Goal: Task Accomplishment & Management: Complete application form

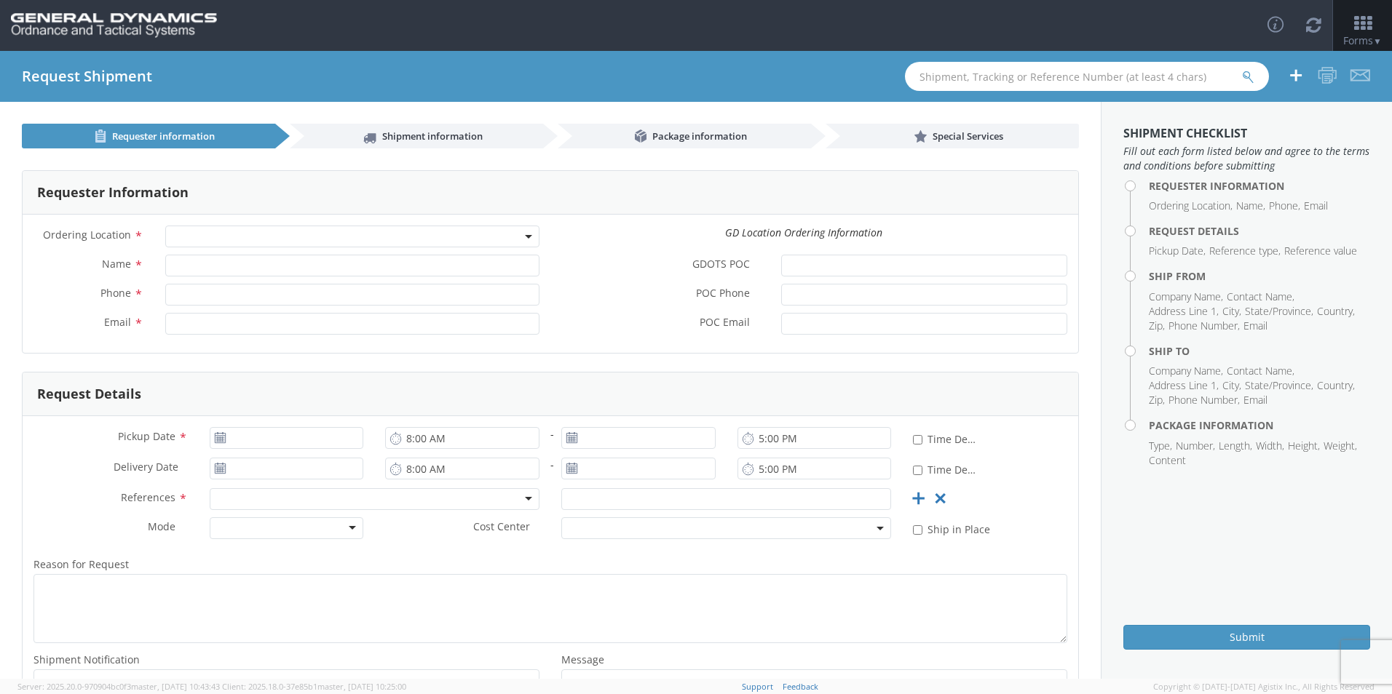
click at [270, 235] on span at bounding box center [352, 237] width 374 height 22
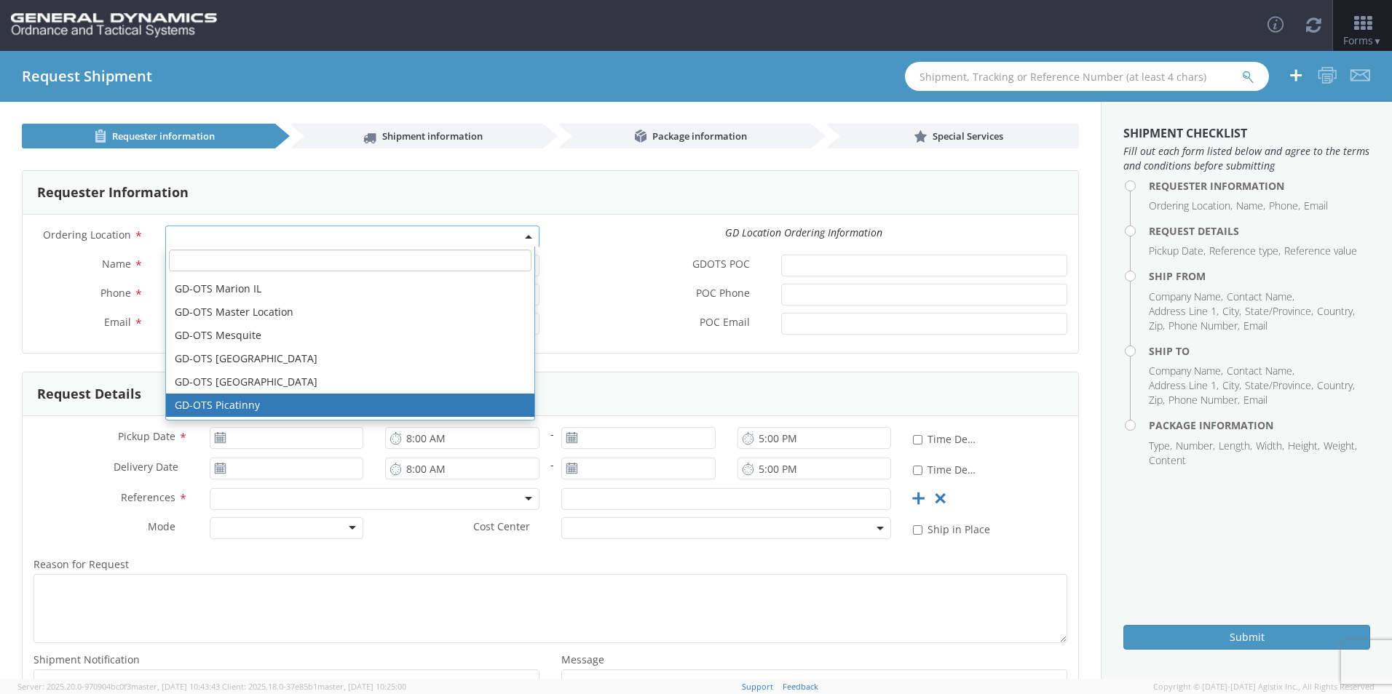
scroll to position [213, 0]
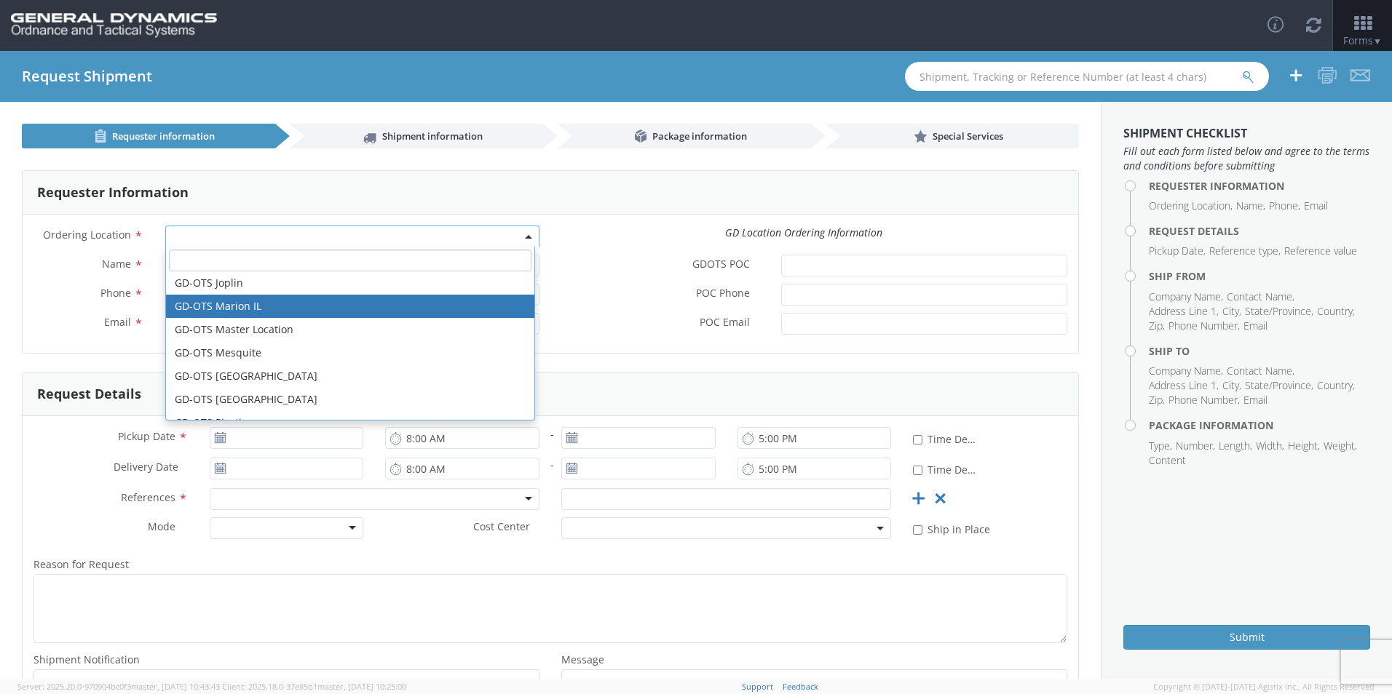
select select "313"
type input "[EMAIL_ADDRESS][DOMAIN_NAME]"
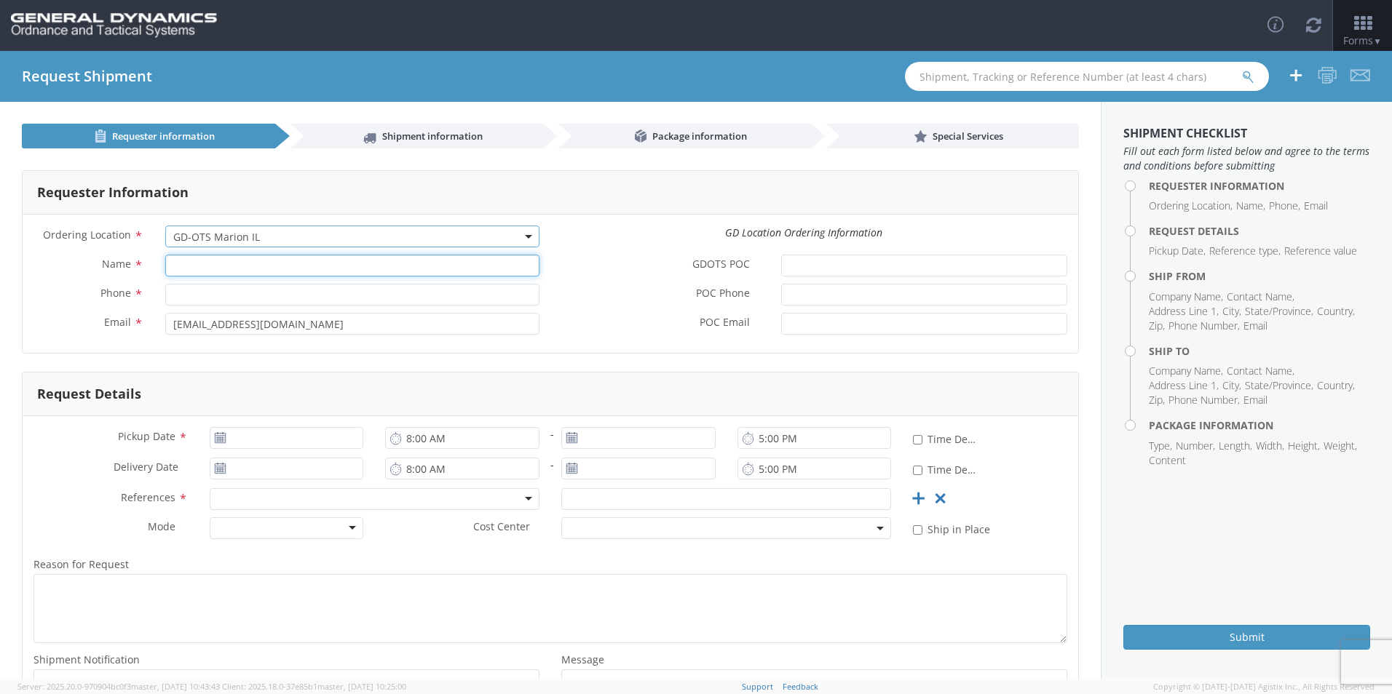
click at [284, 267] on input "Name *" at bounding box center [352, 266] width 374 height 22
click at [328, 263] on input "Name *" at bounding box center [352, 266] width 374 height 22
click at [593, 247] on div "Ordering Location * GD-OTS [GEOGRAPHIC_DATA] (Commerce) GD-OTS [GEOGRAPHIC_DATA…" at bounding box center [550, 240] width 1055 height 29
click at [387, 275] on input "Name *" at bounding box center [352, 266] width 374 height 22
click at [445, 296] on input "Phone *" at bounding box center [352, 295] width 374 height 22
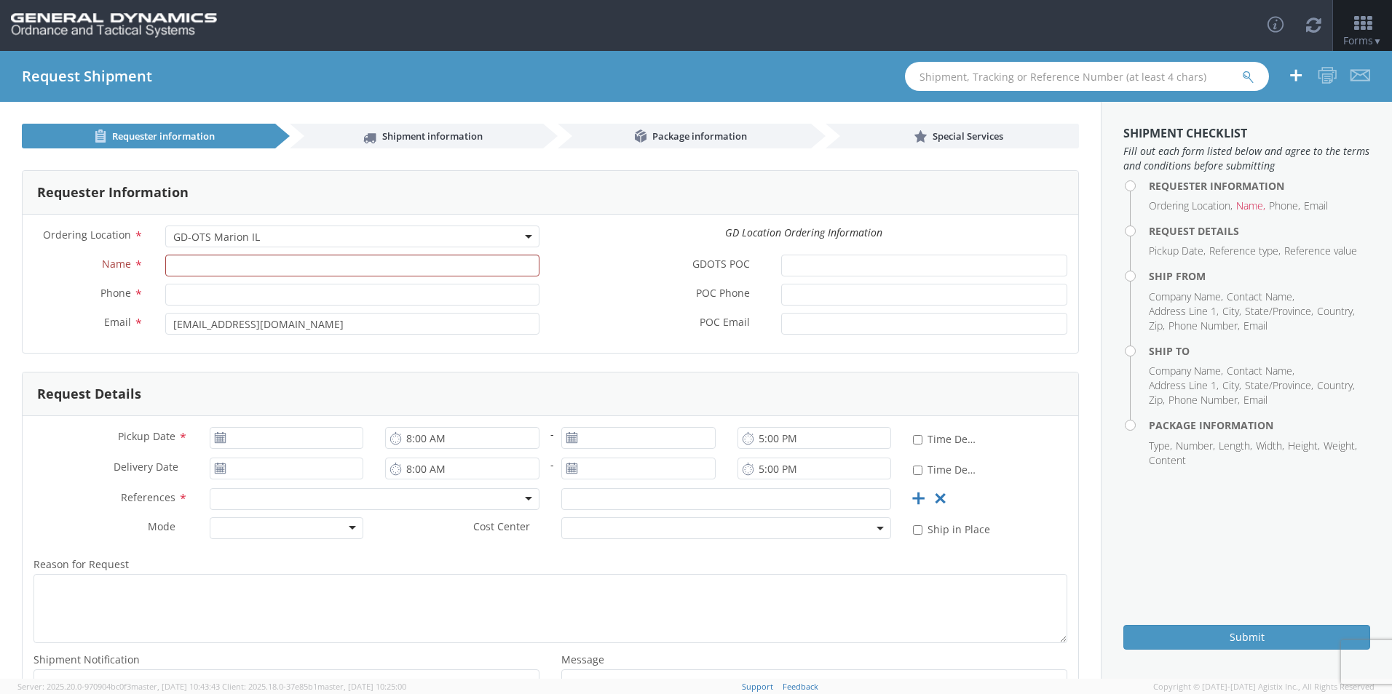
click at [1248, 210] on li "Name" at bounding box center [1250, 206] width 29 height 15
click at [1322, 210] on li "Email" at bounding box center [1316, 206] width 24 height 15
click at [170, 323] on input "[EMAIL_ADDRESS][DOMAIN_NAME]" at bounding box center [352, 324] width 374 height 22
click at [231, 266] on input "Name *" at bounding box center [352, 266] width 374 height 22
click at [582, 342] on div "Ordering Location * GD-OTS [GEOGRAPHIC_DATA] (Commerce) GD-OTS [GEOGRAPHIC_DATA…" at bounding box center [550, 284] width 1055 height 138
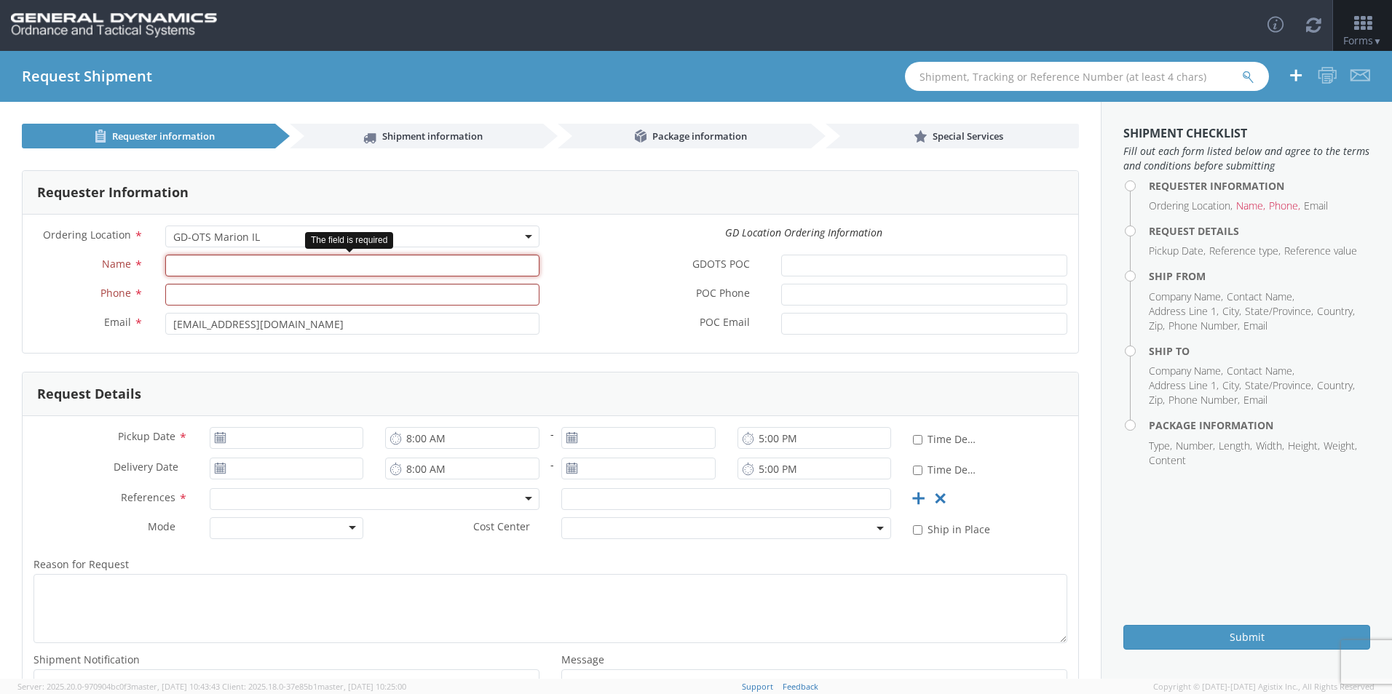
click at [400, 266] on input "Name *" at bounding box center [352, 266] width 374 height 22
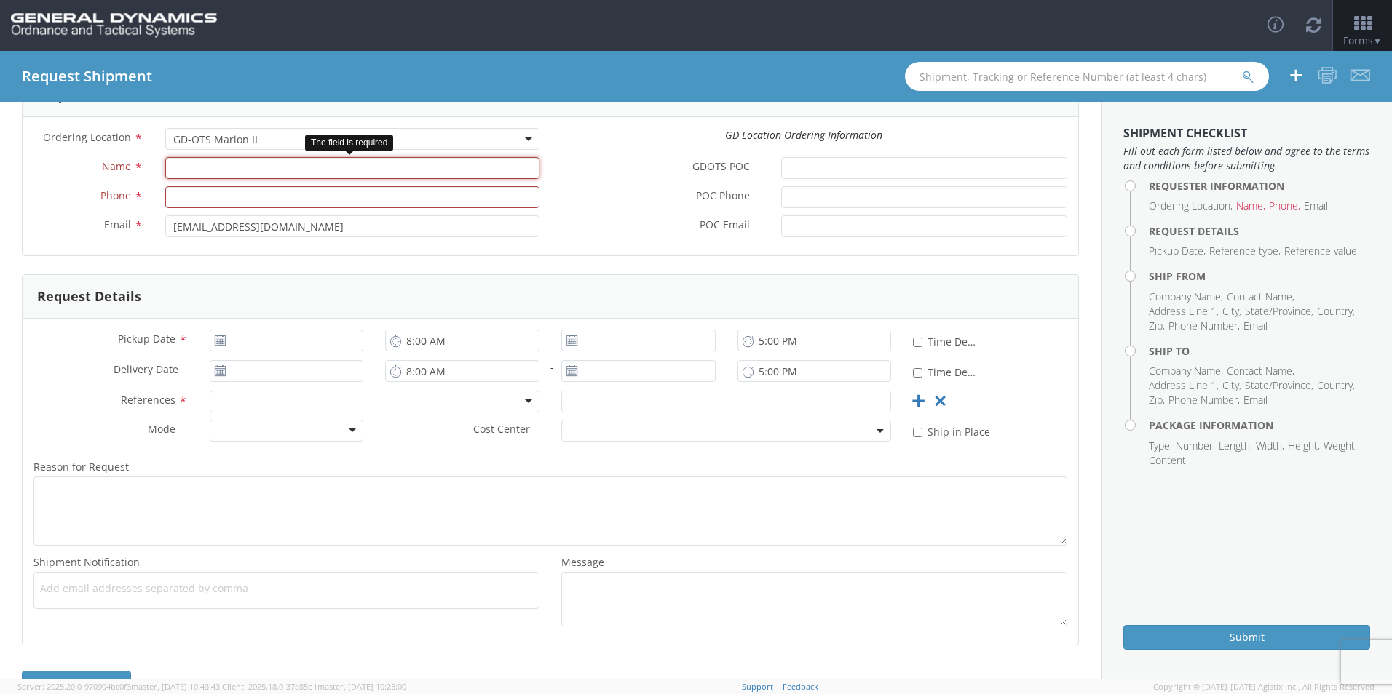
scroll to position [0, 0]
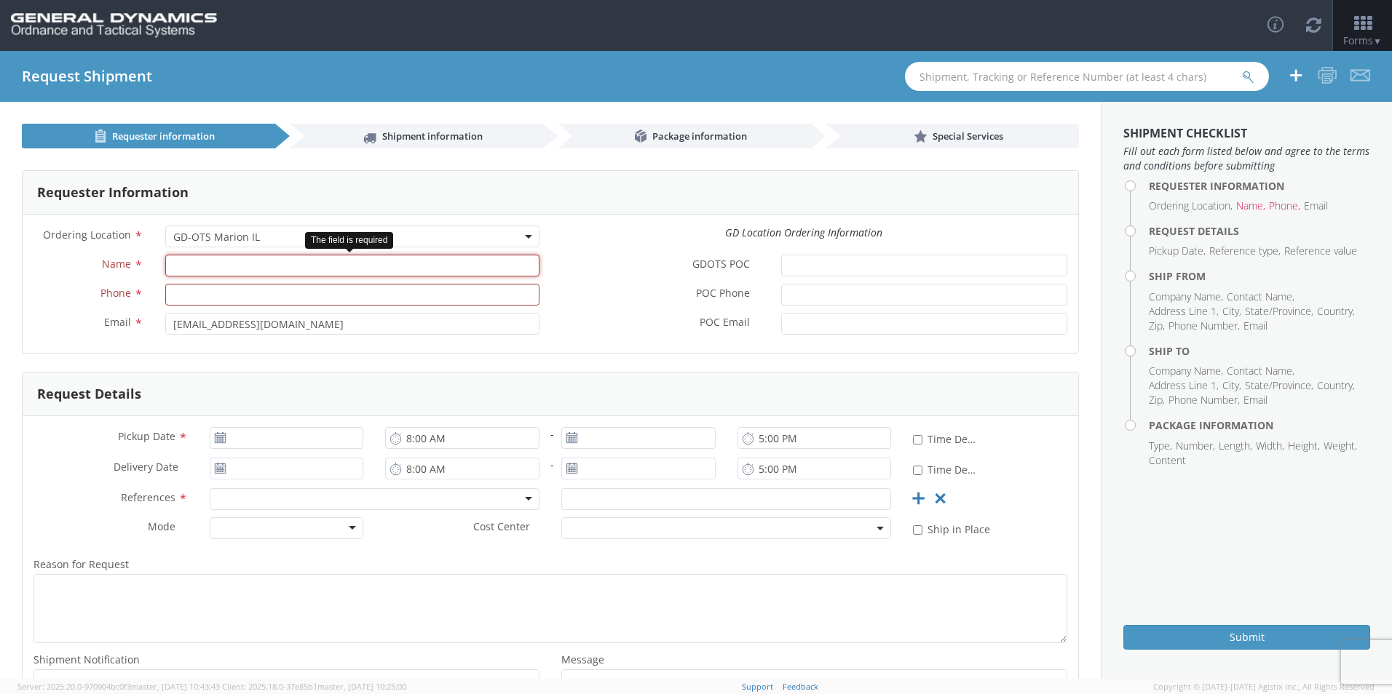
click at [312, 263] on input "Name *" at bounding box center [352, 266] width 374 height 22
click at [252, 266] on input "Name *" at bounding box center [352, 266] width 374 height 22
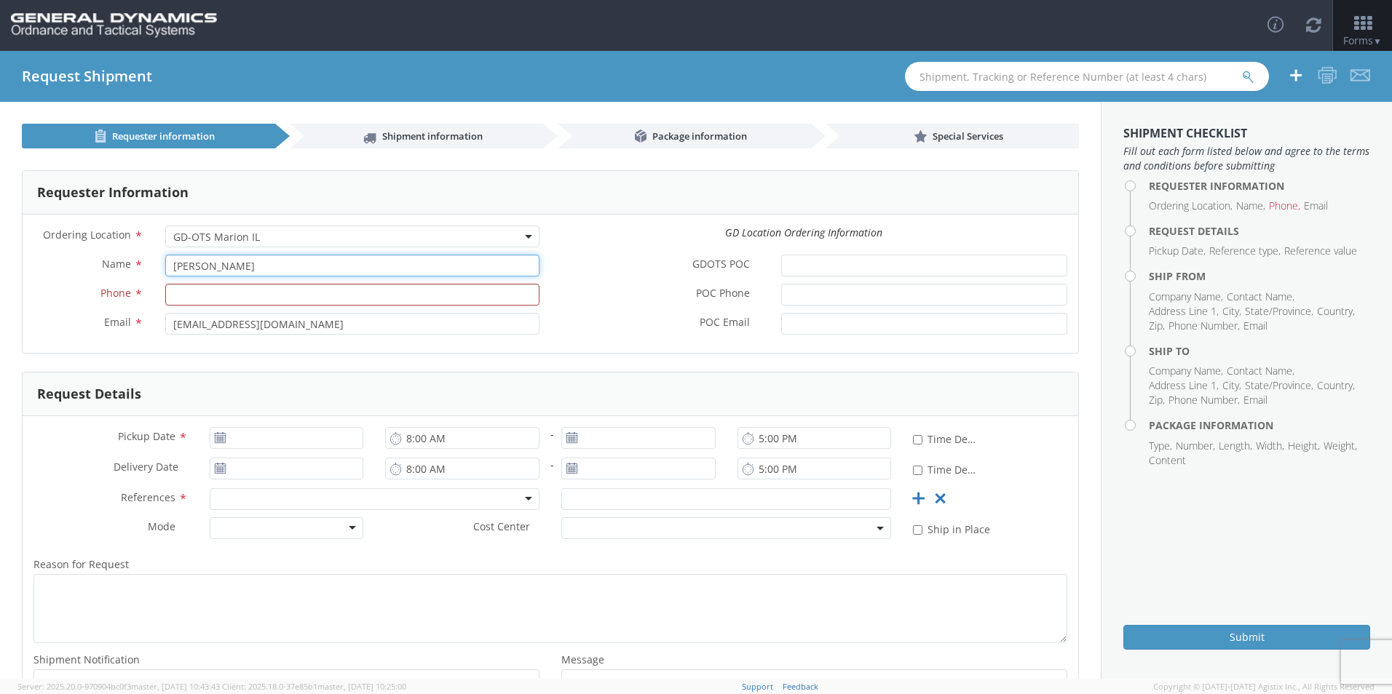
type input "[PERSON_NAME]"
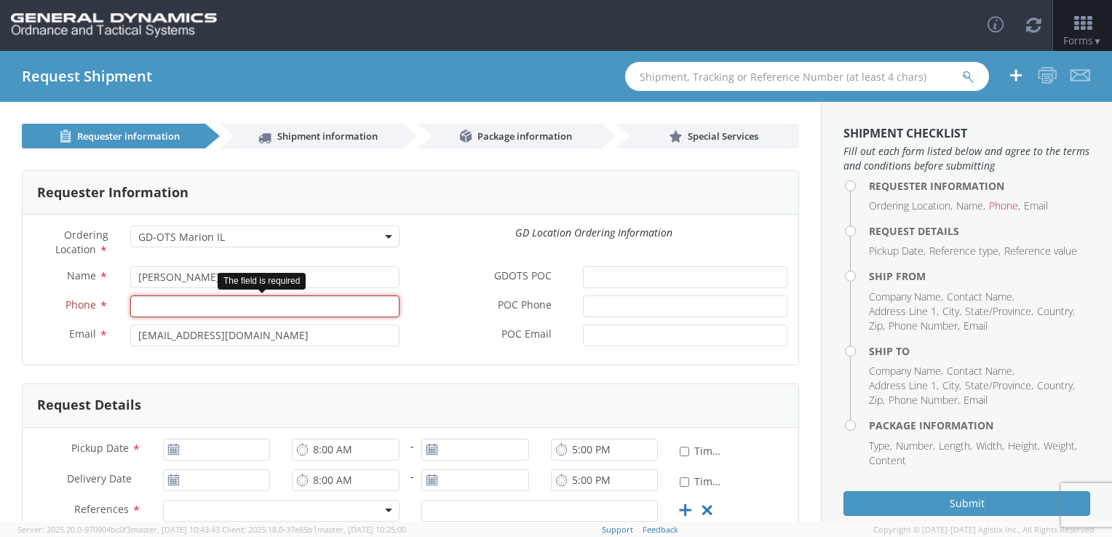
click at [249, 300] on input "Phone *" at bounding box center [264, 306] width 269 height 22
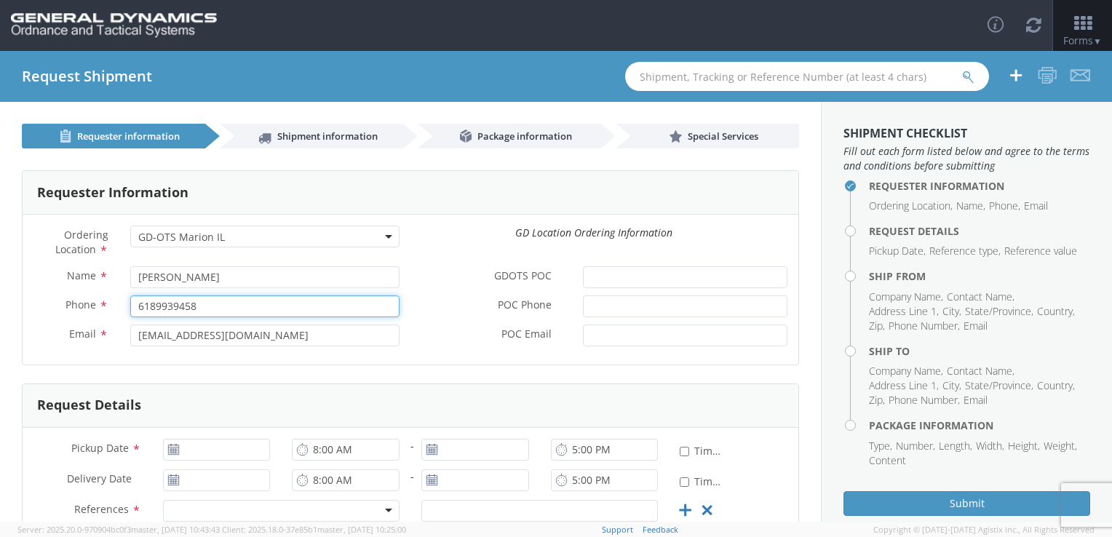
type input "6189939458"
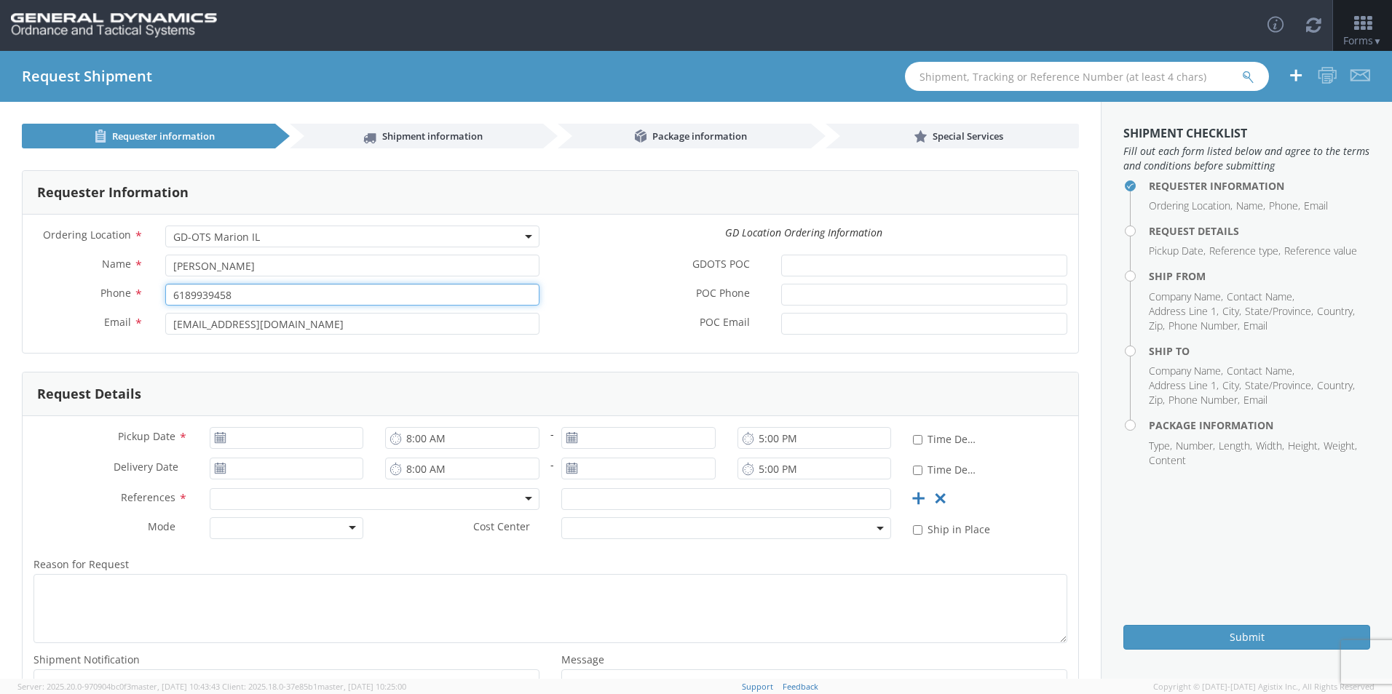
click at [307, 291] on input "6189939458" at bounding box center [352, 295] width 374 height 22
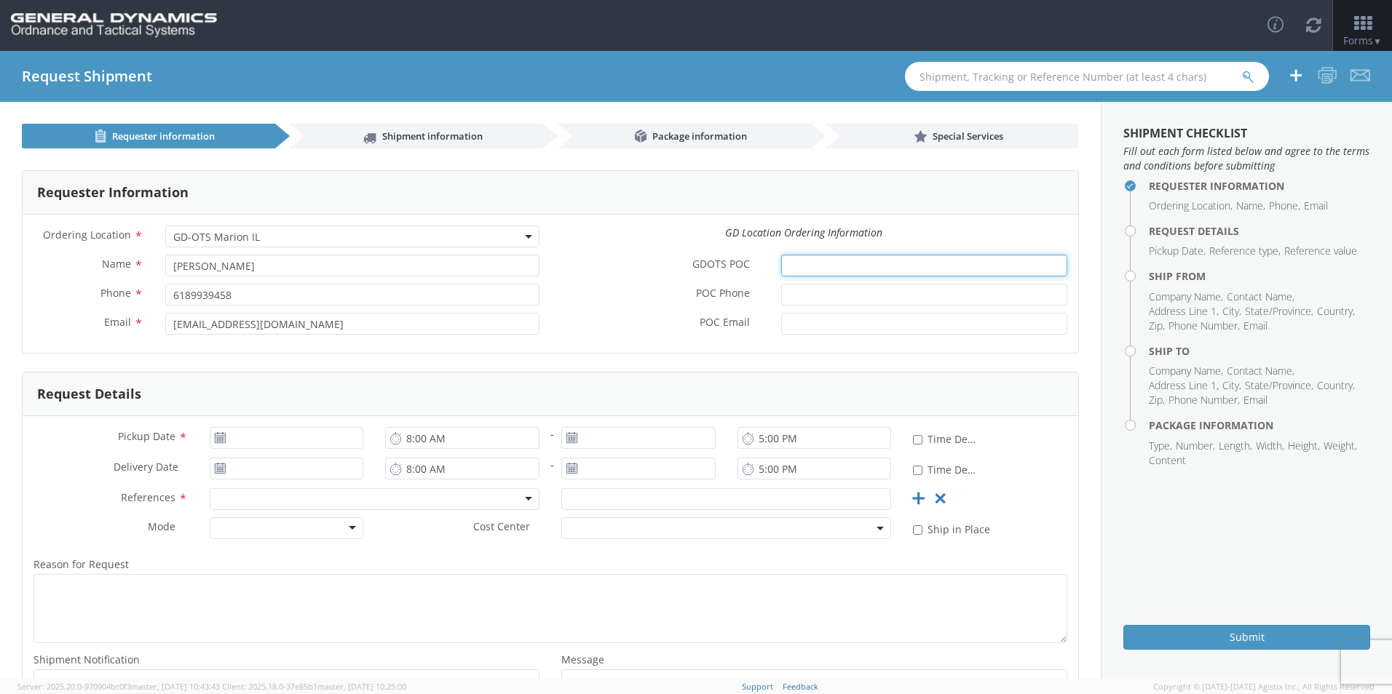
click at [835, 258] on input "GDOTS POC *" at bounding box center [924, 266] width 286 height 22
click at [848, 265] on input "GDOTS POC *" at bounding box center [924, 266] width 286 height 22
type input "K"
click at [886, 267] on input "GDOTS POC *" at bounding box center [924, 266] width 286 height 22
type input "[PERSON_NAME]"
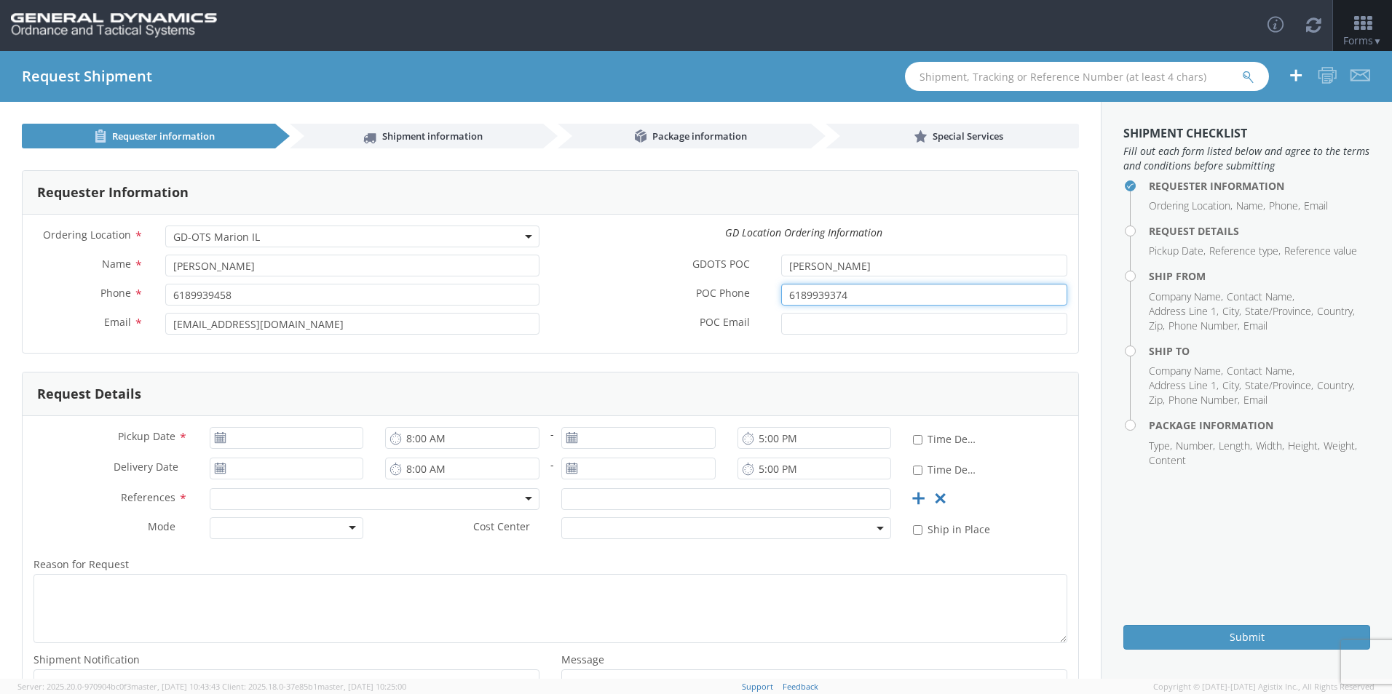
type input "6189939374"
click at [843, 324] on input "POC Email *" at bounding box center [924, 324] width 286 height 22
paste input "[PERSON_NAME][EMAIL_ADDRESS][DOMAIN_NAME]"
type input "[PERSON_NAME][EMAIL_ADDRESS][DOMAIN_NAME]"
type input "[DATE]"
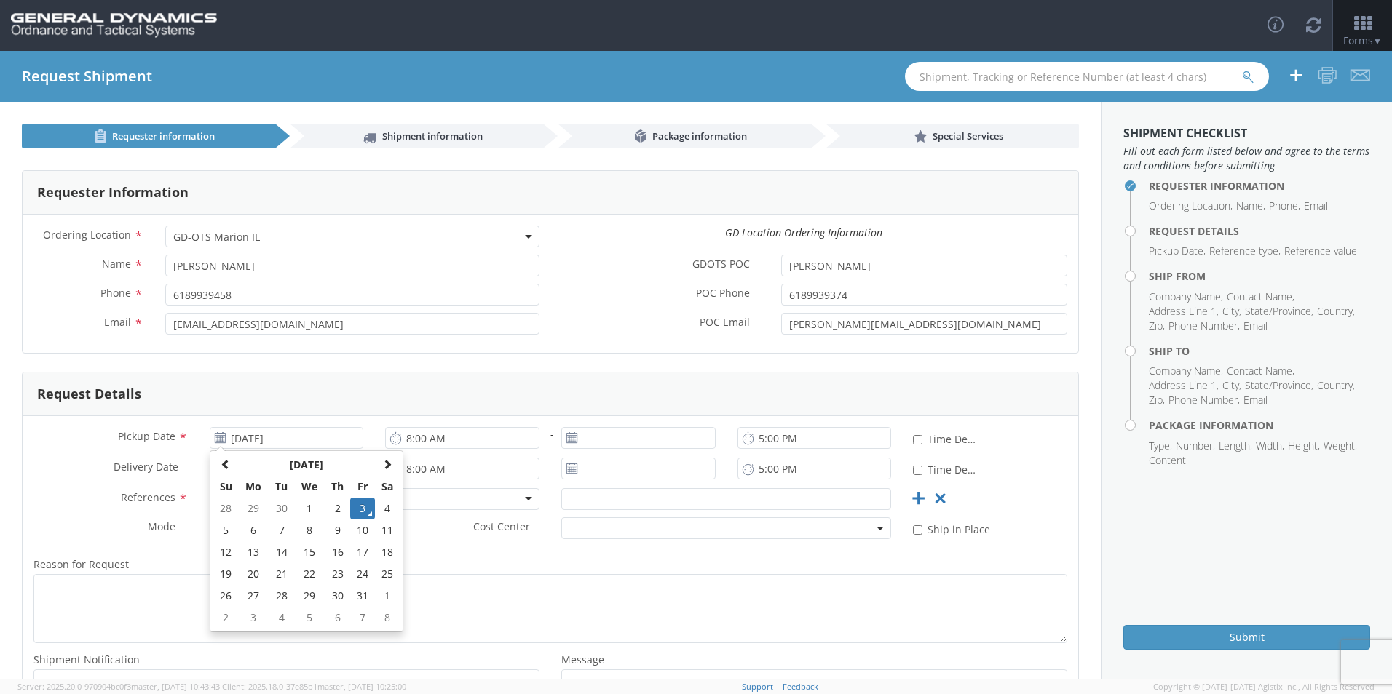
click at [624, 373] on div "Request Details" at bounding box center [550, 395] width 1055 height 44
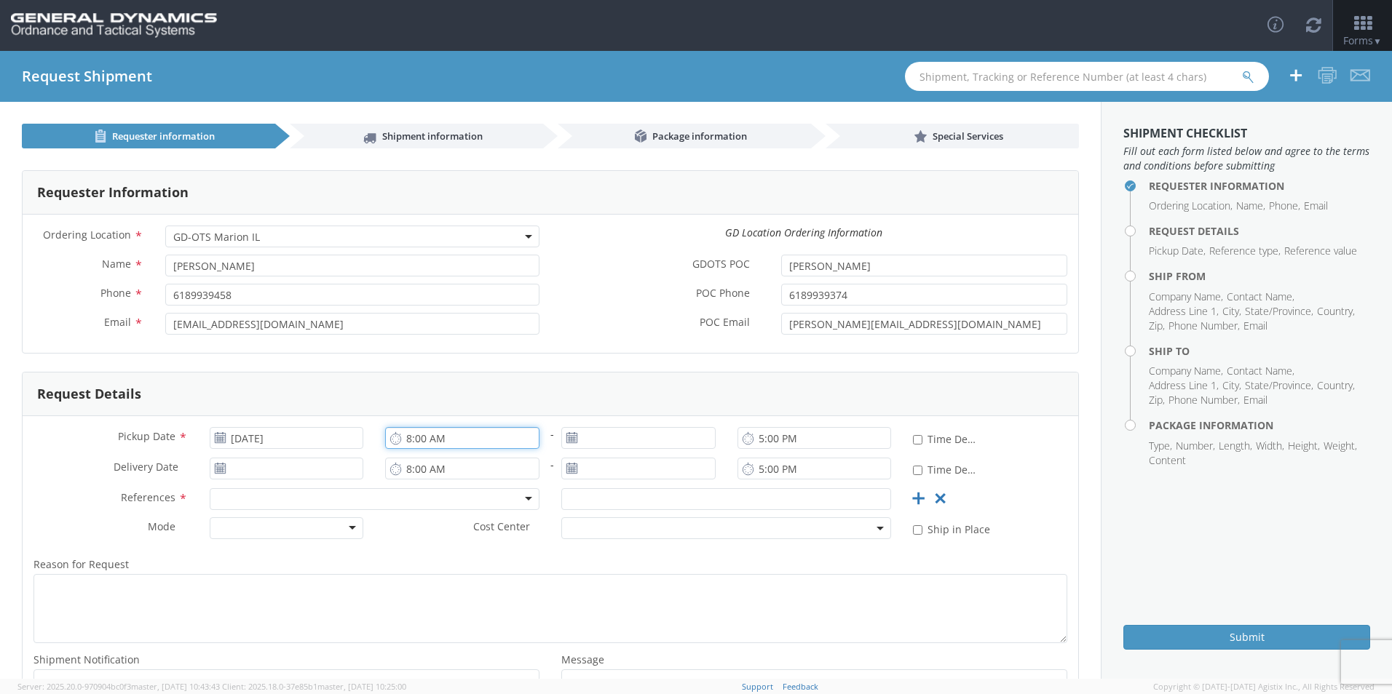
click at [469, 444] on input "8:00 AM" at bounding box center [462, 438] width 154 height 22
click at [577, 558] on label "Reason for Request *" at bounding box center [550, 564] width 1055 height 19
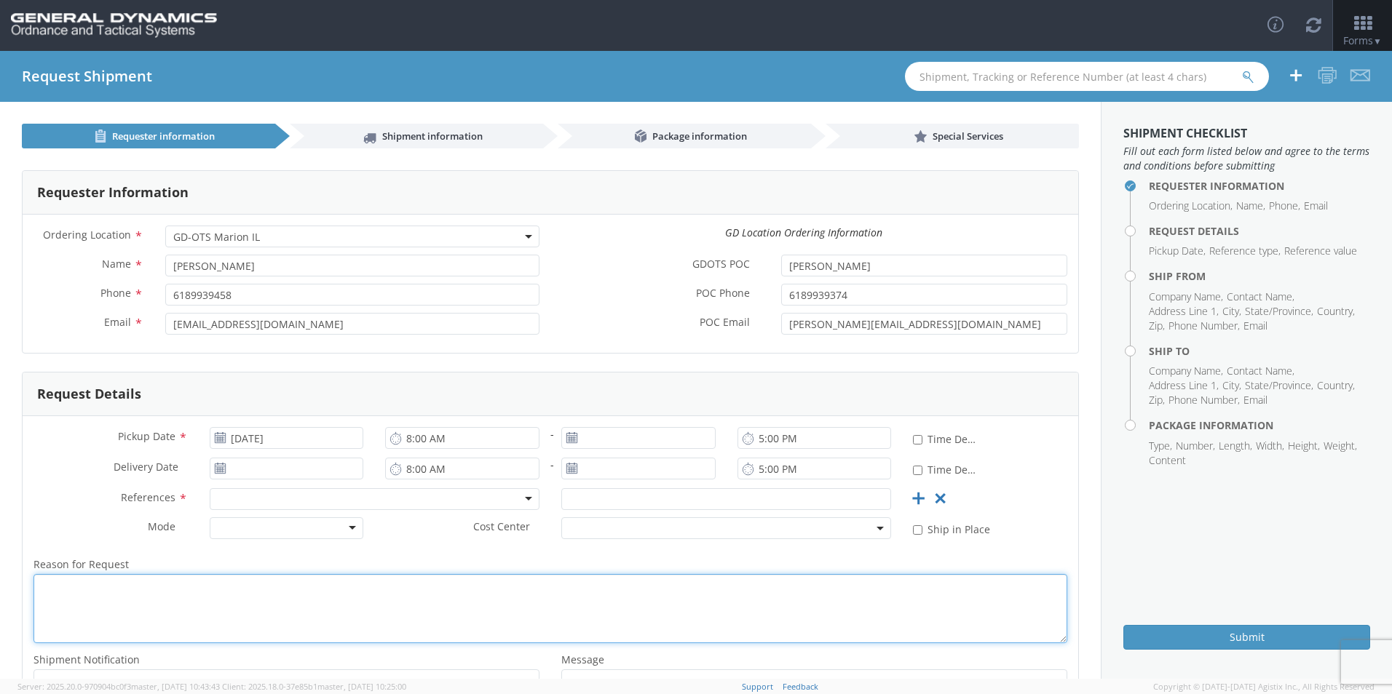
click at [577, 574] on textarea "Reason for Request *" at bounding box center [550, 608] width 1034 height 69
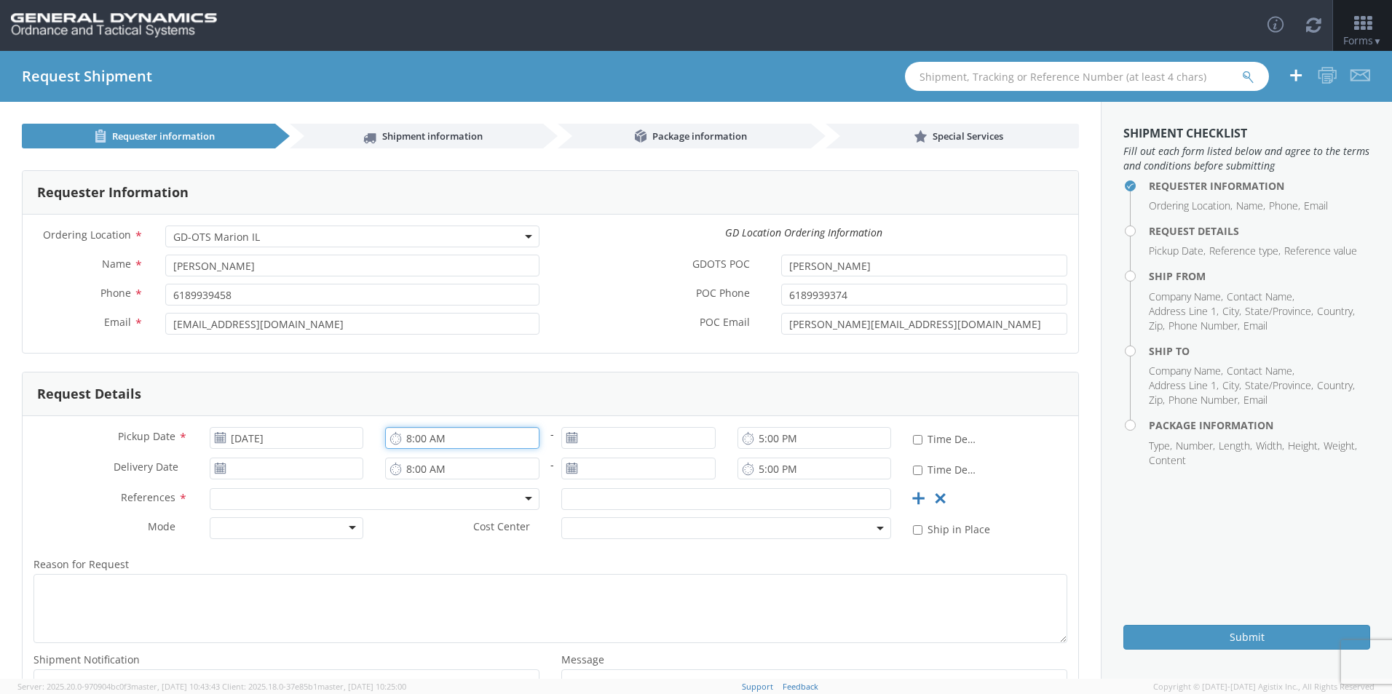
click at [454, 438] on input "8:00 AM" at bounding box center [462, 438] width 154 height 22
click at [410, 440] on input "8:00 AM" at bounding box center [462, 438] width 154 height 22
click at [392, 443] on icon at bounding box center [395, 439] width 12 height 14
click at [781, 441] on input "5:00 PM" at bounding box center [814, 438] width 154 height 22
type input "3:00 PM"
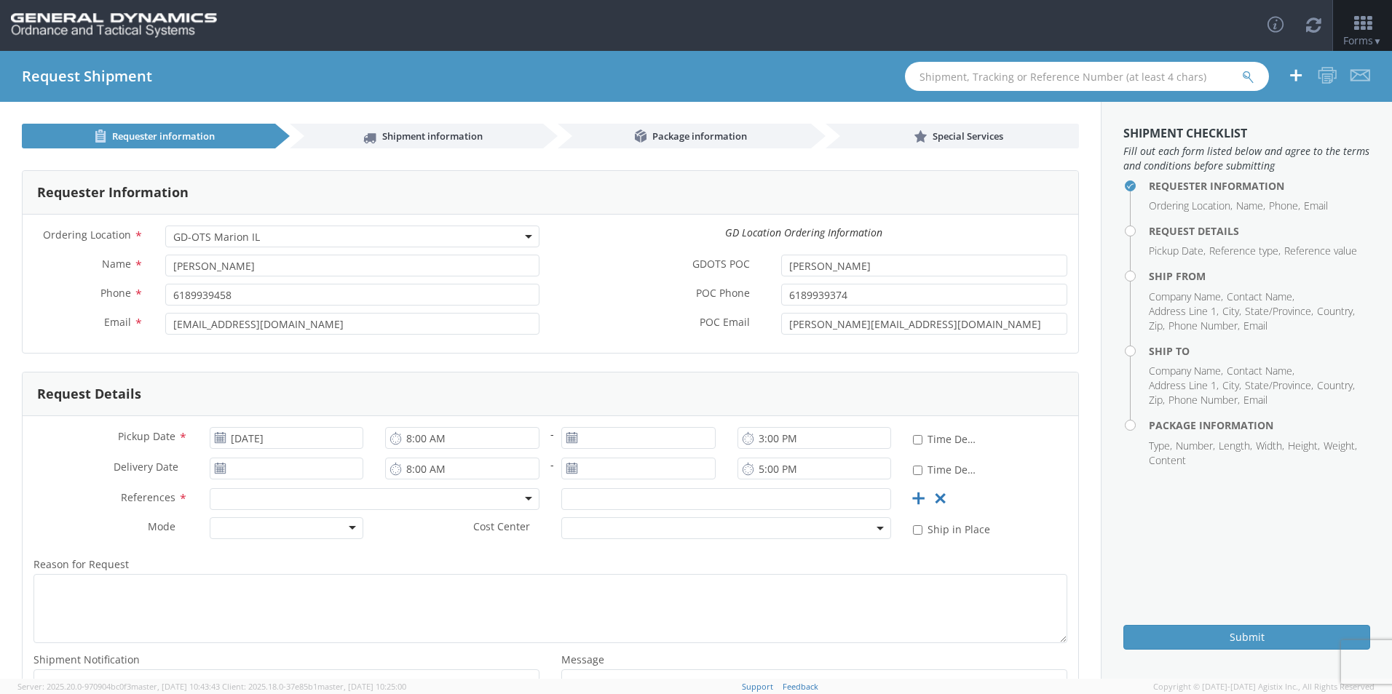
click at [566, 443] on use at bounding box center [571, 437] width 10 height 10
click at [566, 437] on use at bounding box center [571, 437] width 10 height 10
click at [742, 471] on icon at bounding box center [748, 469] width 12 height 14
click at [392, 507] on div at bounding box center [375, 499] width 330 height 22
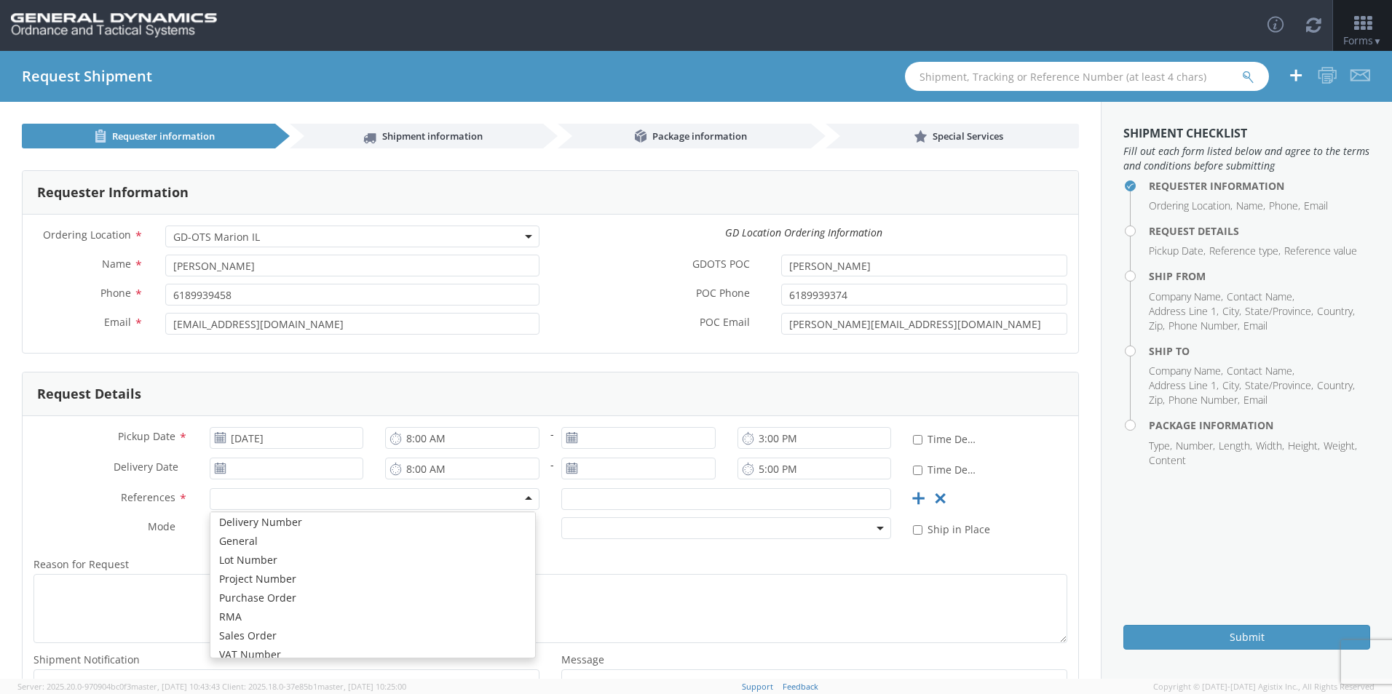
scroll to position [53, 0]
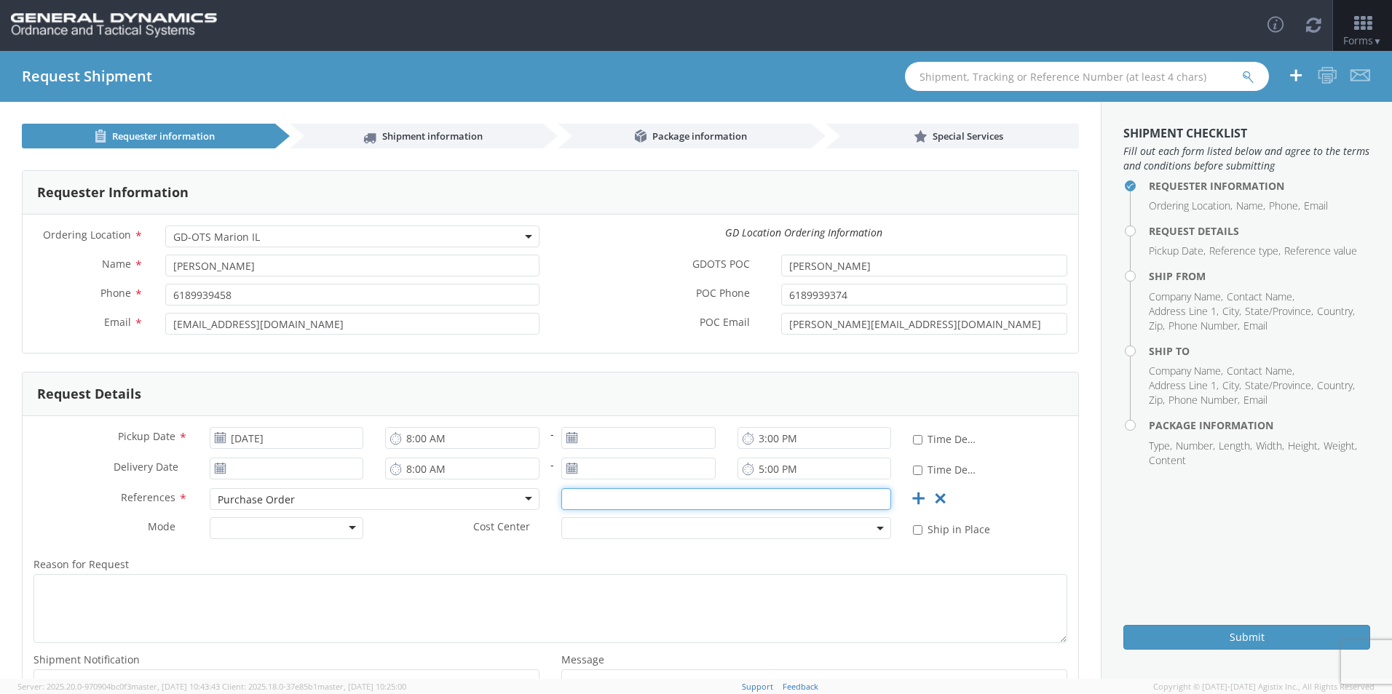
click at [675, 497] on input "text" at bounding box center [726, 499] width 330 height 22
type input "113993"
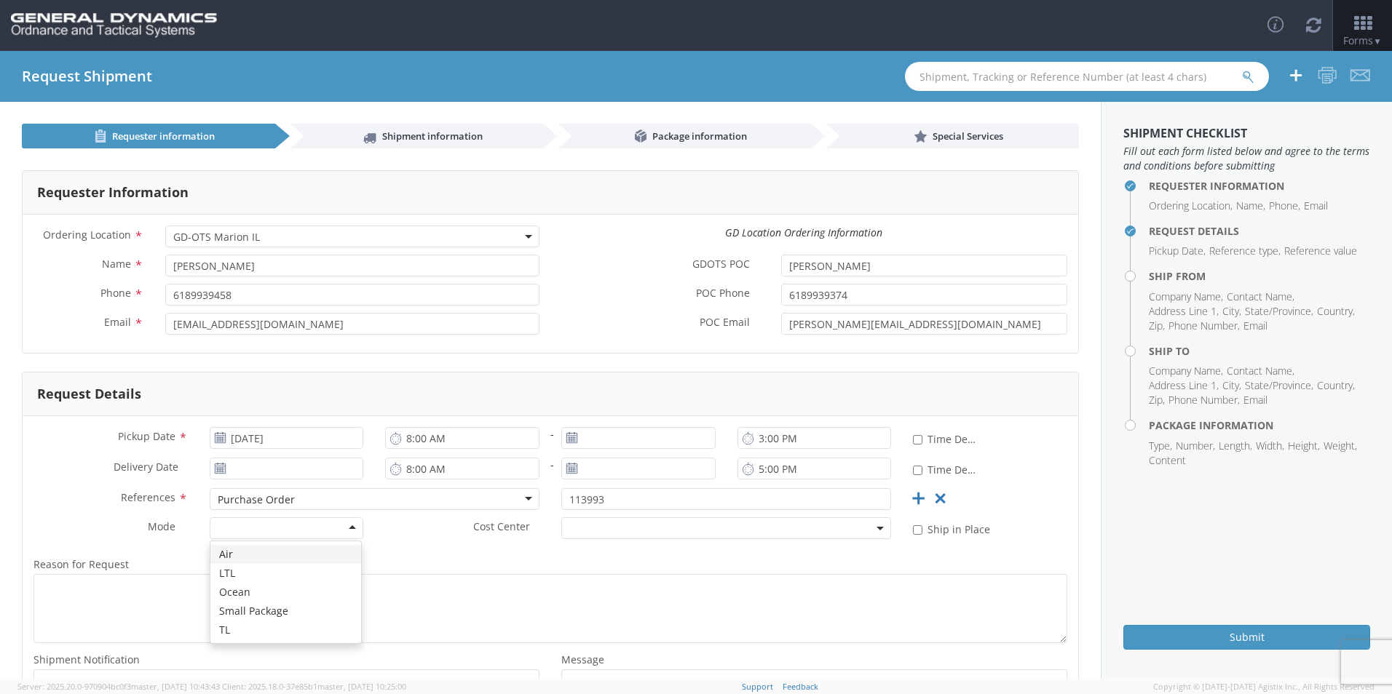
click at [266, 531] on div at bounding box center [287, 528] width 154 height 22
click at [138, 538] on div "Mode * Air LTL Ocean Small Package TL" at bounding box center [199, 528] width 352 height 22
click at [268, 538] on div at bounding box center [287, 528] width 154 height 22
click at [767, 536] on span at bounding box center [726, 528] width 330 height 22
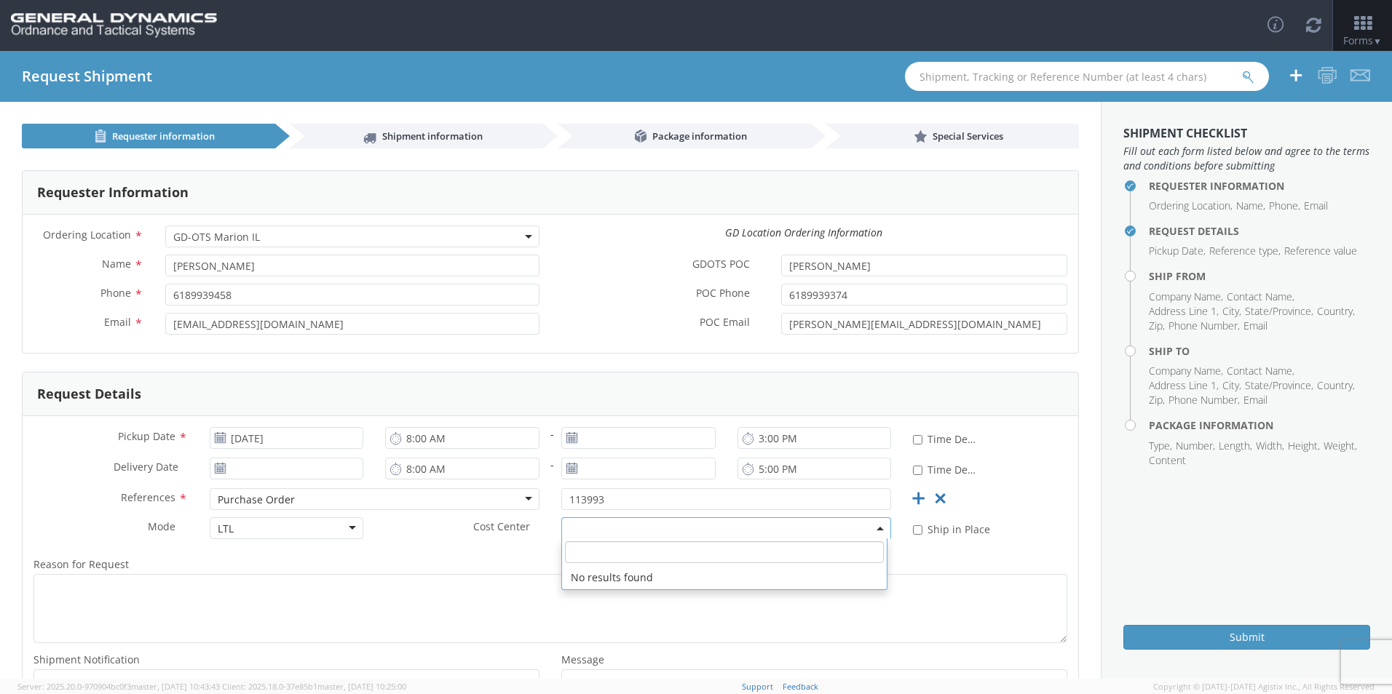
click at [511, 547] on div "Mode * LTL LTL Air LTL Ocean Small Package TL Cost Center * No results found * …" at bounding box center [550, 532] width 1055 height 31
click at [876, 527] on b at bounding box center [879, 529] width 7 height 4
click at [759, 558] on input "search" at bounding box center [724, 553] width 319 height 22
click at [450, 554] on div "Reason for Request * Shipment Notification * Add email addresses separated by c…" at bounding box center [550, 639] width 1055 height 183
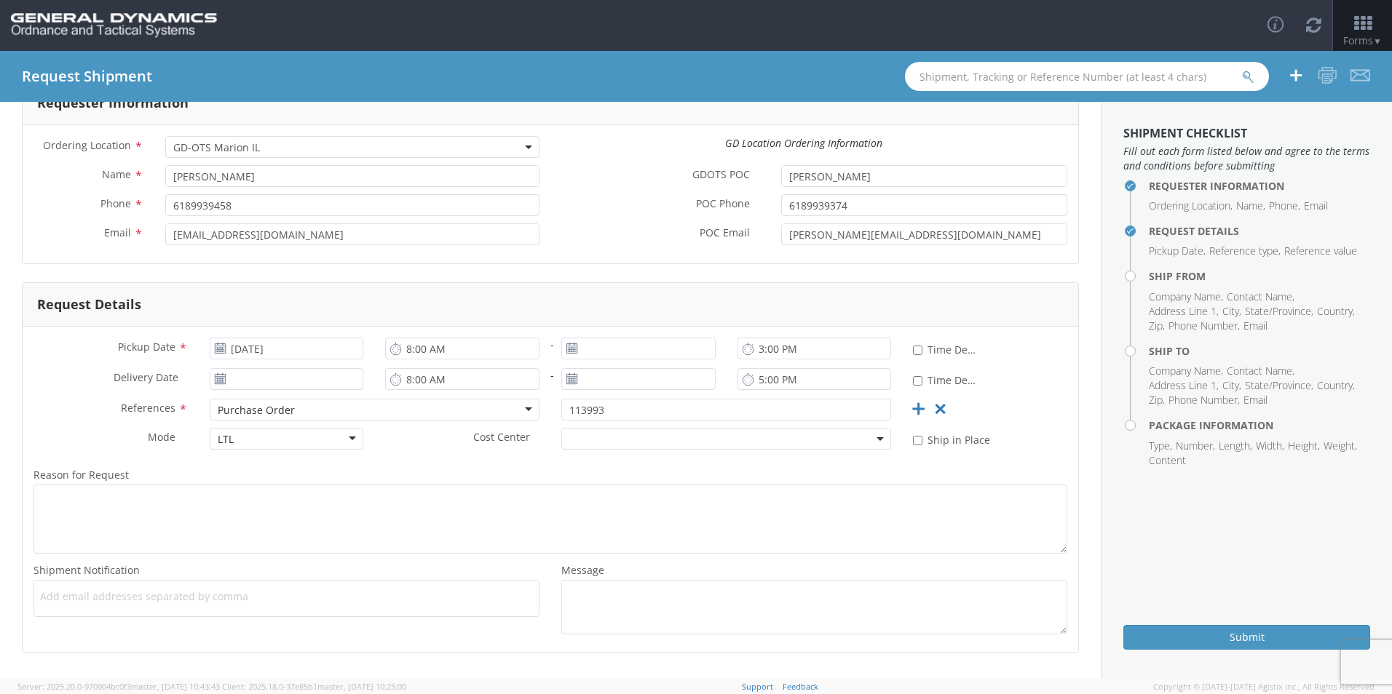
scroll to position [140, 0]
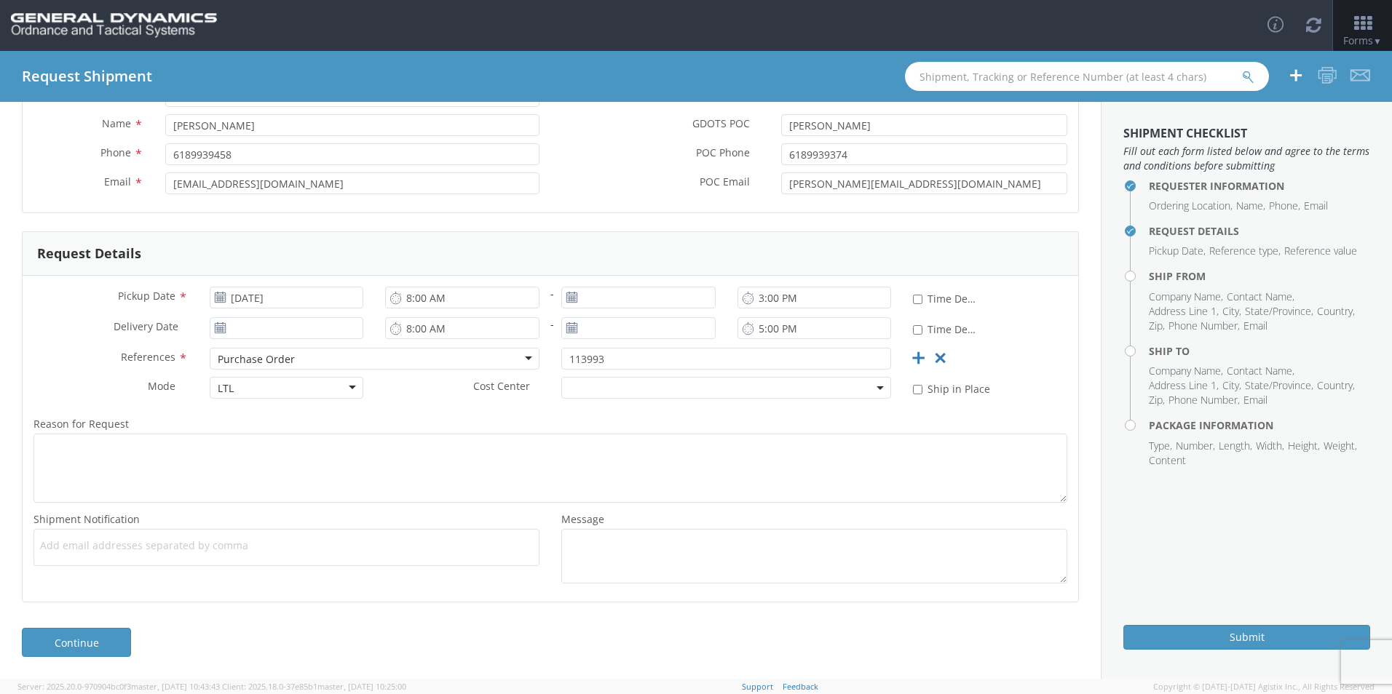
click at [314, 552] on span "Add email addresses separated by comma" at bounding box center [286, 546] width 493 height 15
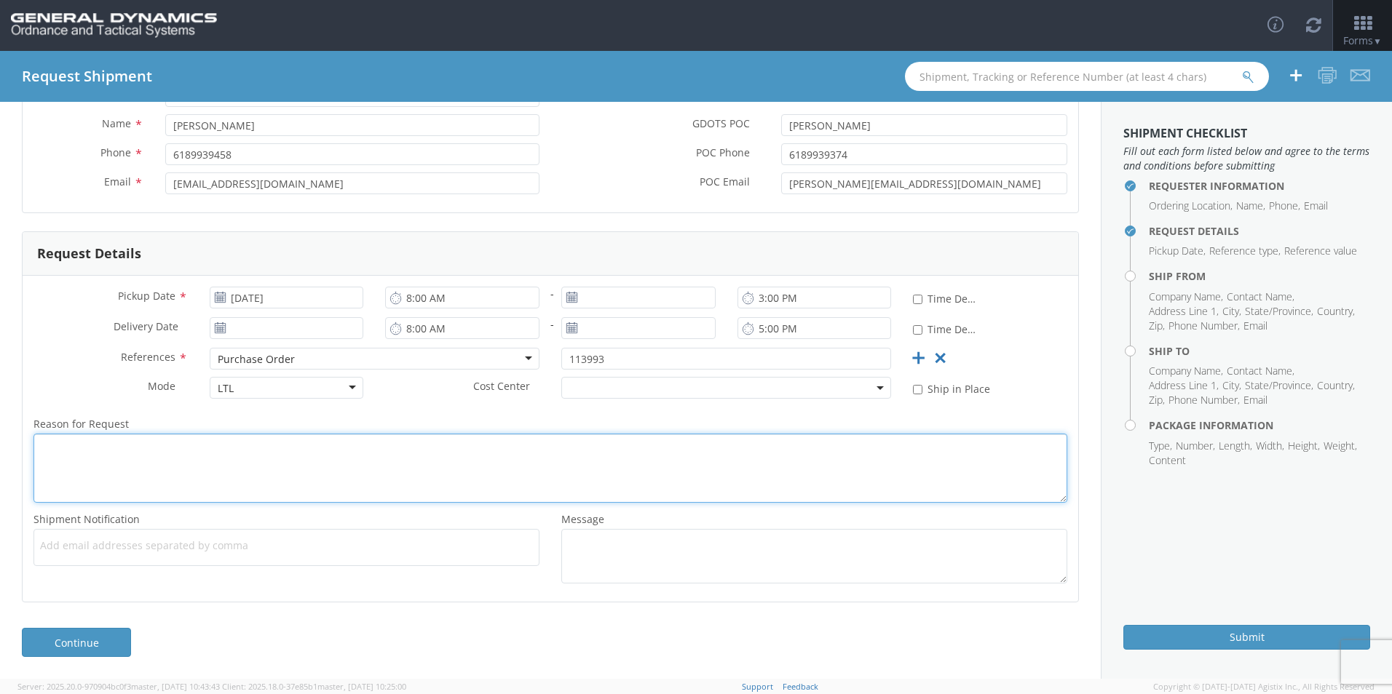
click at [453, 453] on textarea "Reason for Request *" at bounding box center [550, 468] width 1034 height 69
type textarea "Material is Ready for Pick Up"
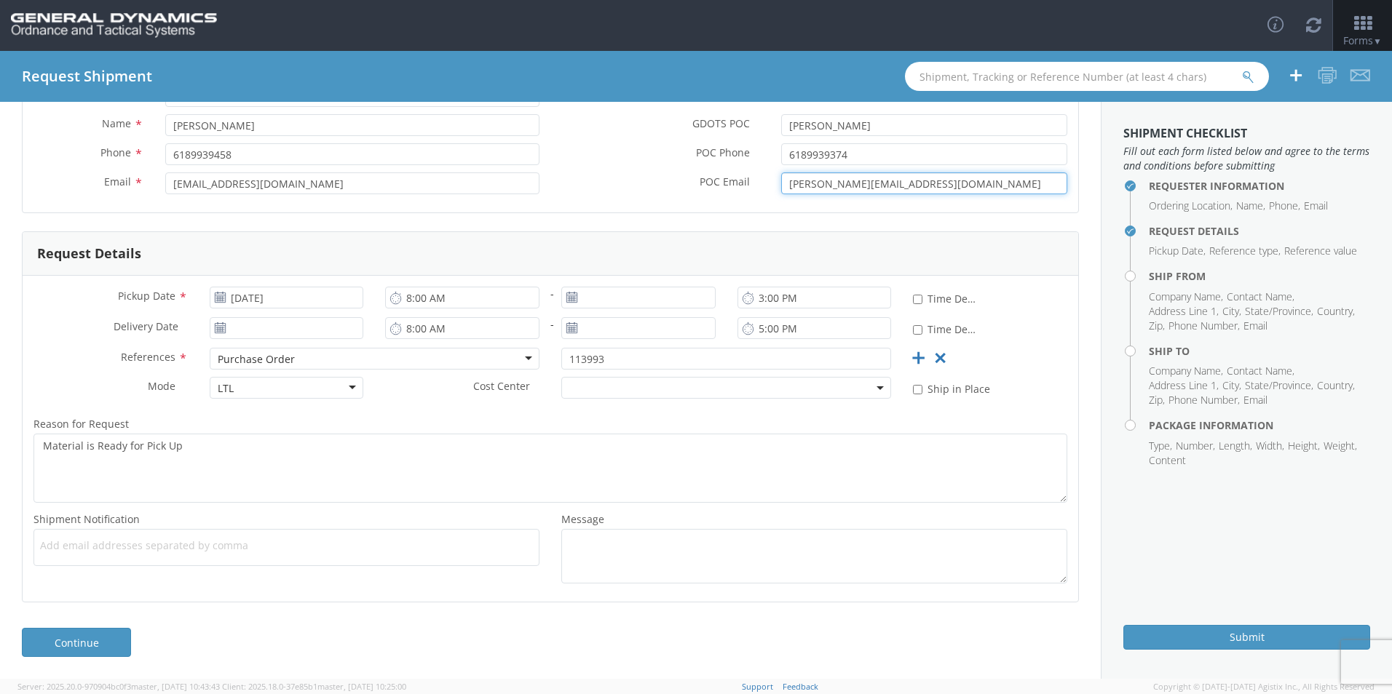
drag, startPoint x: 932, startPoint y: 181, endPoint x: 745, endPoint y: 183, distance: 186.3
click at [745, 183] on div "POC Email * [PERSON_NAME][EMAIL_ADDRESS][DOMAIN_NAME]" at bounding box center [814, 183] width 528 height 22
click at [49, 551] on span "Add email addresses separated by comma" at bounding box center [286, 546] width 493 height 15
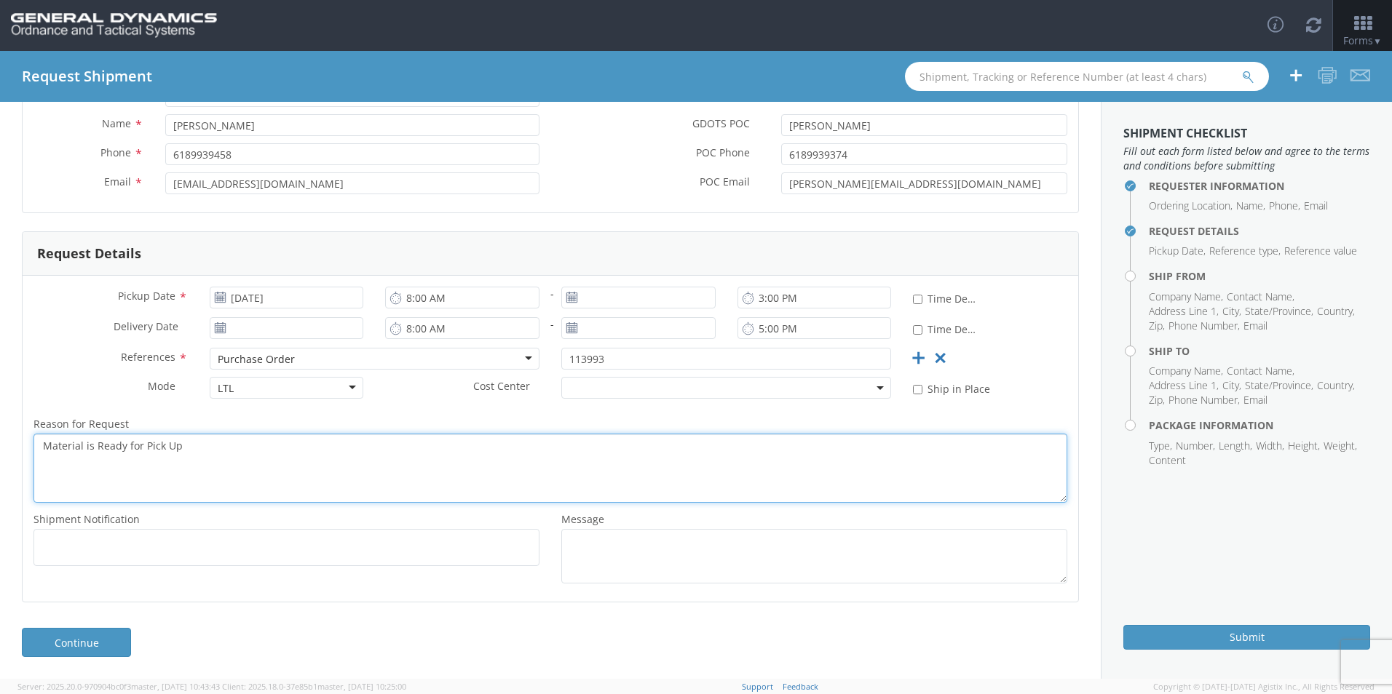
click at [260, 483] on textarea "Material is Ready for Pick Up" at bounding box center [550, 468] width 1034 height 69
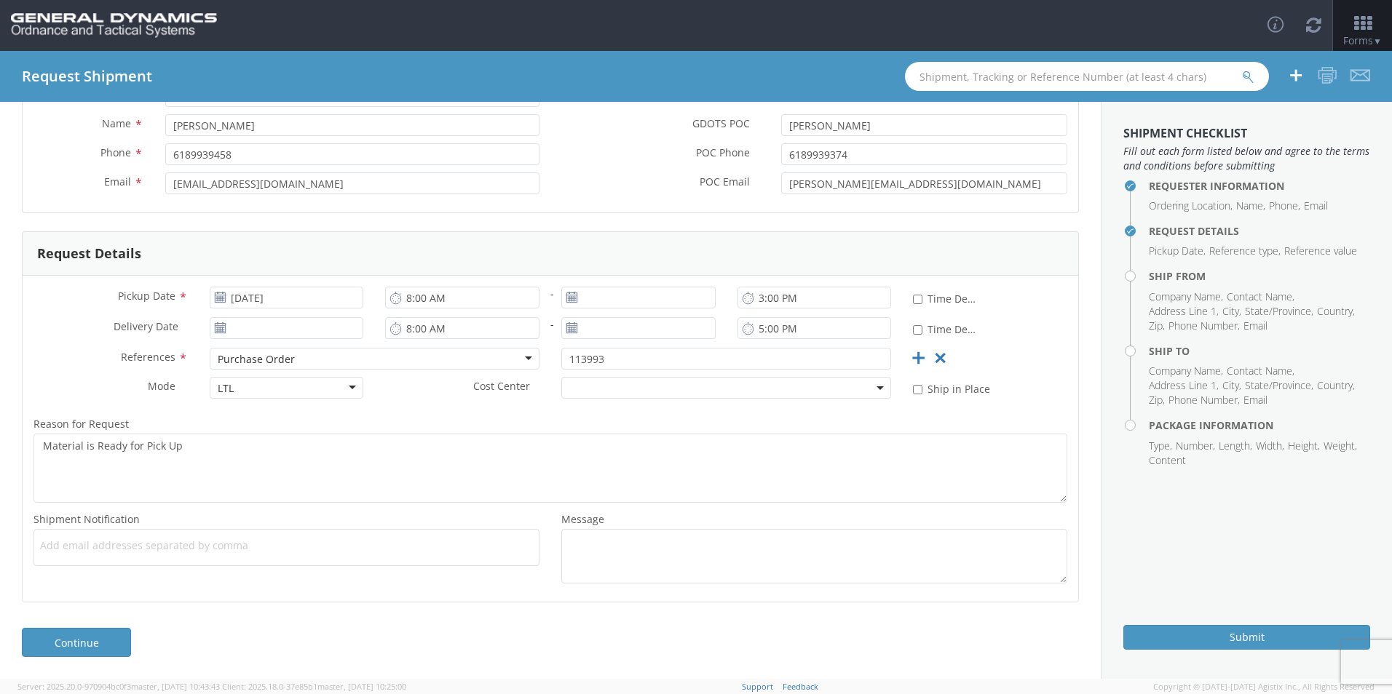
click at [196, 533] on div "Add email addresses separated by comma" at bounding box center [286, 547] width 506 height 37
paste input "[PERSON_NAME][EMAIL_ADDRESS][DOMAIN_NAME]"
type input "[PERSON_NAME][EMAIL_ADDRESS][DOMAIN_NAME]"
drag, startPoint x: 290, startPoint y: 191, endPoint x: 169, endPoint y: 181, distance: 121.2
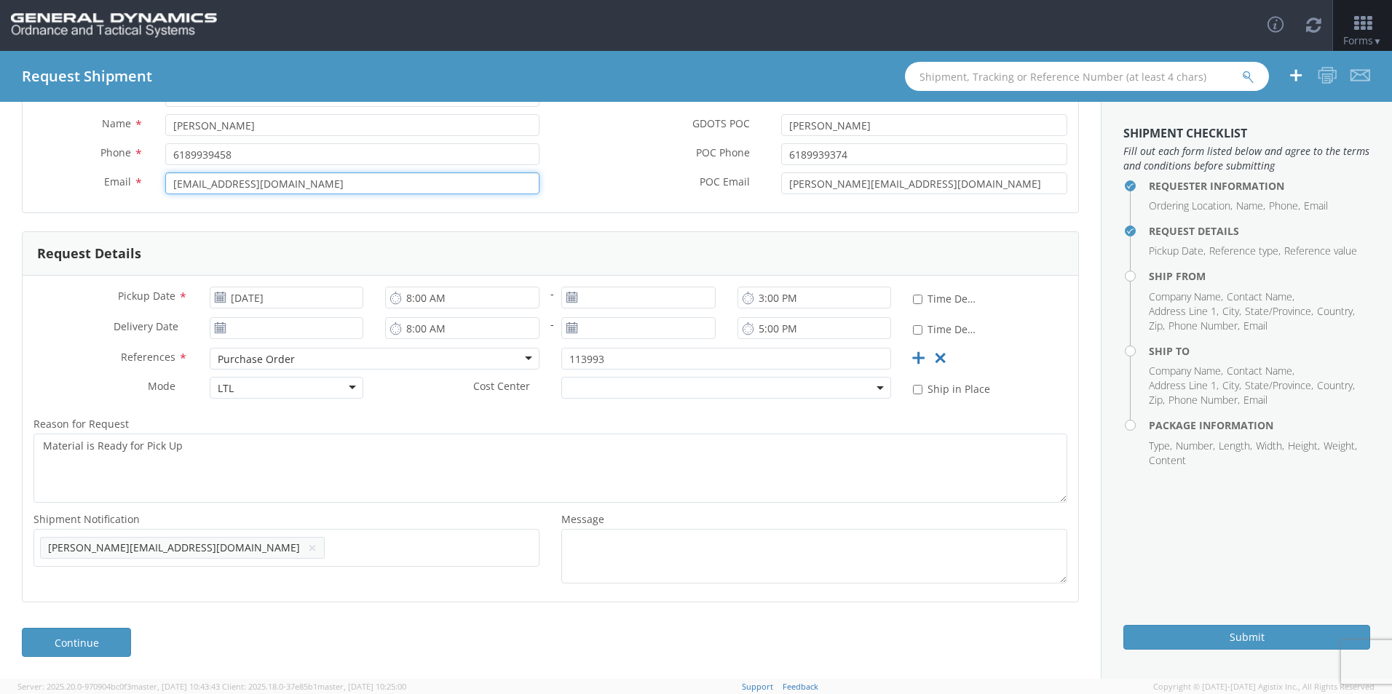
click at [169, 181] on input "[EMAIL_ADDRESS][DOMAIN_NAME]" at bounding box center [352, 183] width 374 height 22
click at [301, 558] on ul "[PERSON_NAME][EMAIL_ADDRESS][DOMAIN_NAME] ×" at bounding box center [286, 548] width 493 height 25
paste input "[EMAIL_ADDRESS][DOMAIN_NAME]"
type input "[EMAIL_ADDRESS][DOMAIN_NAME]"
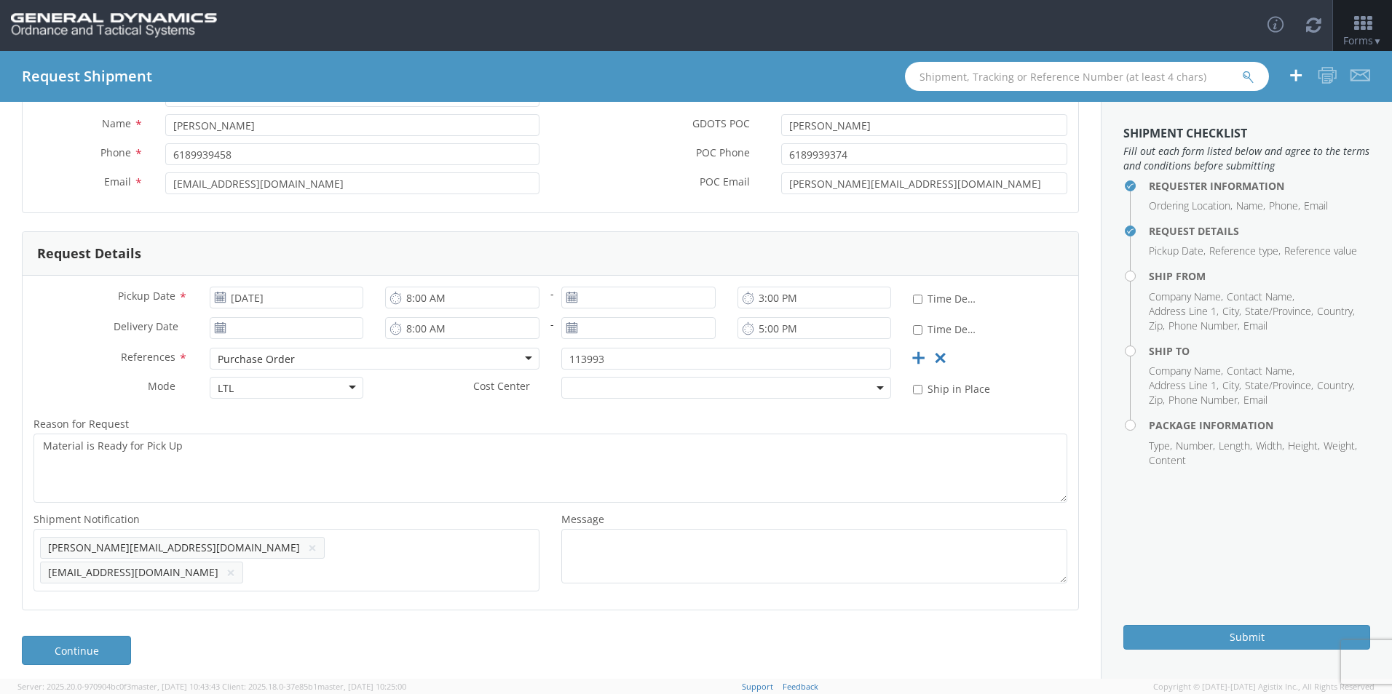
paste input "[PERSON_NAME][EMAIL_ADDRESS][PERSON_NAME][DOMAIN_NAME]"
type input "[PERSON_NAME][EMAIL_ADDRESS][PERSON_NAME][DOMAIN_NAME]"
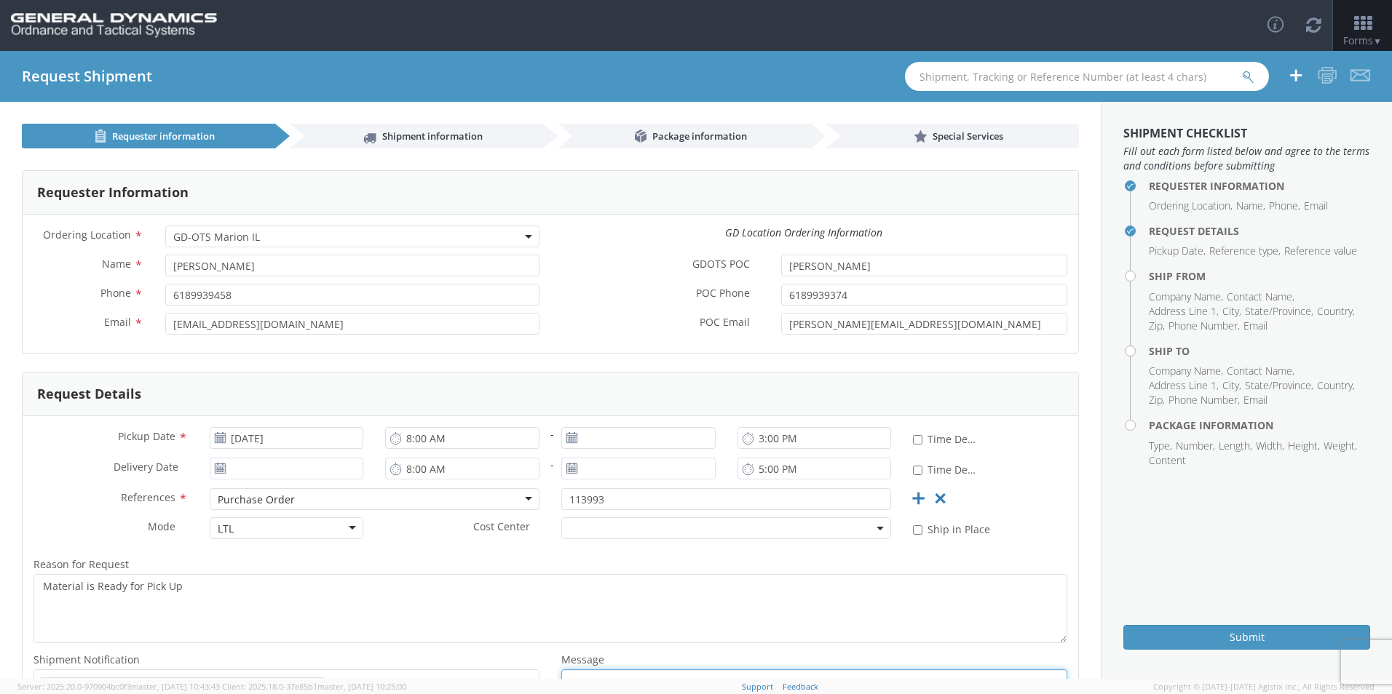
scroll to position [148, 0]
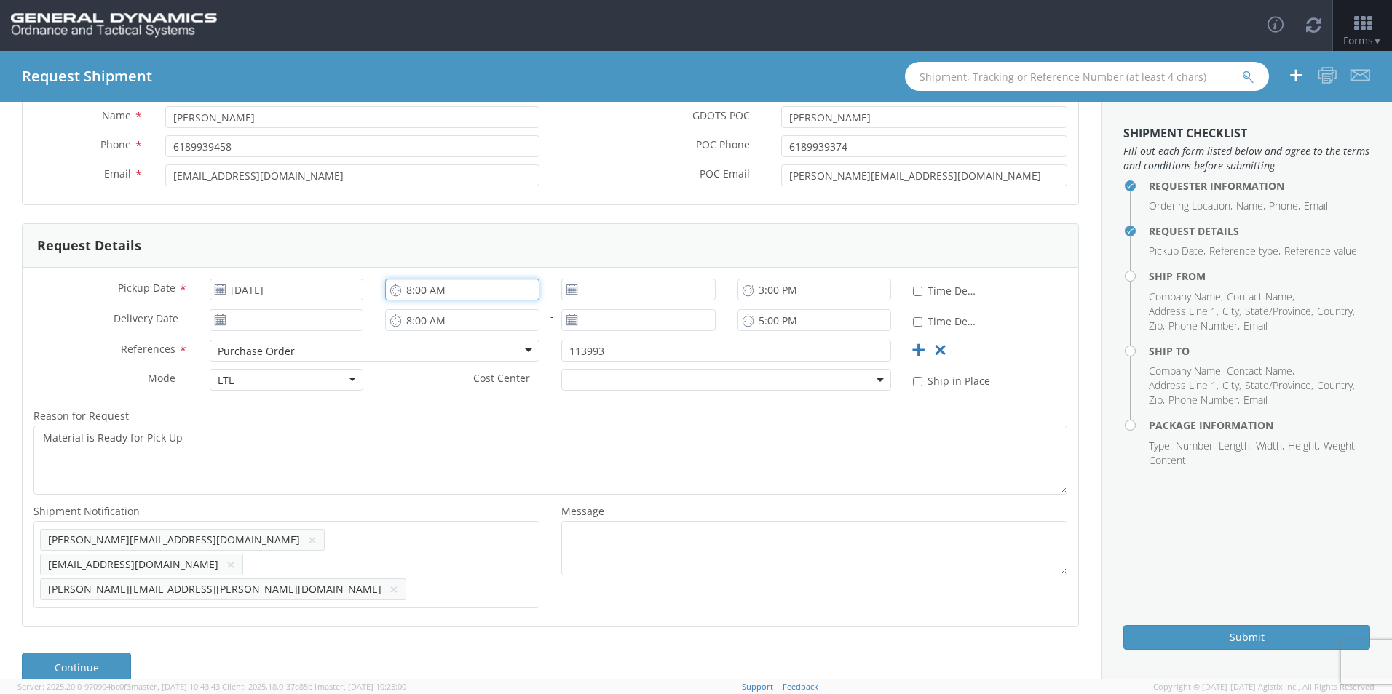
click at [408, 290] on input "8:00 AM" at bounding box center [462, 290] width 154 height 22
click at [419, 285] on input "11:00 AM" at bounding box center [462, 290] width 154 height 22
type input "10:00 AM"
type input "[DATE]"
click at [400, 421] on label "Reason for Request *" at bounding box center [550, 416] width 1055 height 19
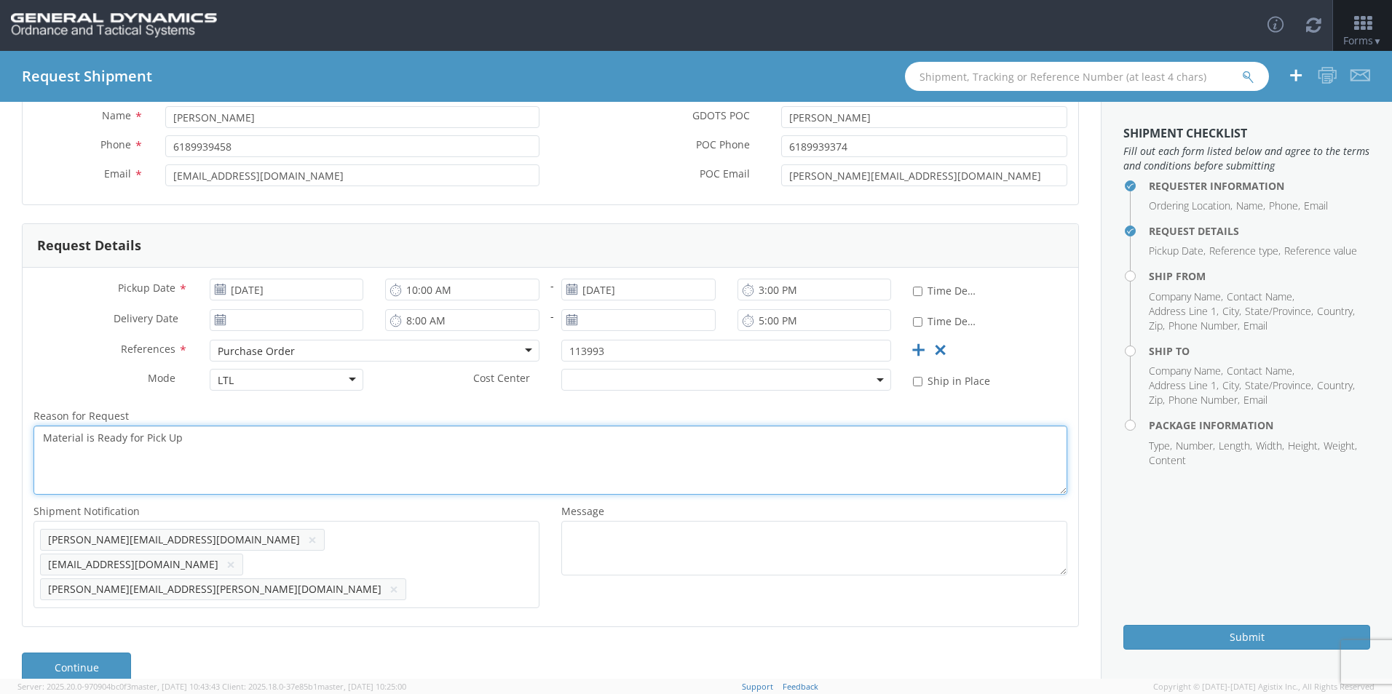
click at [400, 426] on textarea "Material is Ready for Pick Up" at bounding box center [550, 460] width 1034 height 69
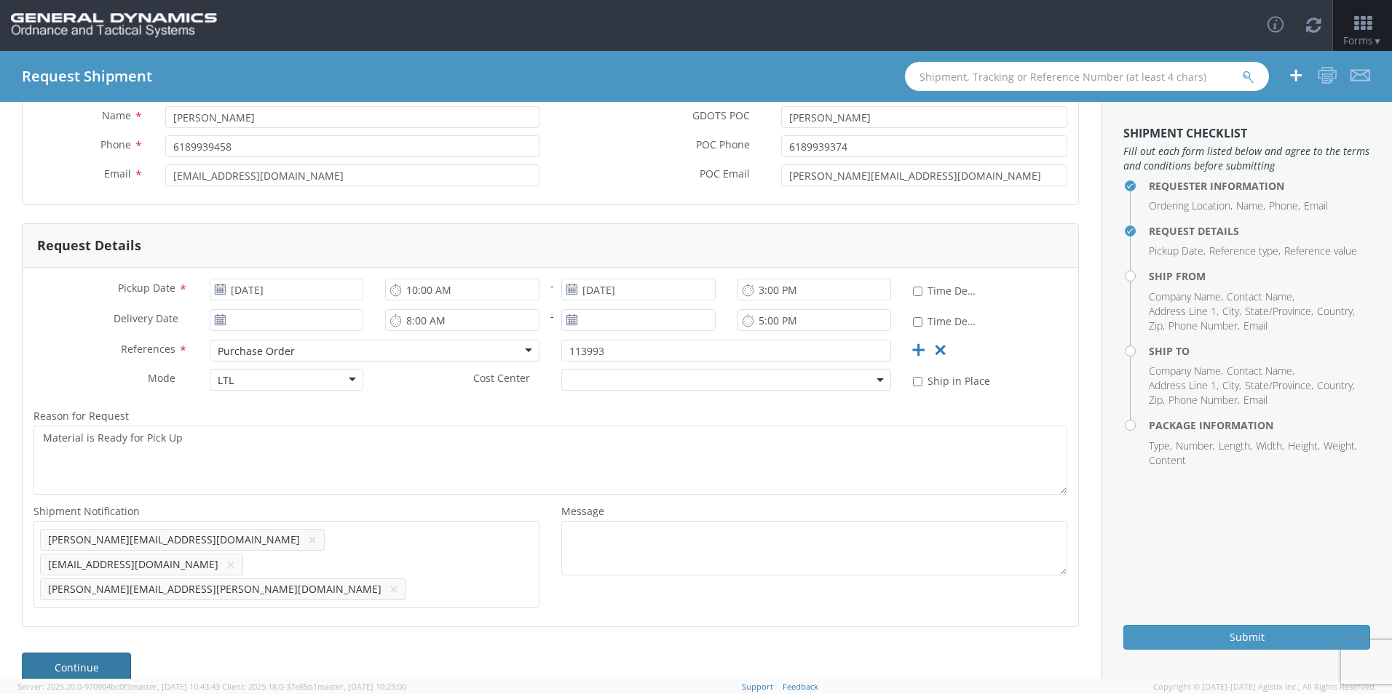
click at [42, 653] on link "Continue" at bounding box center [76, 667] width 109 height 29
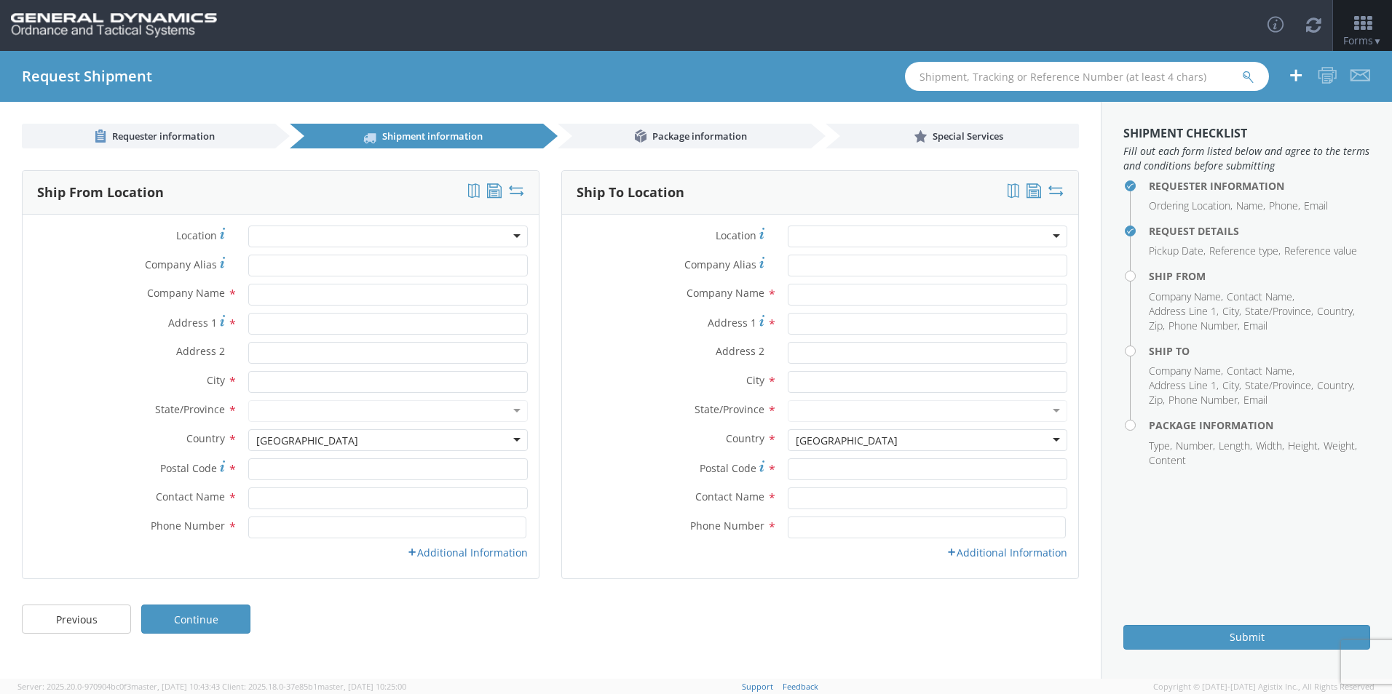
scroll to position [0, 0]
click at [450, 232] on div at bounding box center [387, 237] width 279 height 22
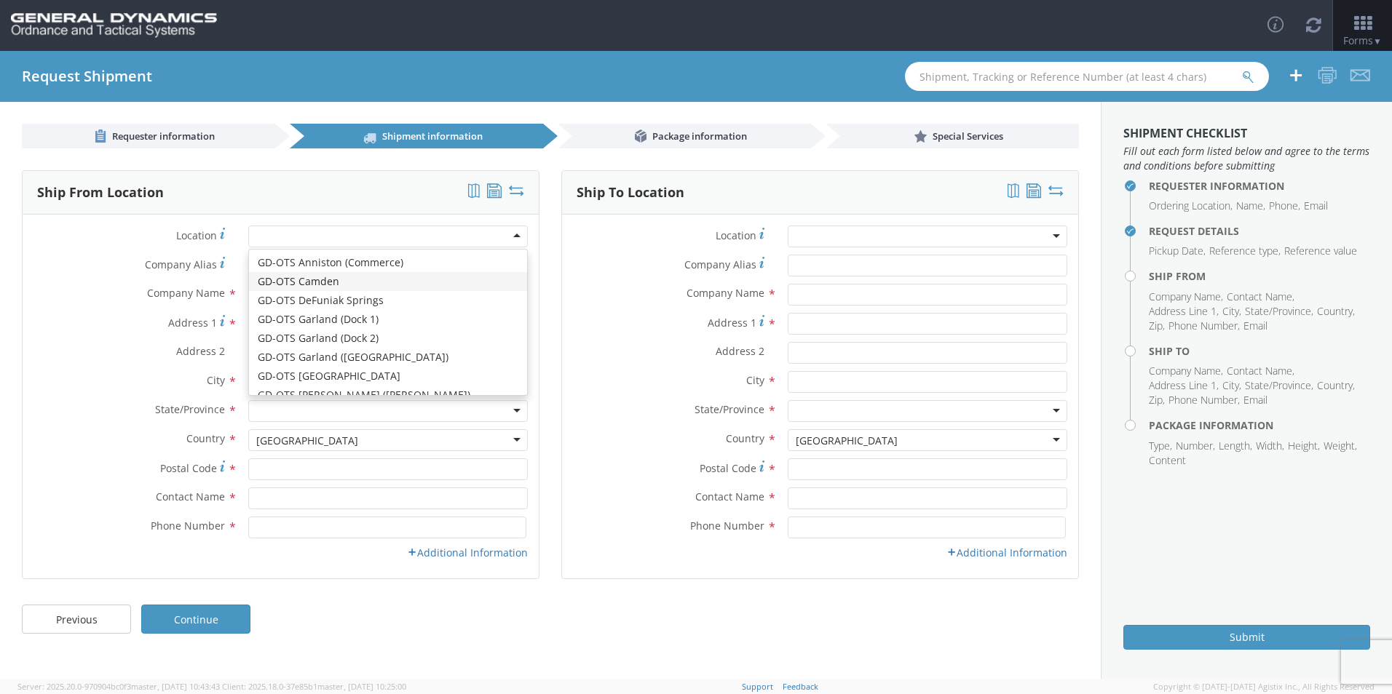
click at [110, 233] on label "Location *" at bounding box center [130, 236] width 215 height 20
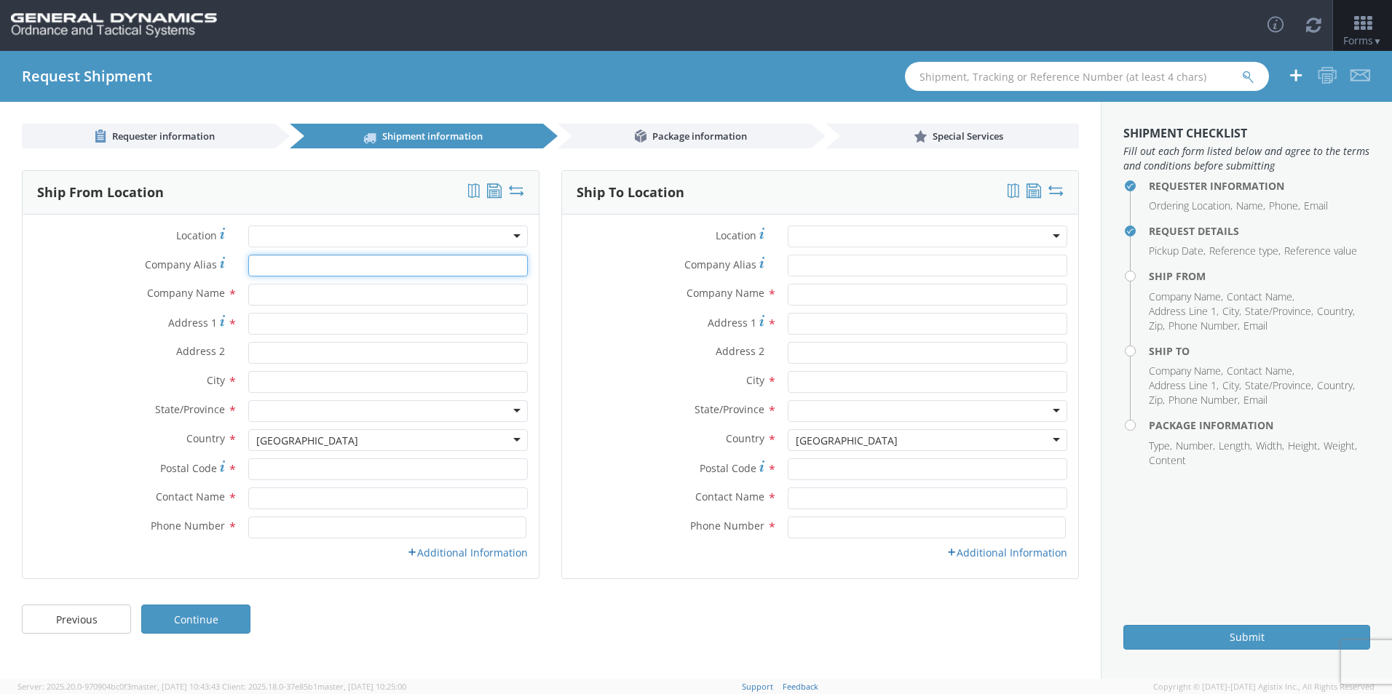
click at [282, 266] on input "Company Alias *" at bounding box center [387, 266] width 279 height 22
click at [279, 301] on input "text" at bounding box center [387, 295] width 279 height 22
type input "AEM c/o Heights Crating Company"
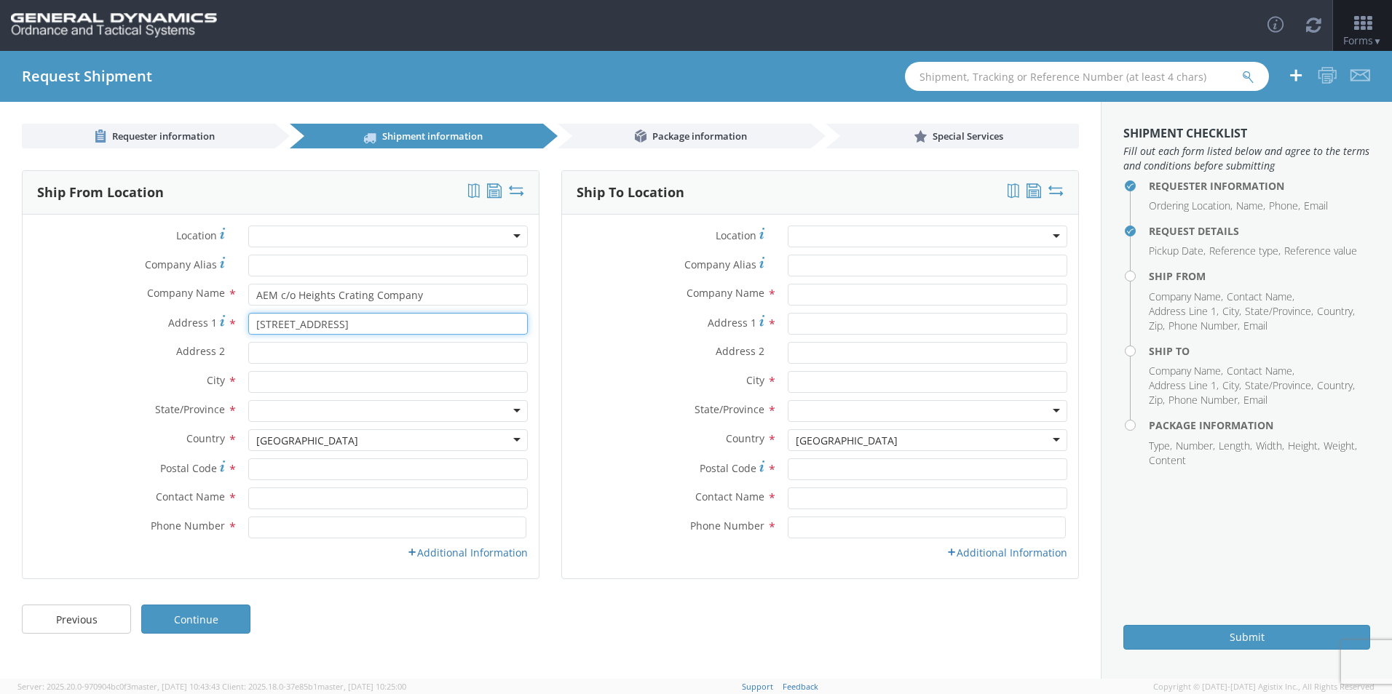
type input "[STREET_ADDRESS]"
type input "Behind Nationwide Tools"
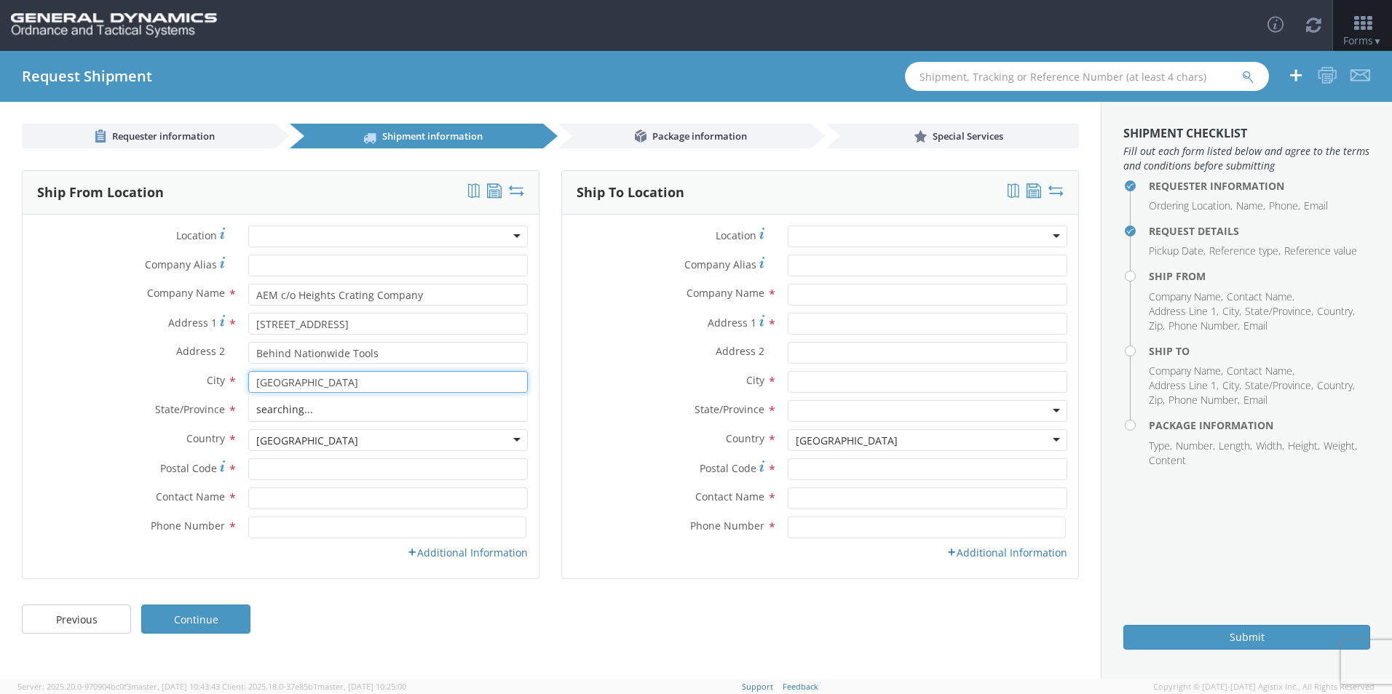
type input "[GEOGRAPHIC_DATA]"
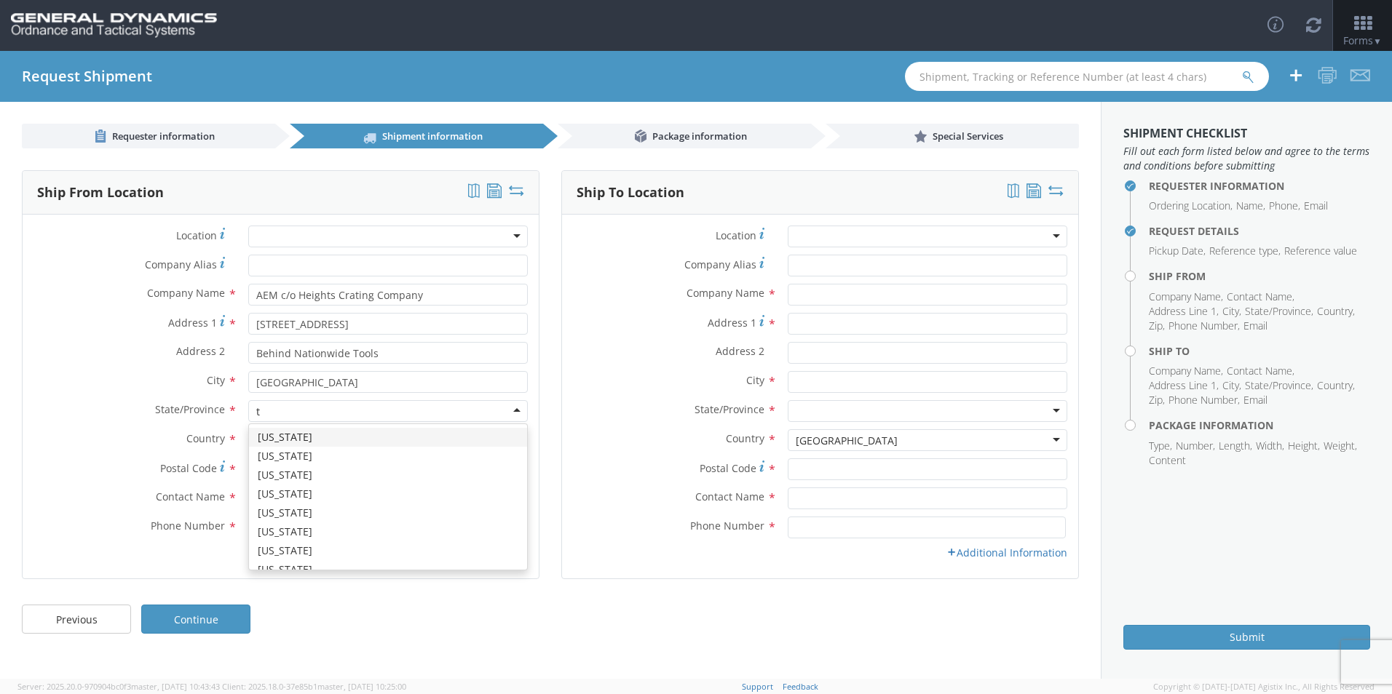
type input "t"
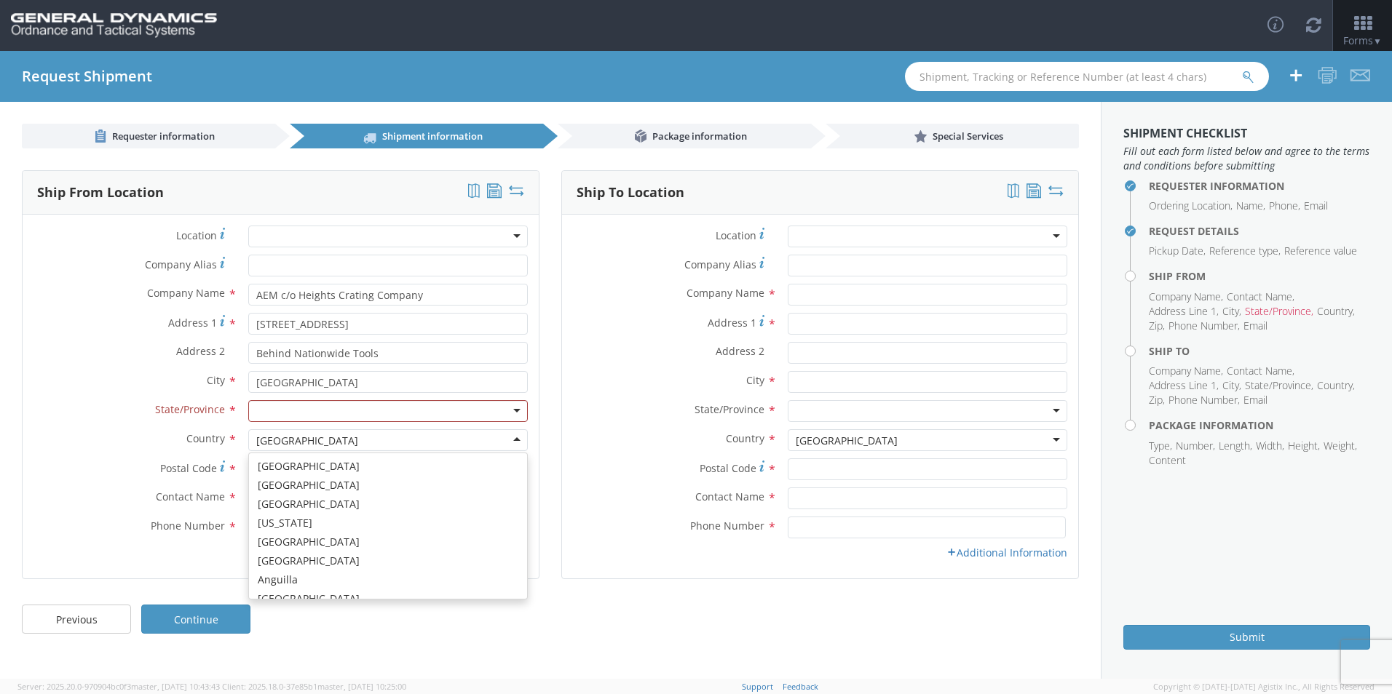
scroll to position [3669, 0]
click at [300, 405] on div at bounding box center [387, 411] width 279 height 22
type input "t"
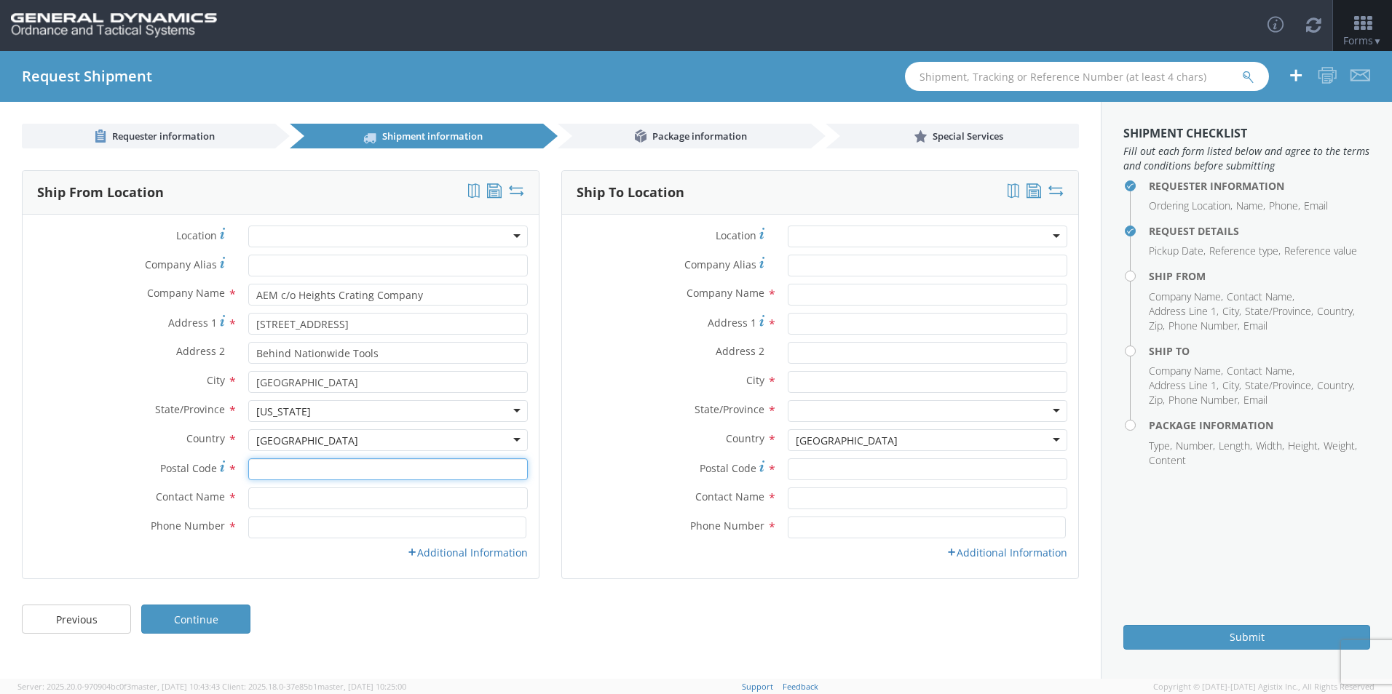
click at [282, 469] on input "Postal Code *" at bounding box center [387, 470] width 279 height 22
type input "77091"
type input "[PERSON_NAME]"
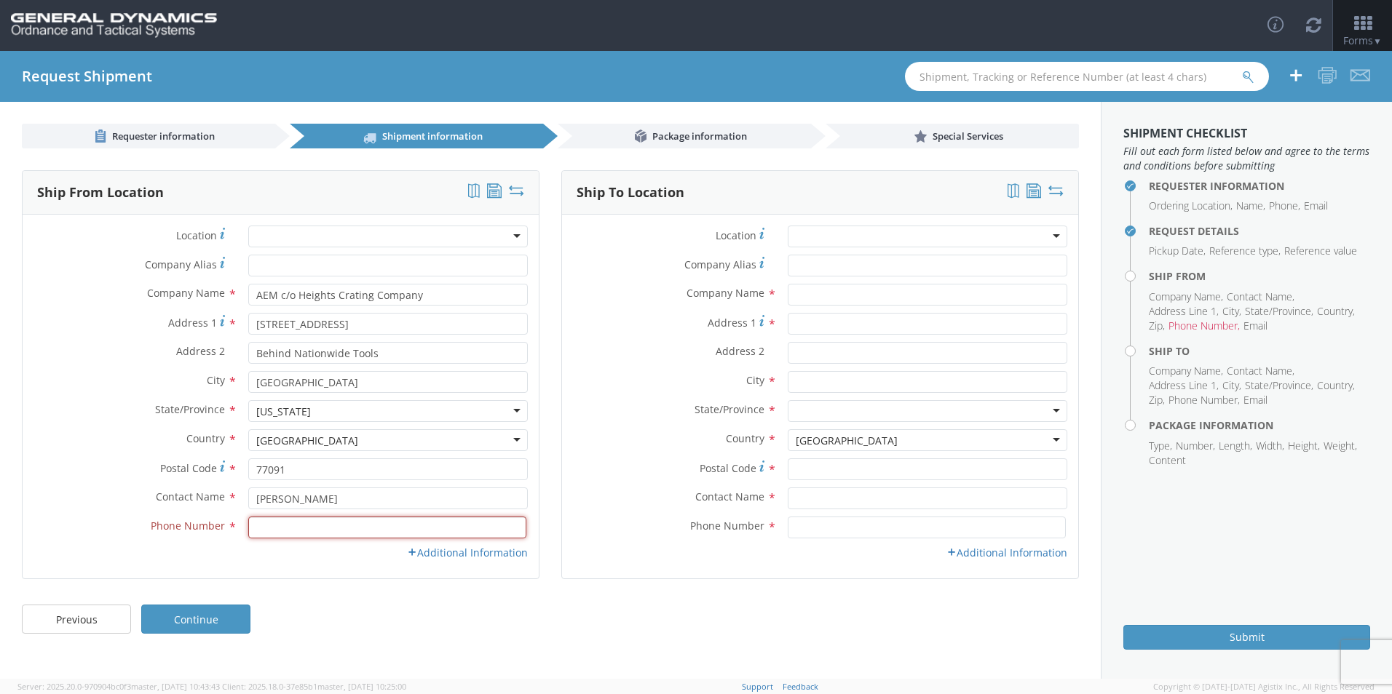
click at [314, 528] on input at bounding box center [387, 528] width 278 height 22
type input "713.697.2000"
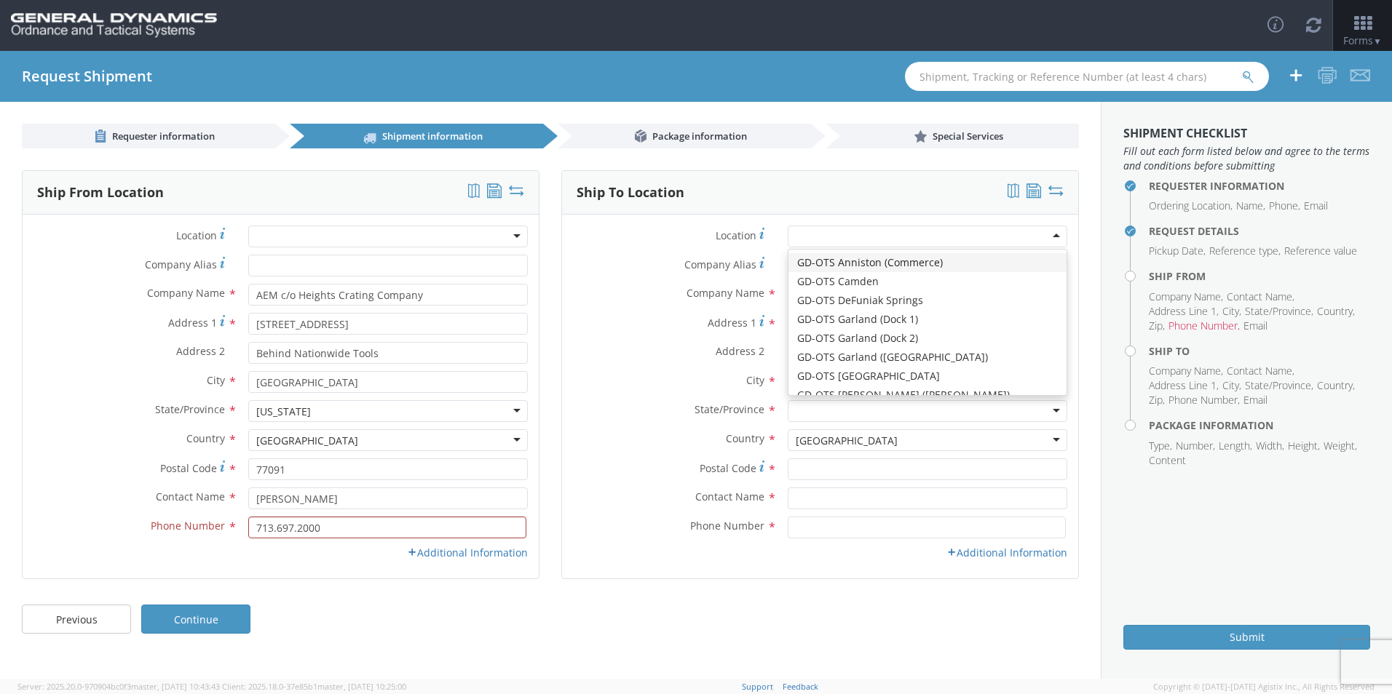
click at [515, 637] on div "Previous Continue" at bounding box center [550, 627] width 1100 height 58
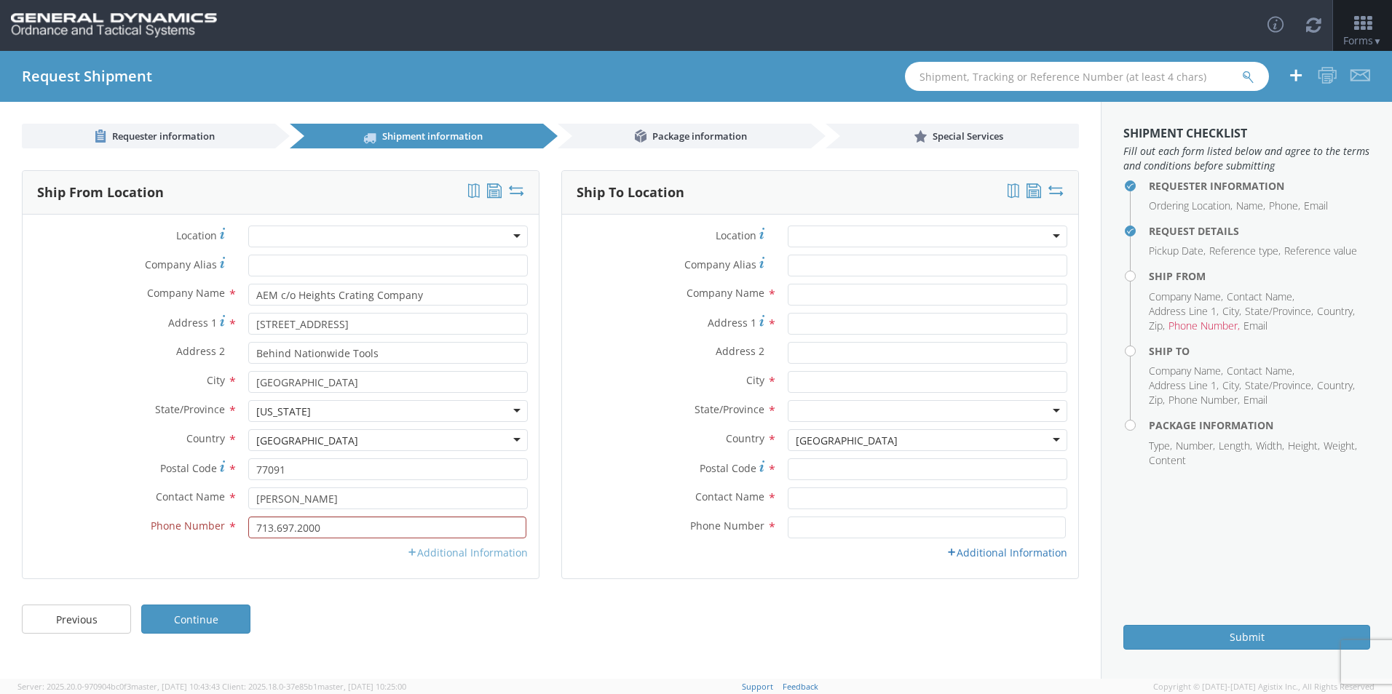
click at [481, 559] on link "Additional Information" at bounding box center [467, 553] width 121 height 14
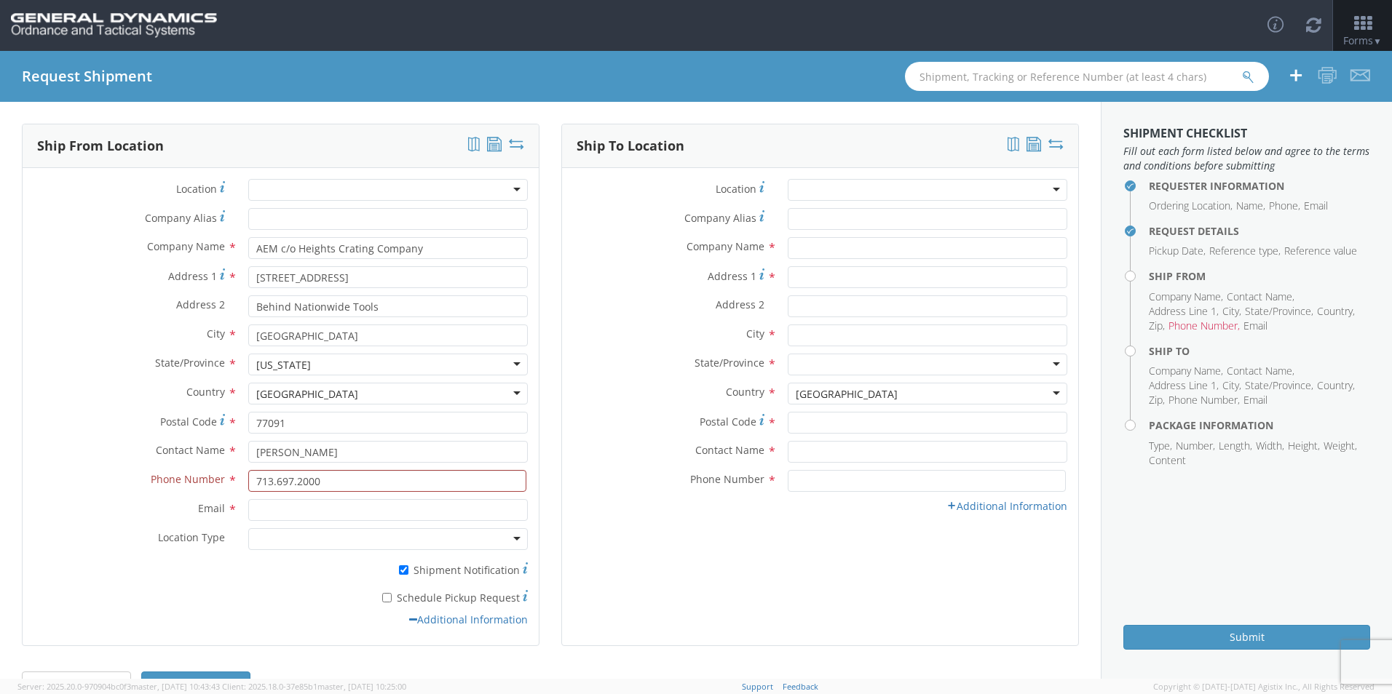
scroll to position [90, 0]
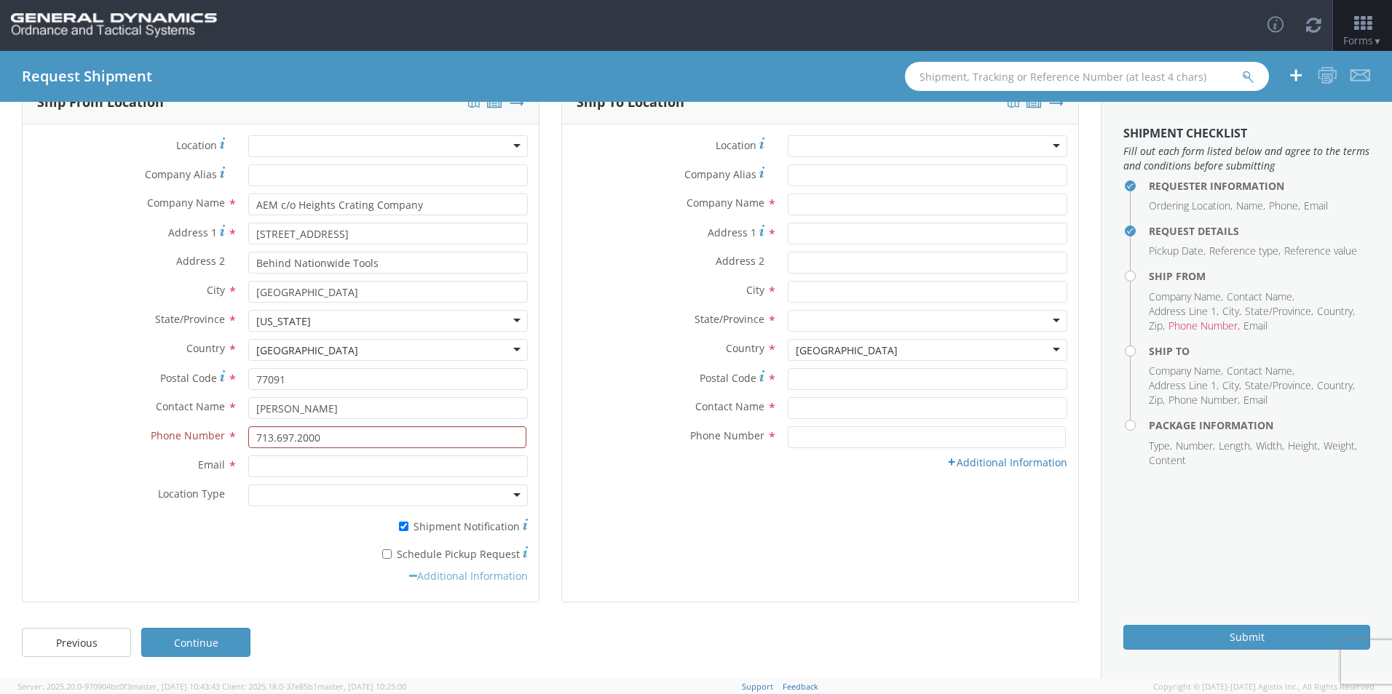
click at [450, 582] on link "Additional Information" at bounding box center [468, 576] width 119 height 14
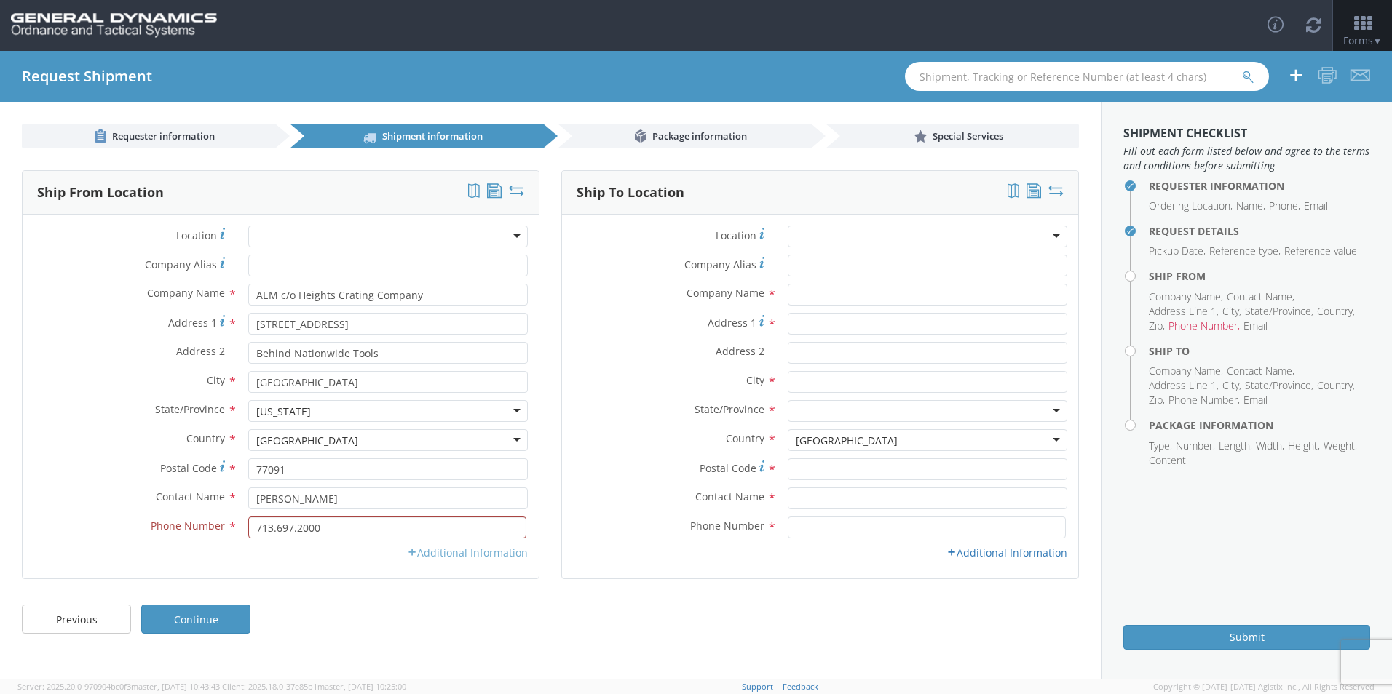
scroll to position [0, 0]
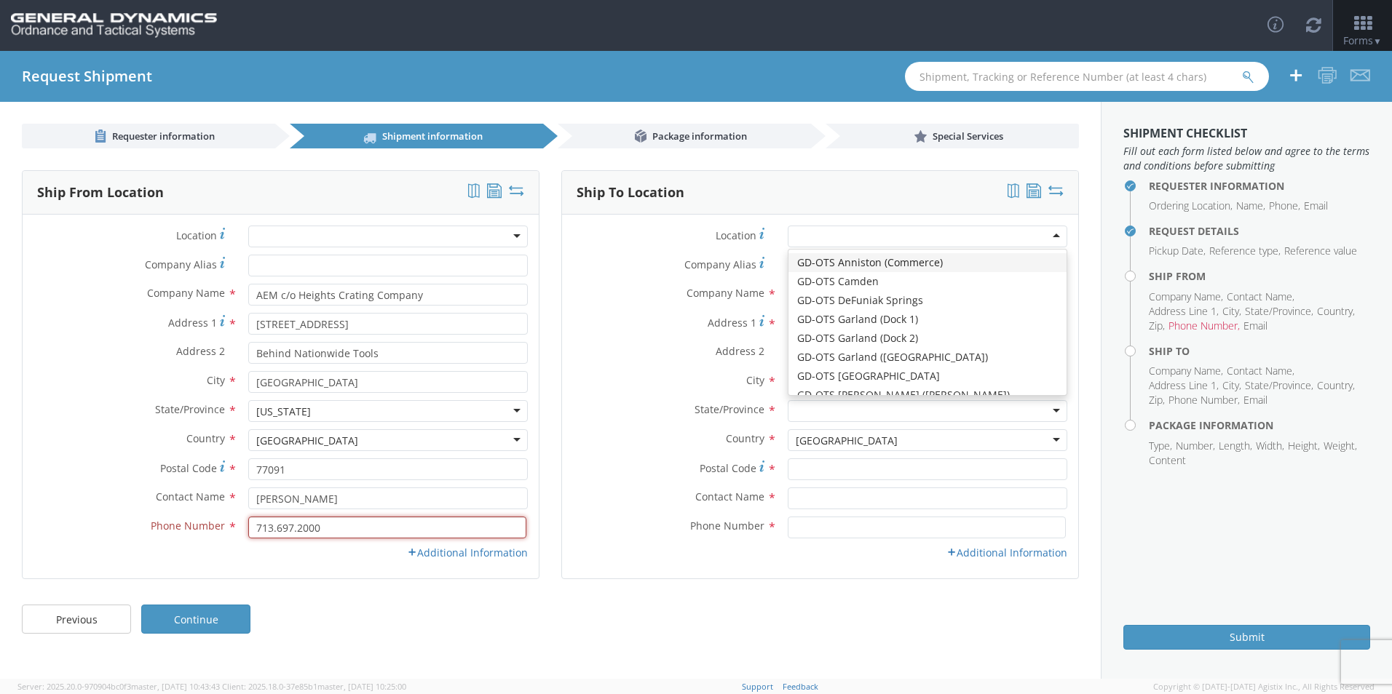
click at [440, 526] on input "713.697.2000" at bounding box center [387, 528] width 278 height 22
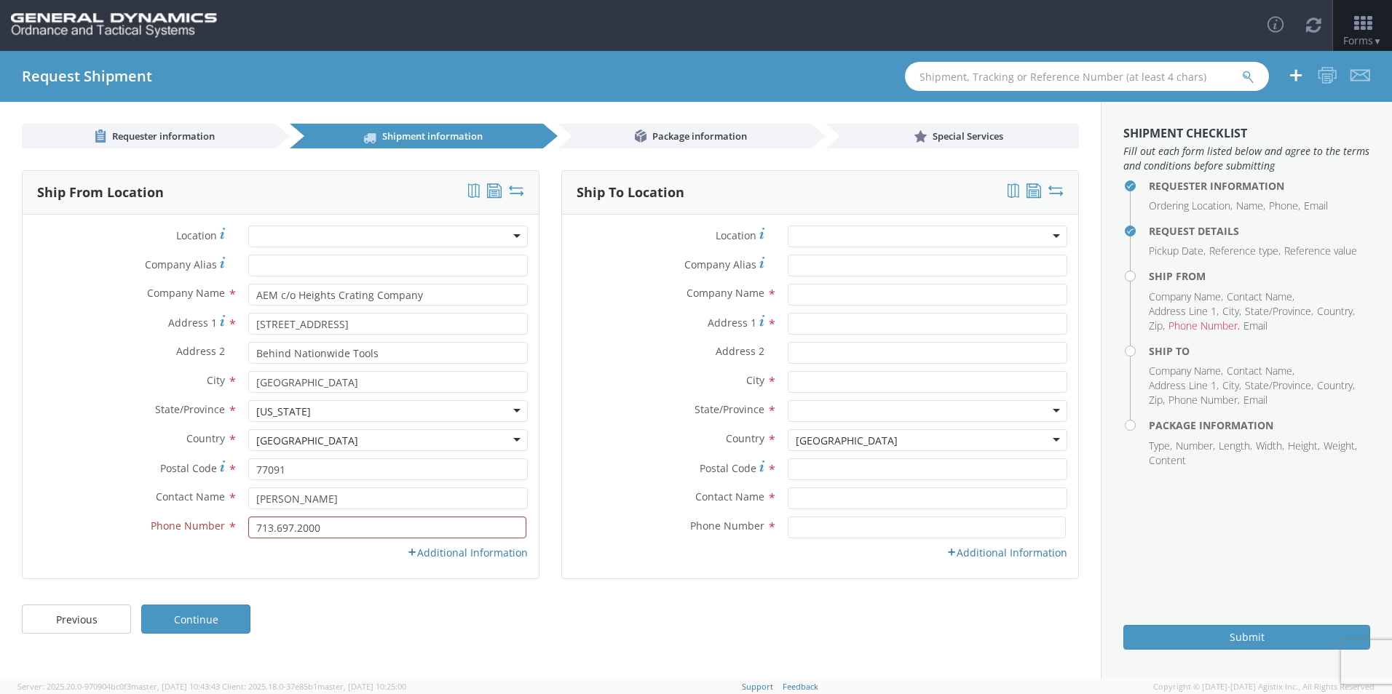
click at [959, 238] on div at bounding box center [927, 237] width 279 height 22
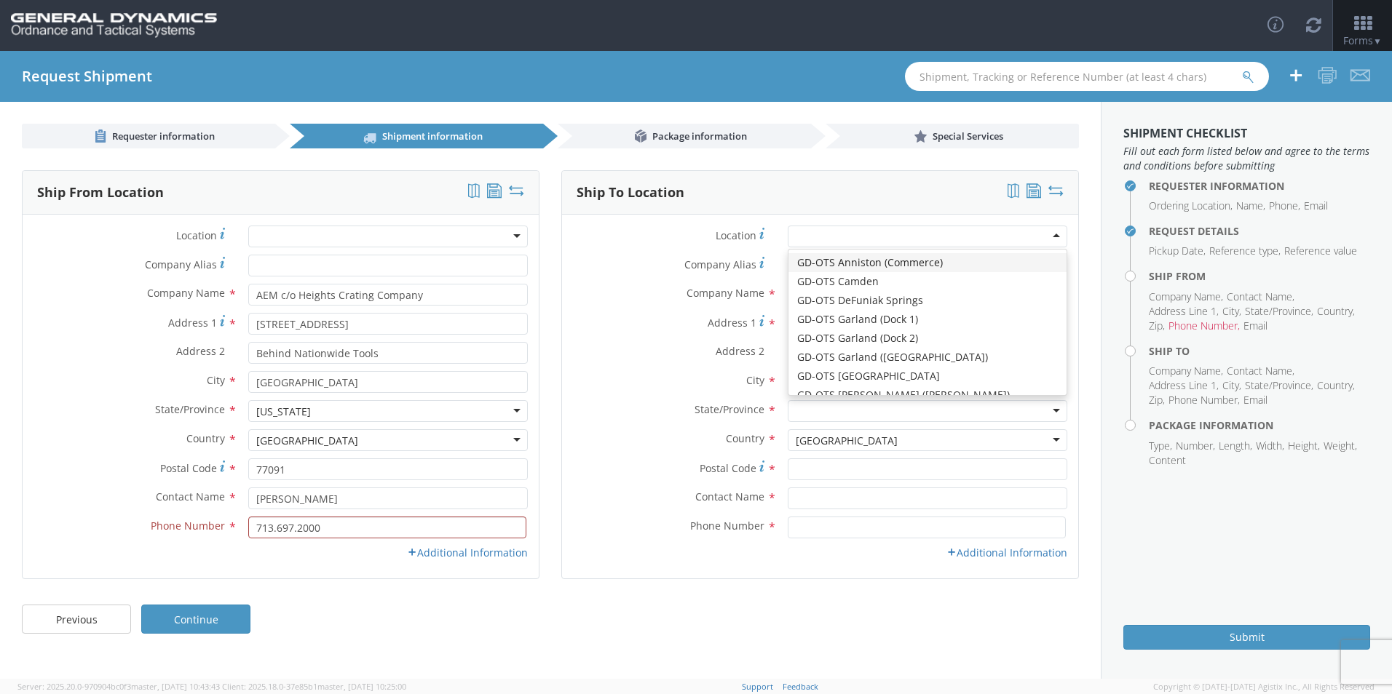
click at [959, 238] on div at bounding box center [927, 237] width 279 height 22
click at [752, 619] on div "Previous Continue" at bounding box center [550, 627] width 1100 height 58
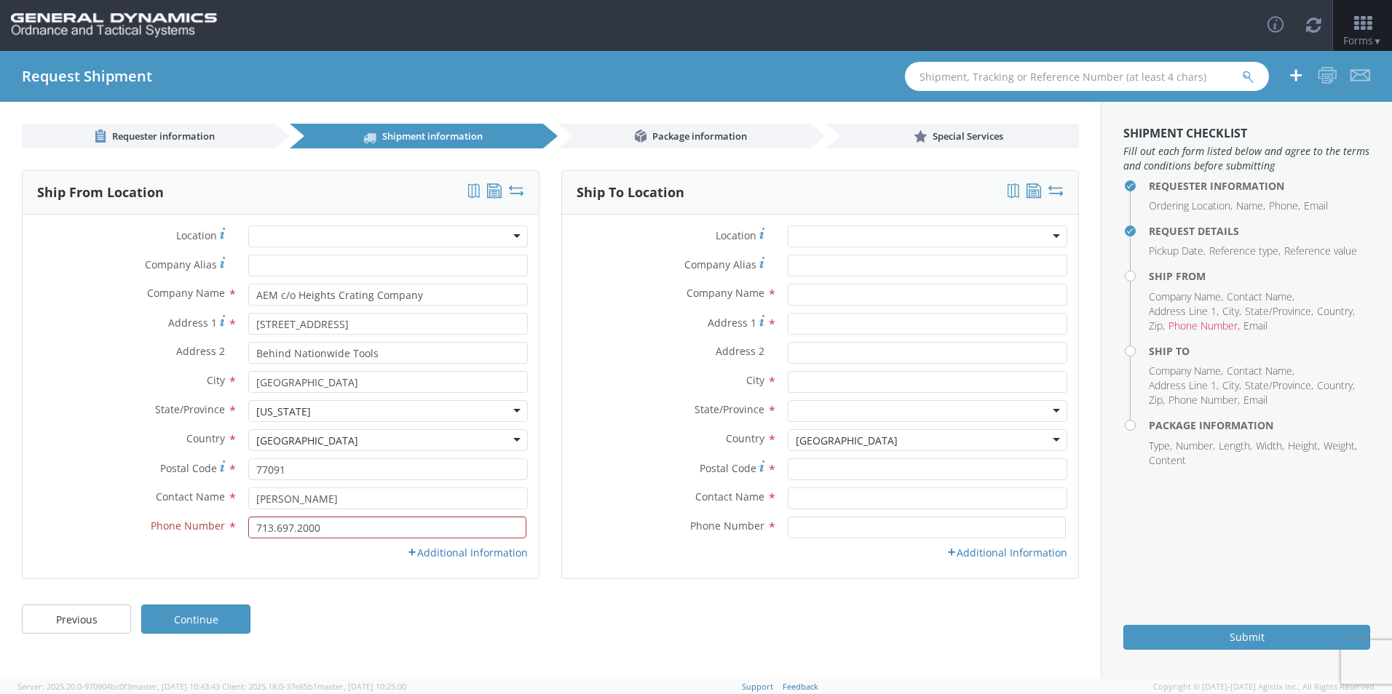
click at [934, 241] on div at bounding box center [927, 237] width 279 height 22
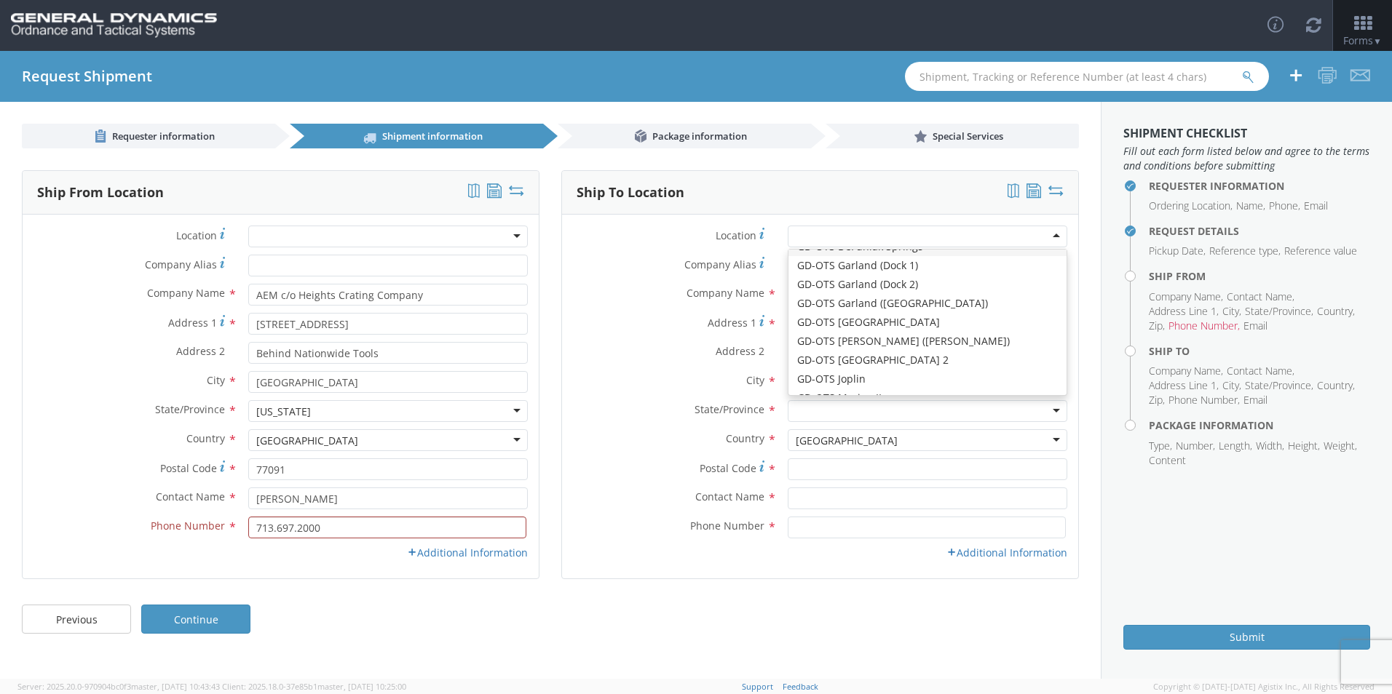
scroll to position [126, 0]
type input "GD-OTS Marion IL"
type input "[STREET_ADDRESS][PERSON_NAME]"
type input "[PERSON_NAME]"
type input "62959"
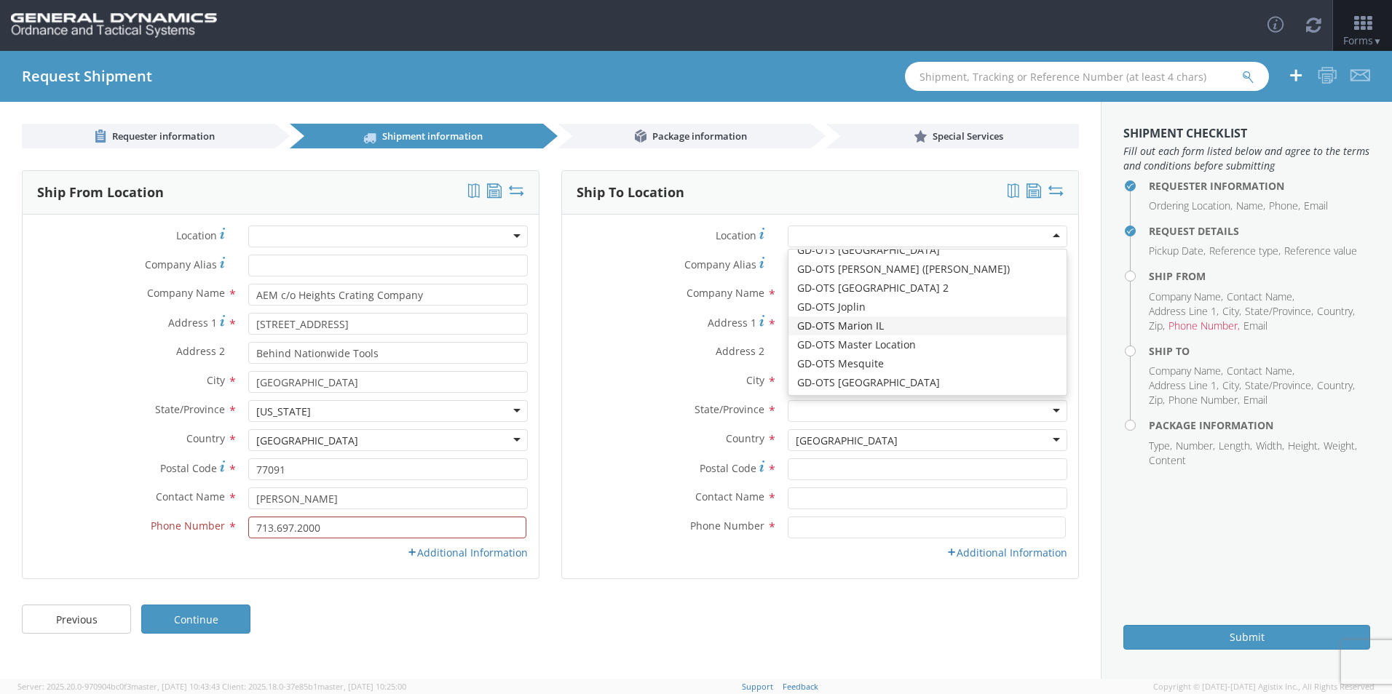
type input "[PHONE_NUMBER]"
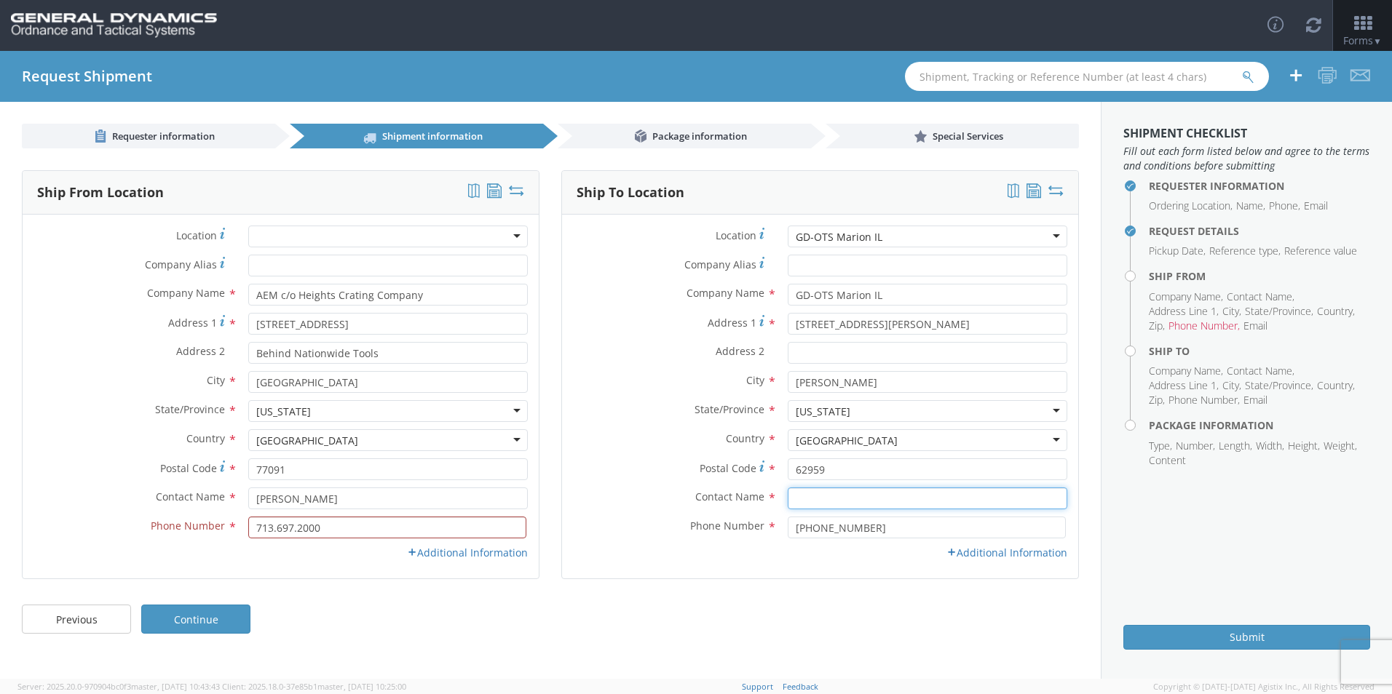
click at [873, 493] on input "text" at bounding box center [927, 499] width 279 height 22
type input "K"
type input "[PERSON_NAME]"
click at [1046, 555] on link "Additional Information" at bounding box center [1006, 553] width 121 height 14
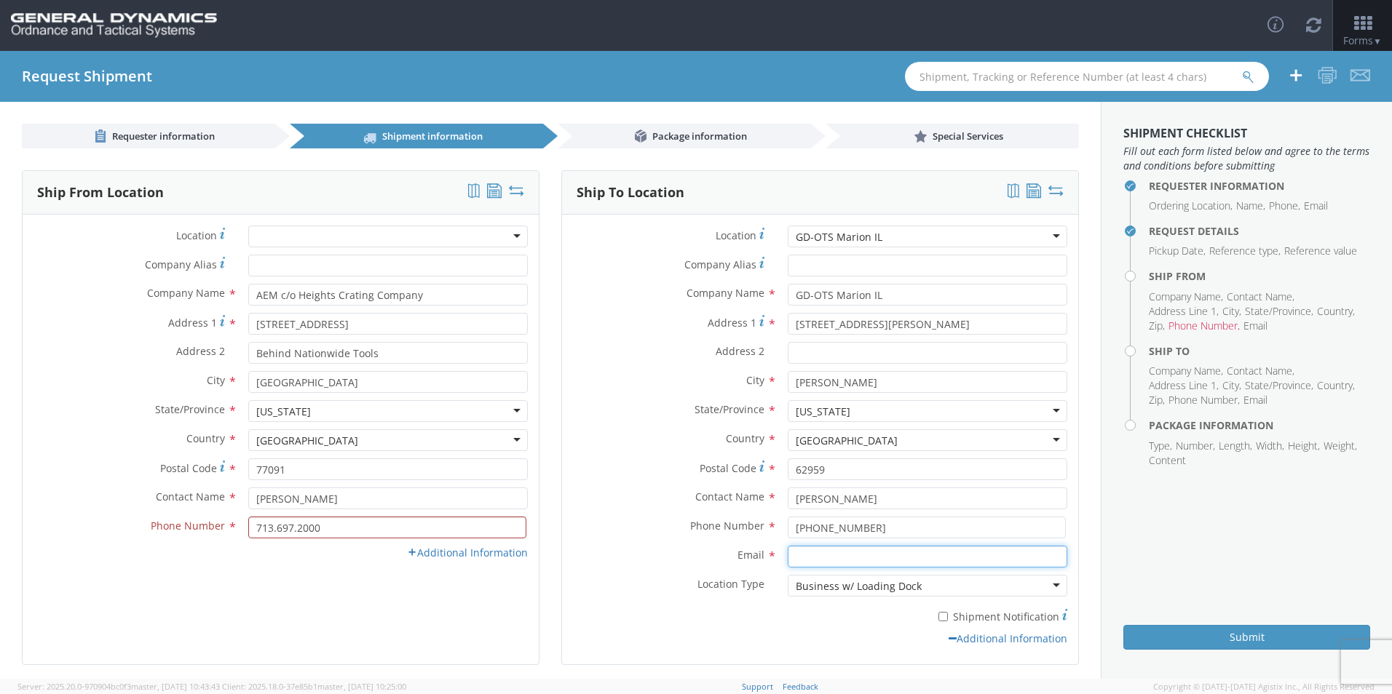
click at [857, 550] on input "Email *" at bounding box center [927, 557] width 279 height 22
paste input "[PERSON_NAME][EMAIL_ADDRESS][DOMAIN_NAME]"
type input "[PERSON_NAME][EMAIL_ADDRESS][DOMAIN_NAME]"
click at [898, 586] on div "Business w/ Loading Dock" at bounding box center [859, 586] width 126 height 15
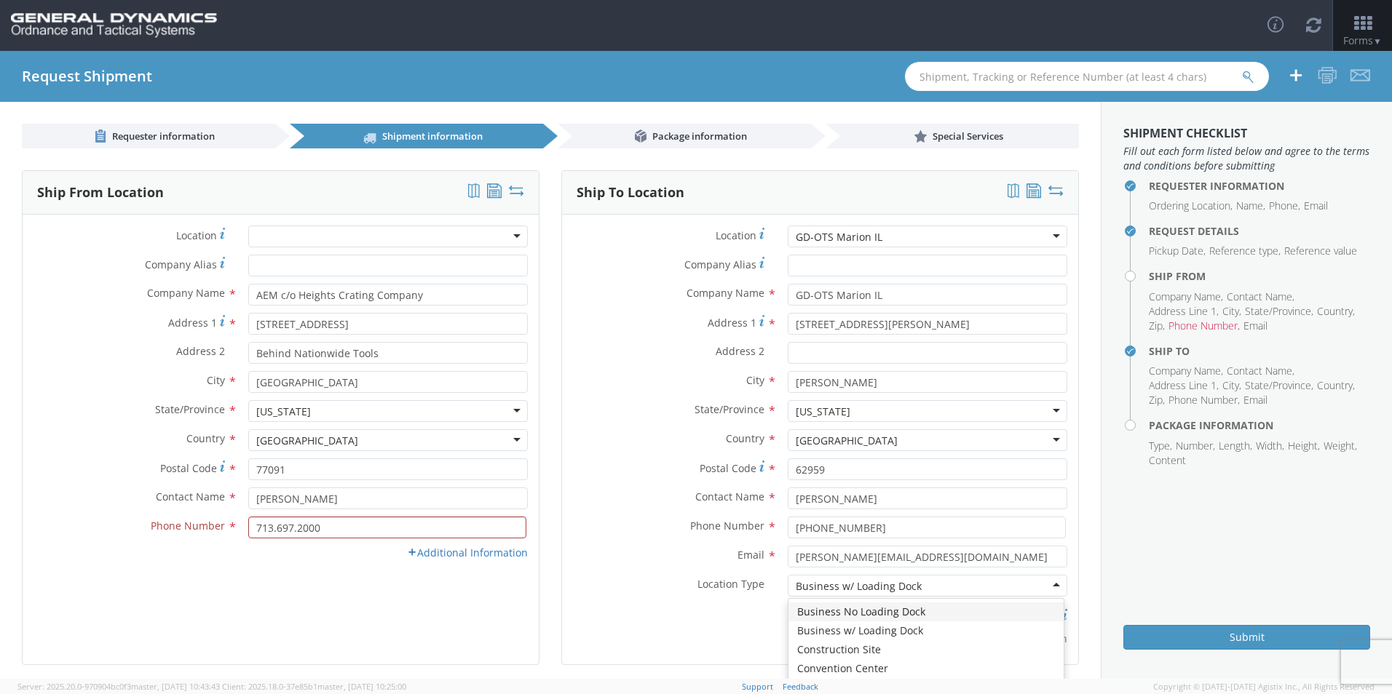
click at [627, 627] on div "* Shipment Notification" at bounding box center [820, 618] width 516 height 28
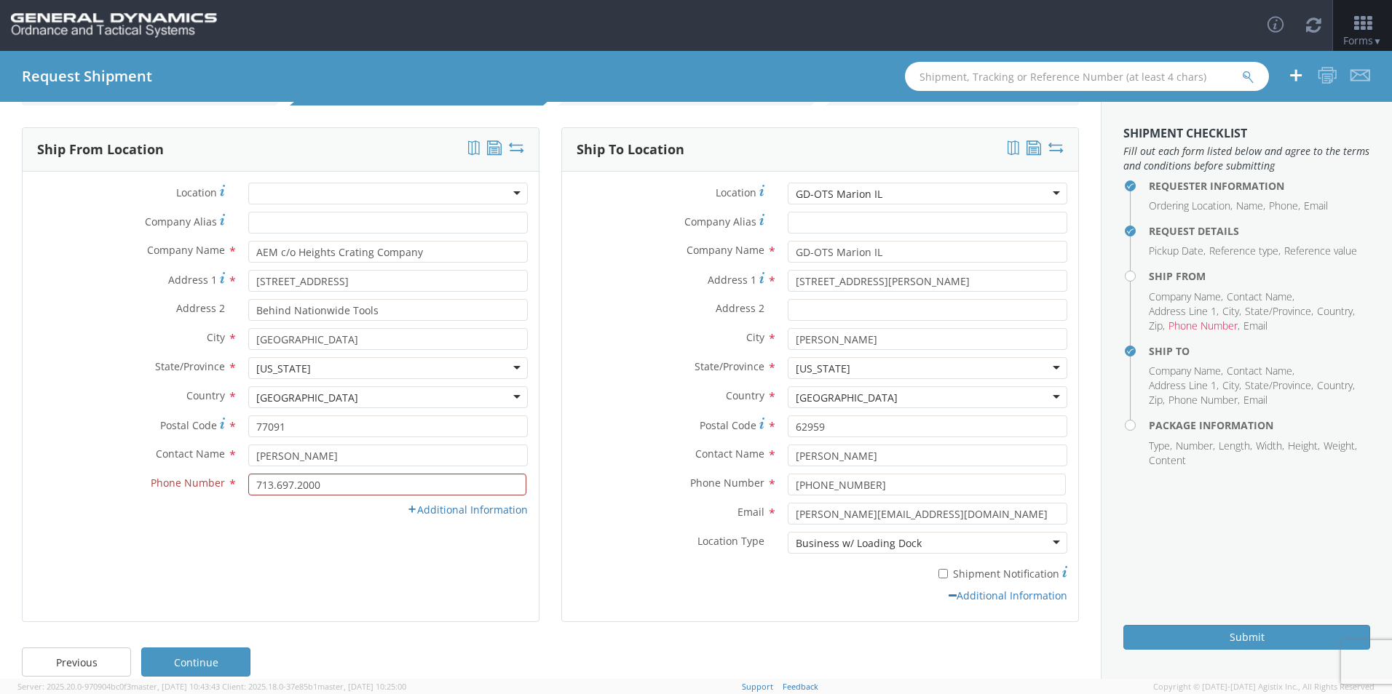
scroll to position [63, 0]
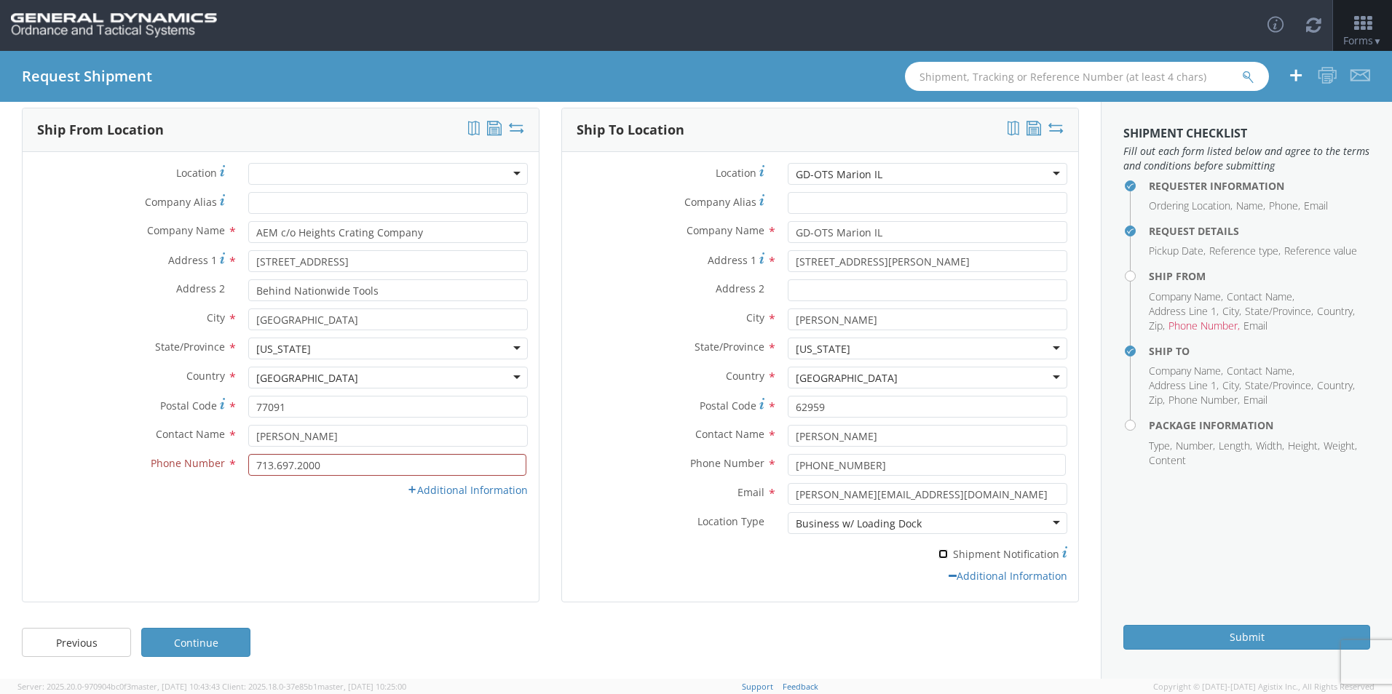
click at [938, 556] on input "* Shipment Notification" at bounding box center [942, 554] width 9 height 9
checkbox input "true"
click at [1019, 568] on div "* Shipment Notification" at bounding box center [820, 556] width 516 height 28
click at [1012, 574] on link "Additional Information" at bounding box center [1007, 576] width 119 height 14
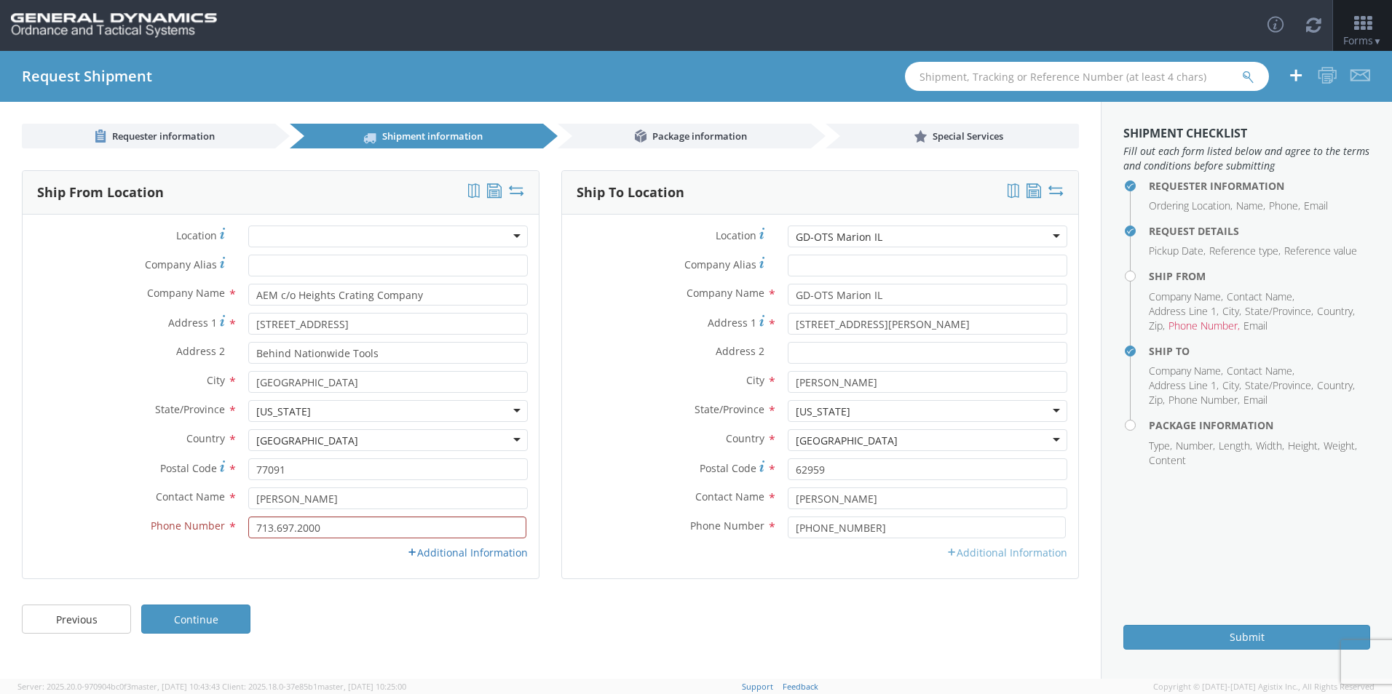
scroll to position [0, 0]
click at [1026, 542] on div "Phone Number * [PHONE_NUMBER]" at bounding box center [820, 531] width 516 height 29
click at [1013, 550] on link "Additional Information" at bounding box center [1006, 553] width 121 height 14
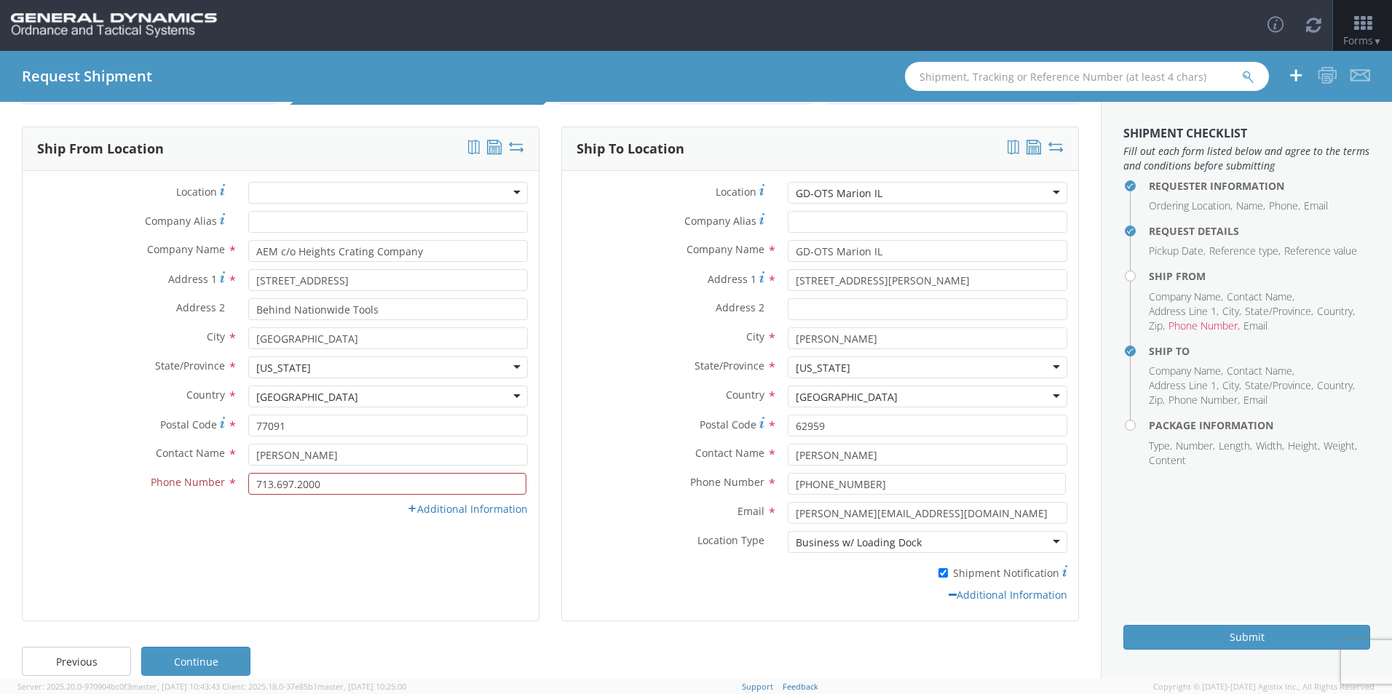
scroll to position [63, 0]
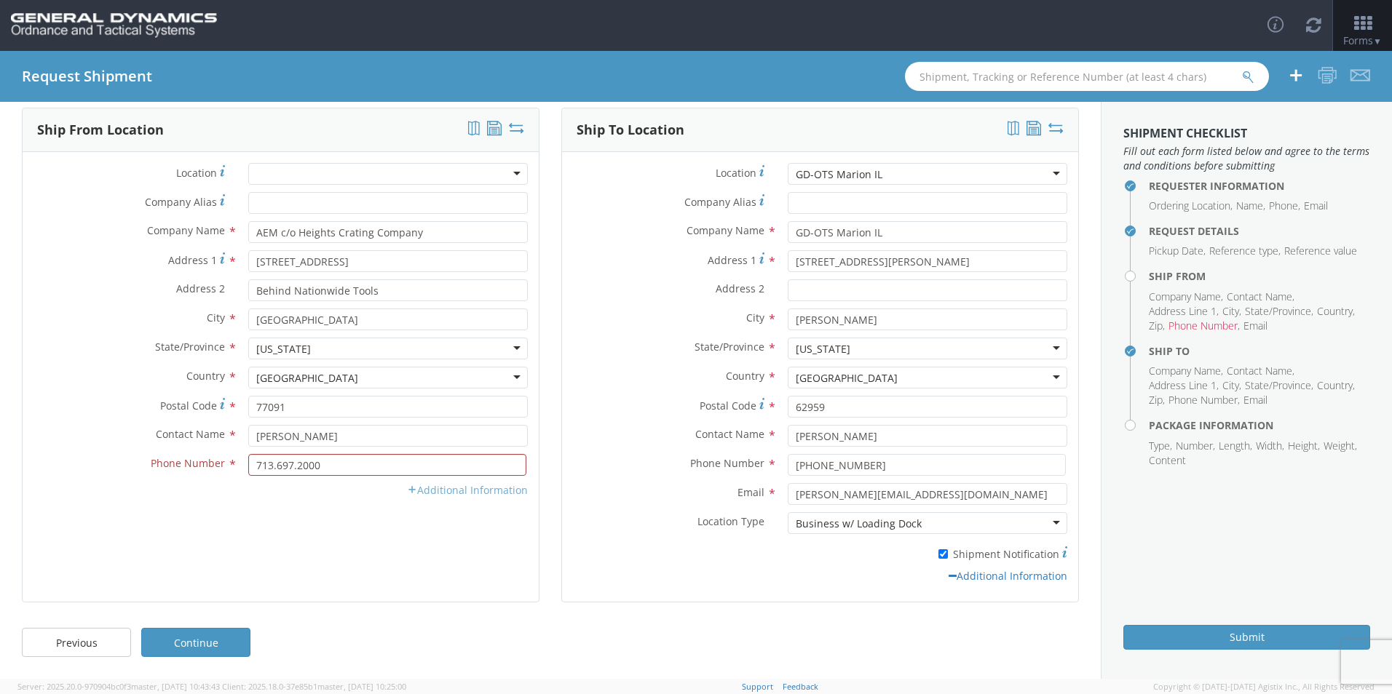
click at [485, 488] on link "Additional Information" at bounding box center [467, 490] width 121 height 14
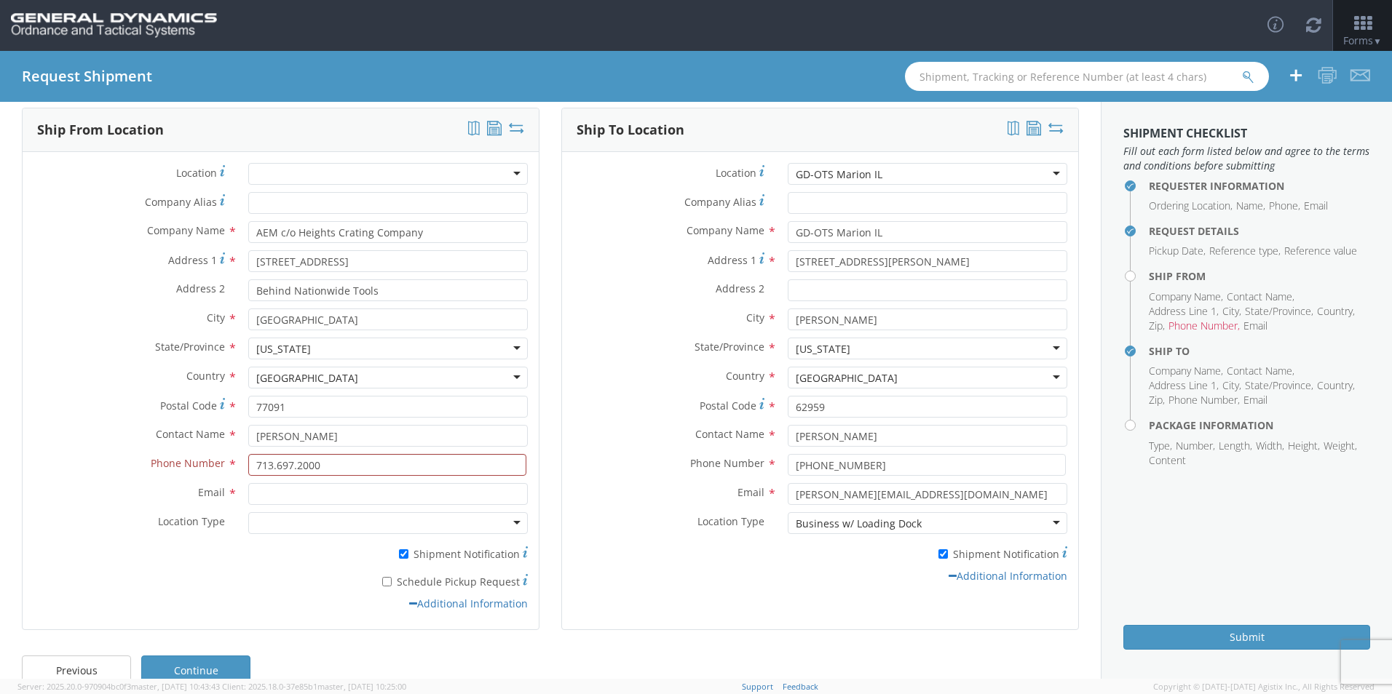
click at [429, 525] on div at bounding box center [387, 523] width 279 height 22
click at [348, 499] on input "Email *" at bounding box center [387, 494] width 279 height 22
type input "[EMAIL_ADDRESS][DOMAIN_NAME]"
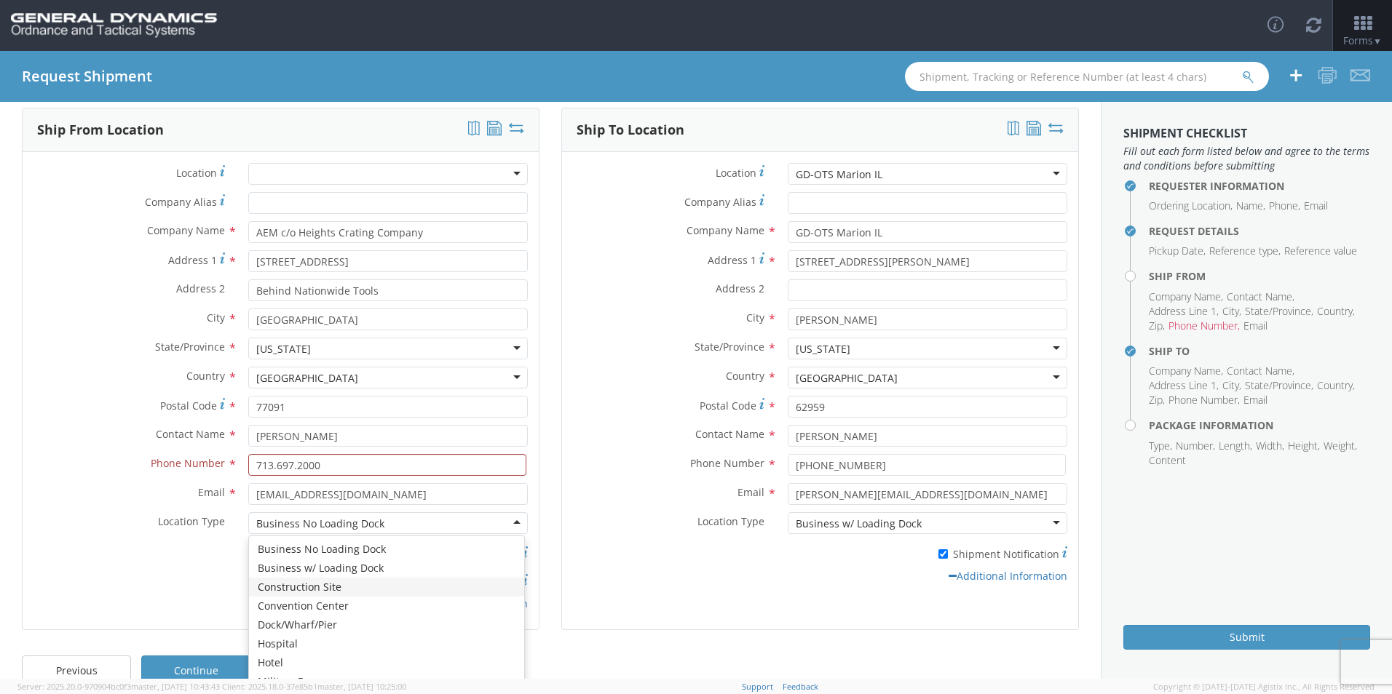
click at [138, 546] on div "* Shipment Notification" at bounding box center [281, 552] width 516 height 20
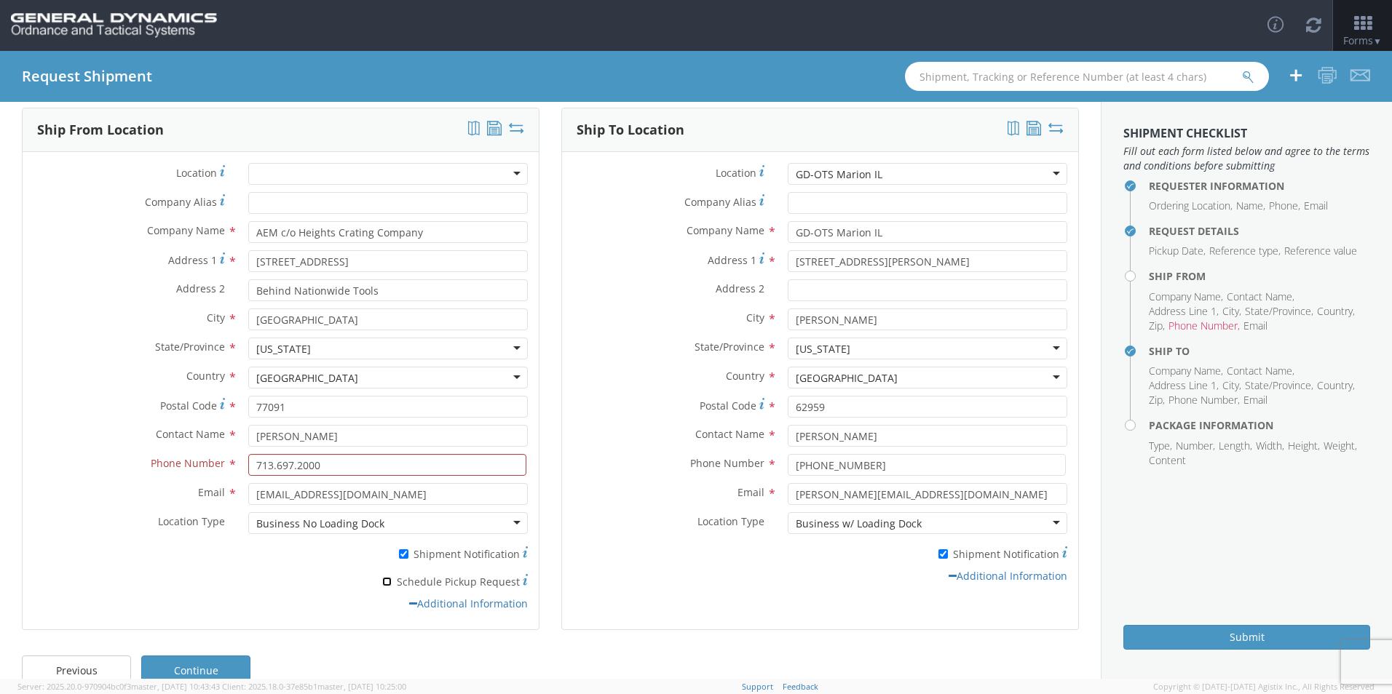
click at [385, 584] on input "* Schedule Pickup Request" at bounding box center [386, 581] width 9 height 9
checkbox input "true"
click at [179, 666] on link "Continue" at bounding box center [195, 670] width 109 height 29
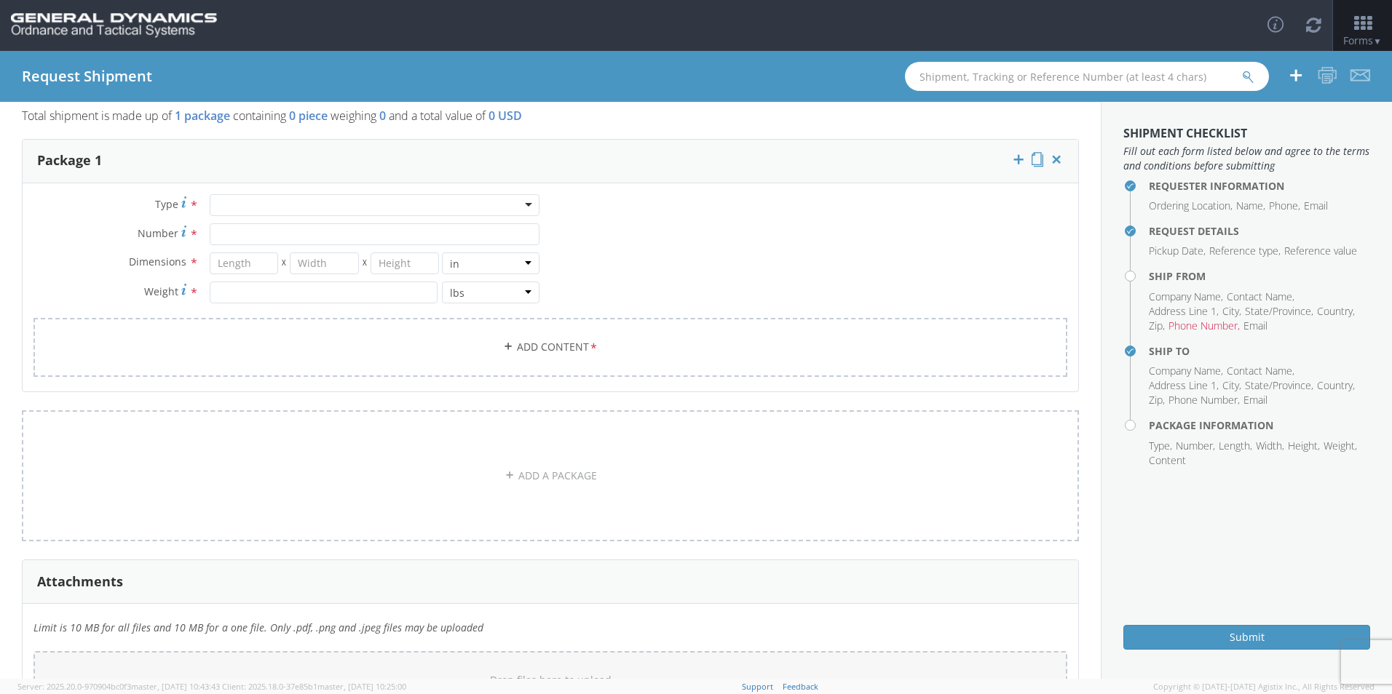
click at [372, 205] on div at bounding box center [375, 205] width 330 height 22
click at [522, 201] on div "Crate(s)" at bounding box center [375, 205] width 330 height 22
click at [640, 195] on div "Type * Crate(s) Crate(s) Bale(s) Basket(s) Bolt(s) Bottle(s) Buckets Bulk Bundl…" at bounding box center [550, 294] width 1055 height 201
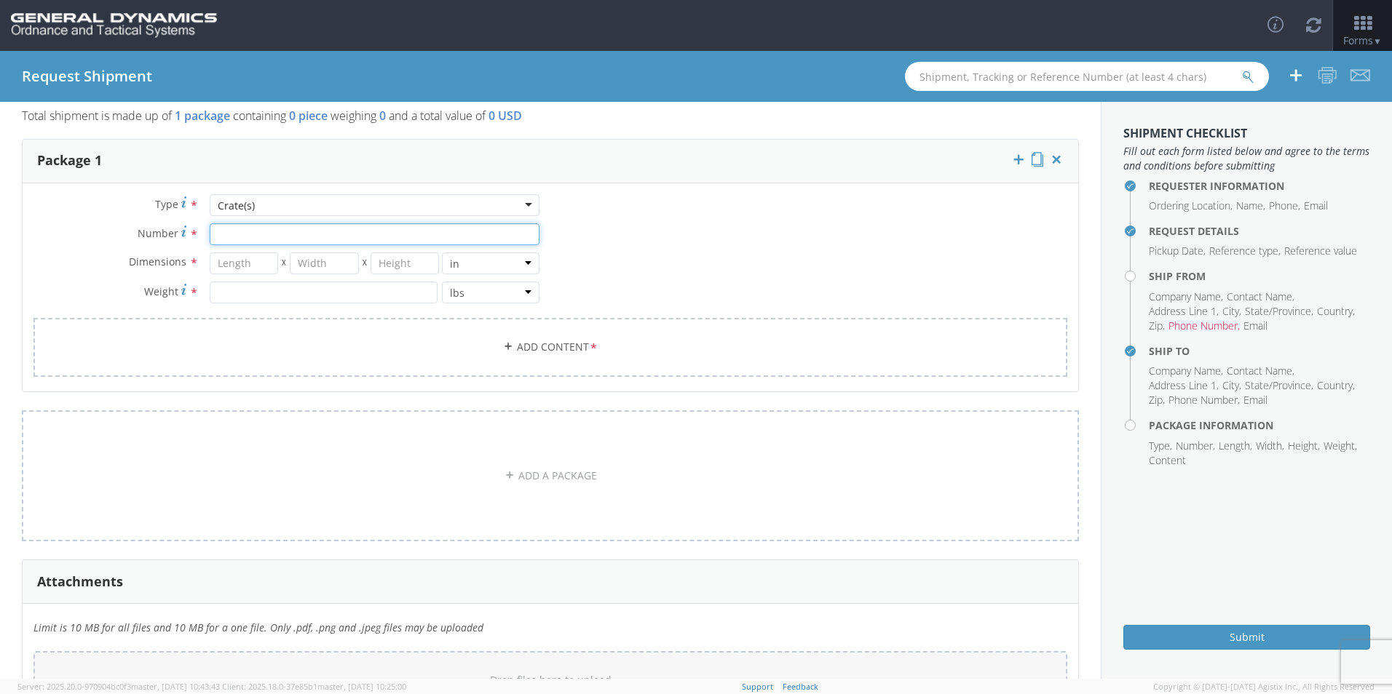
click at [301, 231] on input "Number *" at bounding box center [375, 234] width 330 height 22
click at [362, 232] on input "Number Number of packages of specified package type and dimensions *" at bounding box center [375, 234] width 330 height 22
click at [281, 231] on input "Number Number of packages of specified package type and dimensions *" at bounding box center [375, 234] width 330 height 22
type input "1"
click at [262, 257] on input "number" at bounding box center [244, 264] width 69 height 22
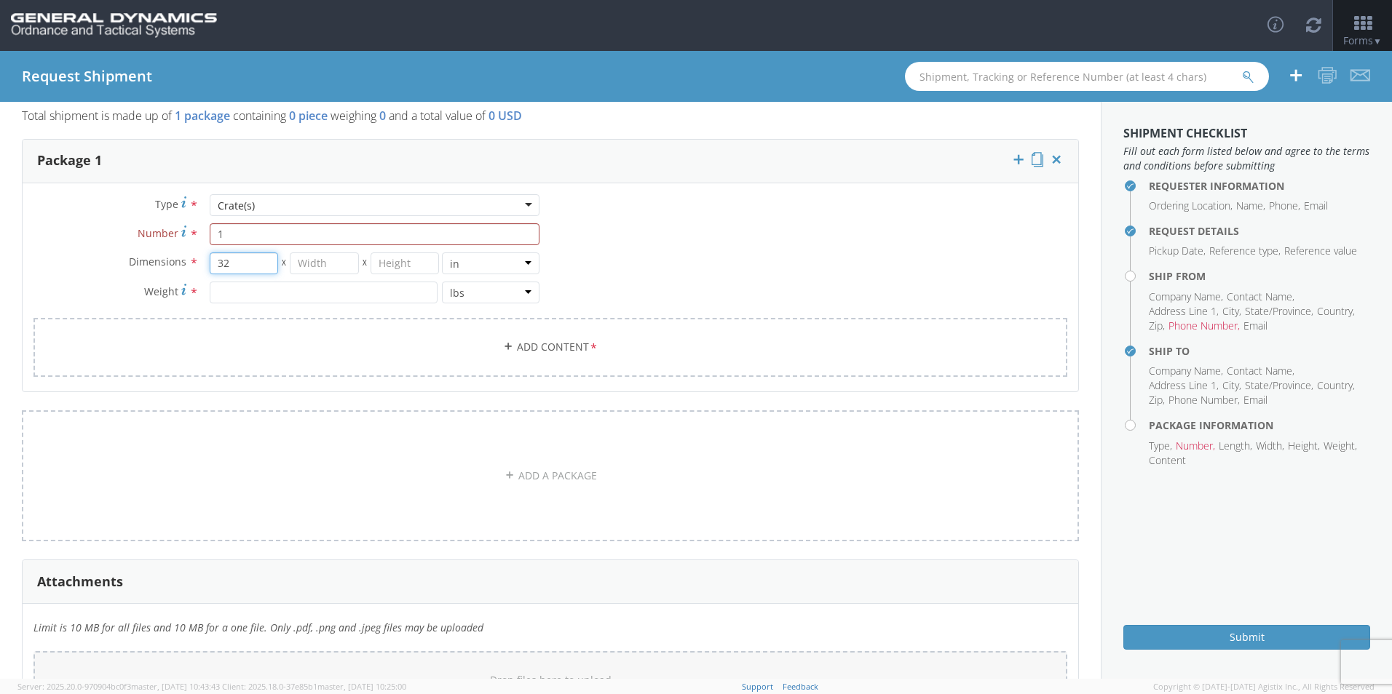
type input "32"
type input "14"
click at [262, 295] on input "number" at bounding box center [324, 293] width 228 height 22
type input "450"
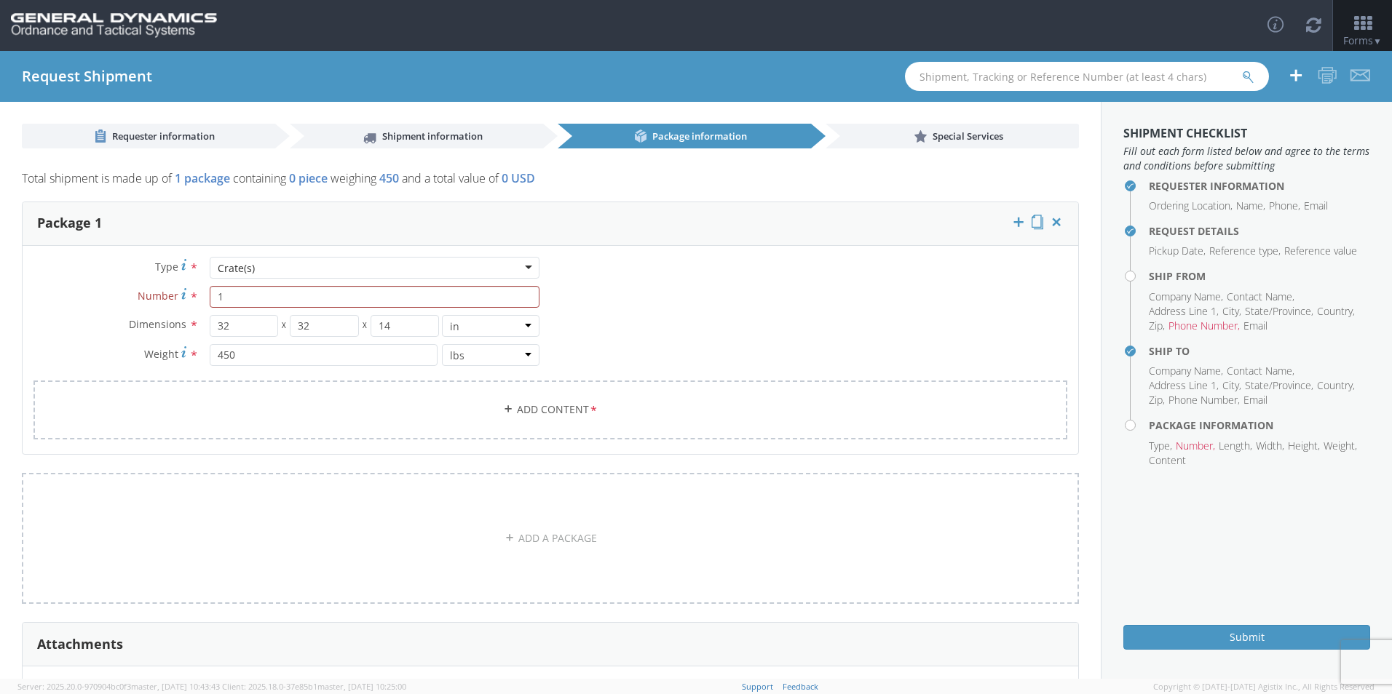
click at [785, 290] on div "Type * Crate(s) Crate(s) Bale(s) Basket(s) Bolt(s) Bottle(s) Buckets Bulk Bundl…" at bounding box center [550, 357] width 1055 height 201
click at [551, 405] on link "Add Content *" at bounding box center [550, 410] width 1034 height 59
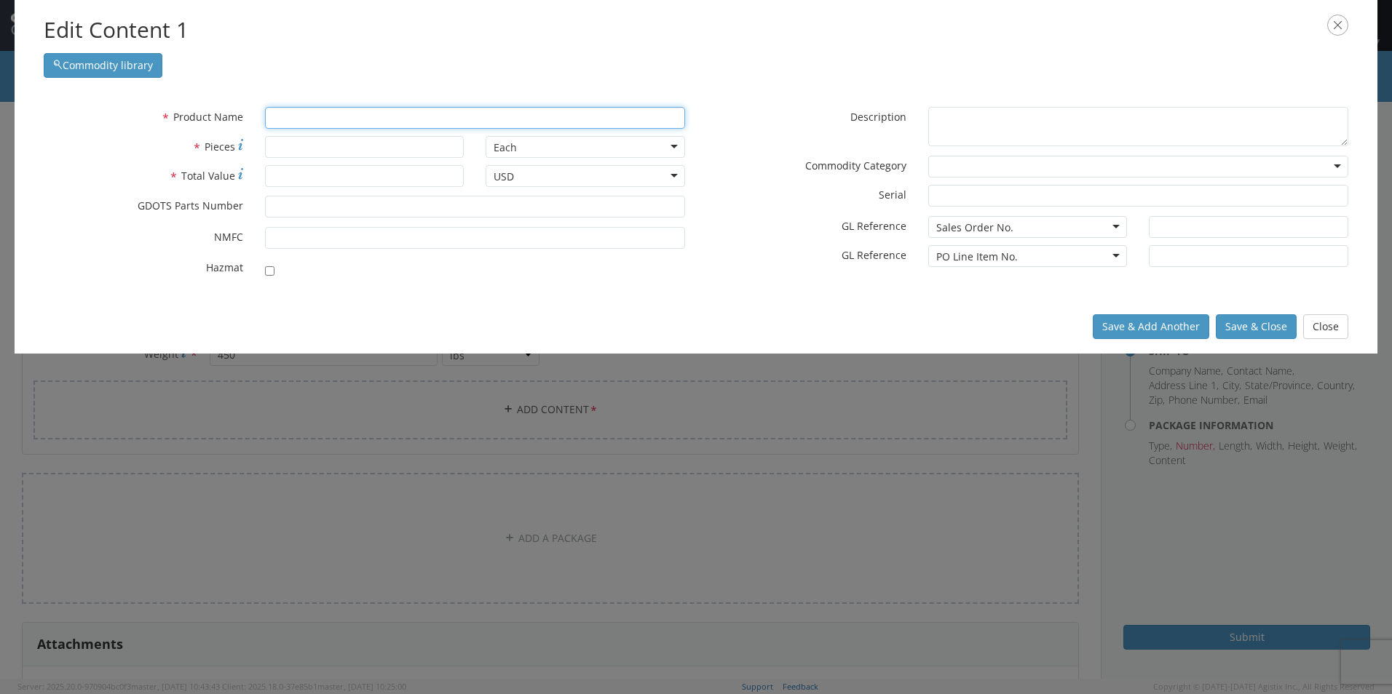
click at [325, 118] on input "text" at bounding box center [475, 118] width 420 height 22
type input "Brass"
type input "BrasS C360 RD. BAR"
type input "Bras"
type input "BraCKET NOR 005"
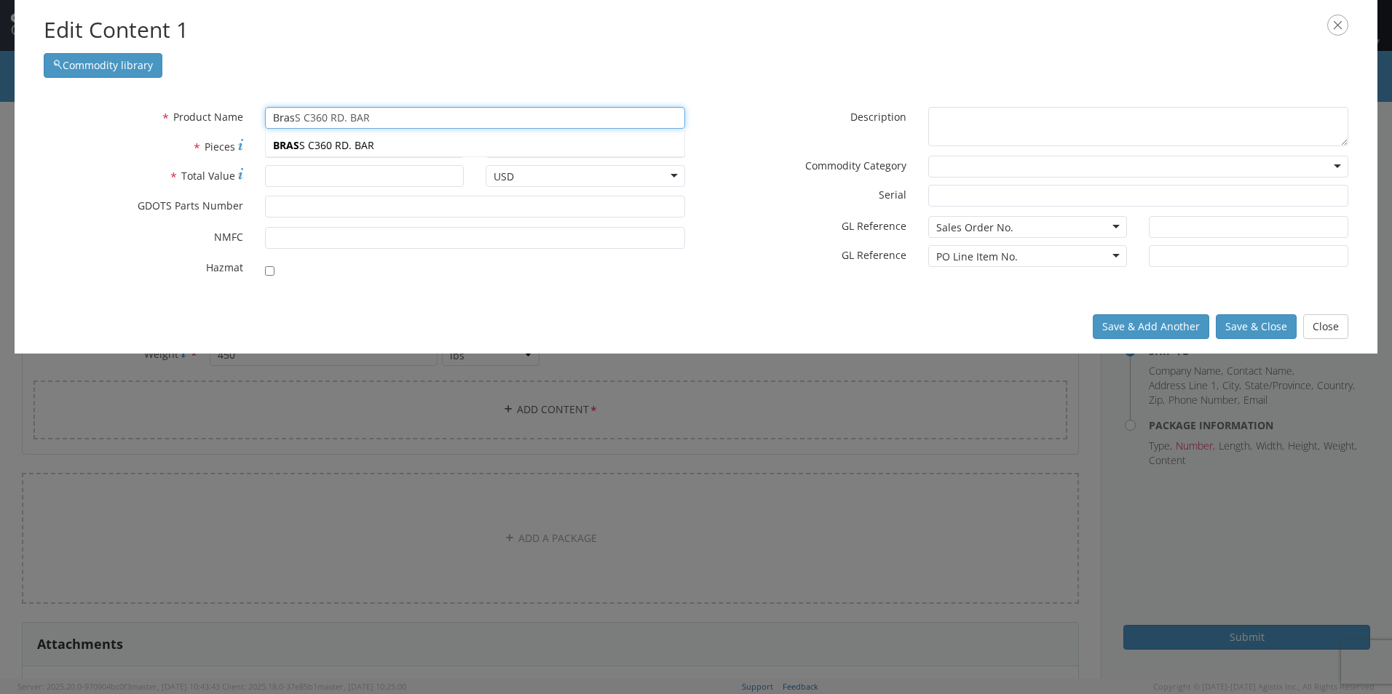
type input "Bra"
type input "BrACKET NOR 005"
type input "Br"
type input "BARIUM NITRATE"
type input "B"
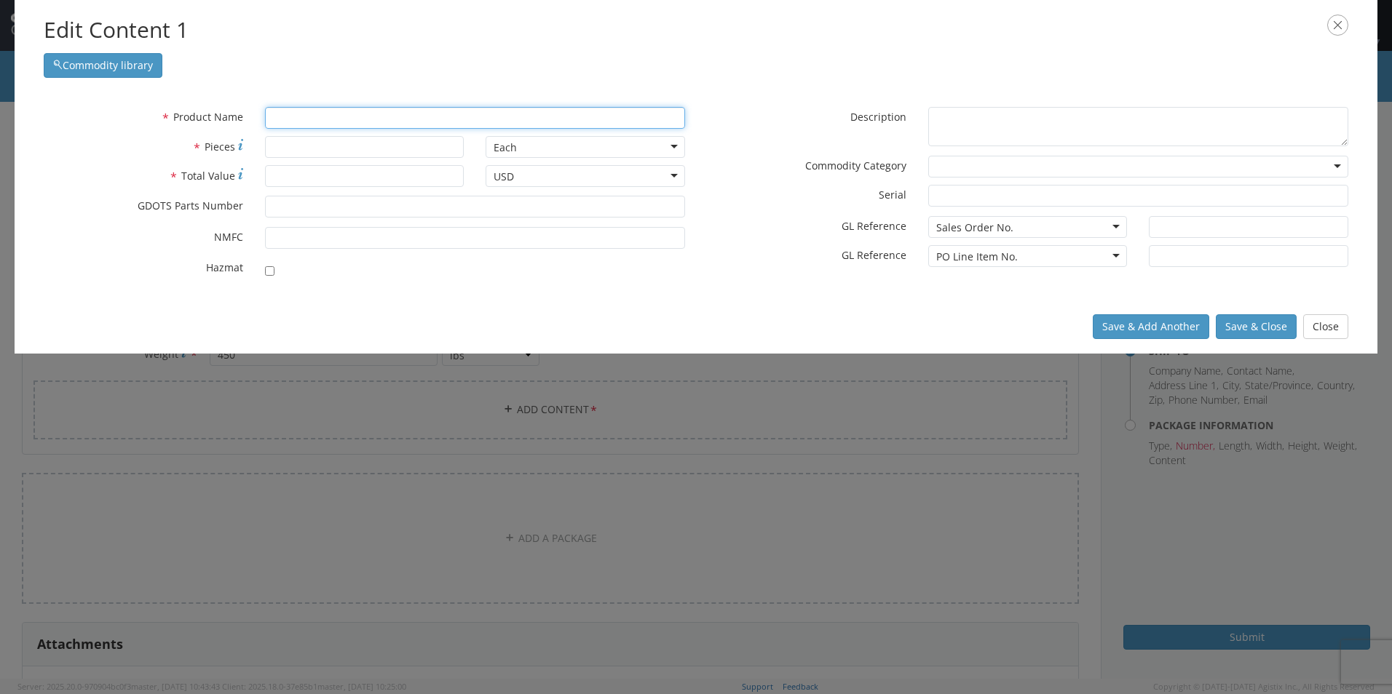
type input "C"
type input "CARTRIDGE, 120MM, TPMP-T, M1002"
type input "Catr"
type input "Cat40 ER16 [PERSON_NAME] 5.44""
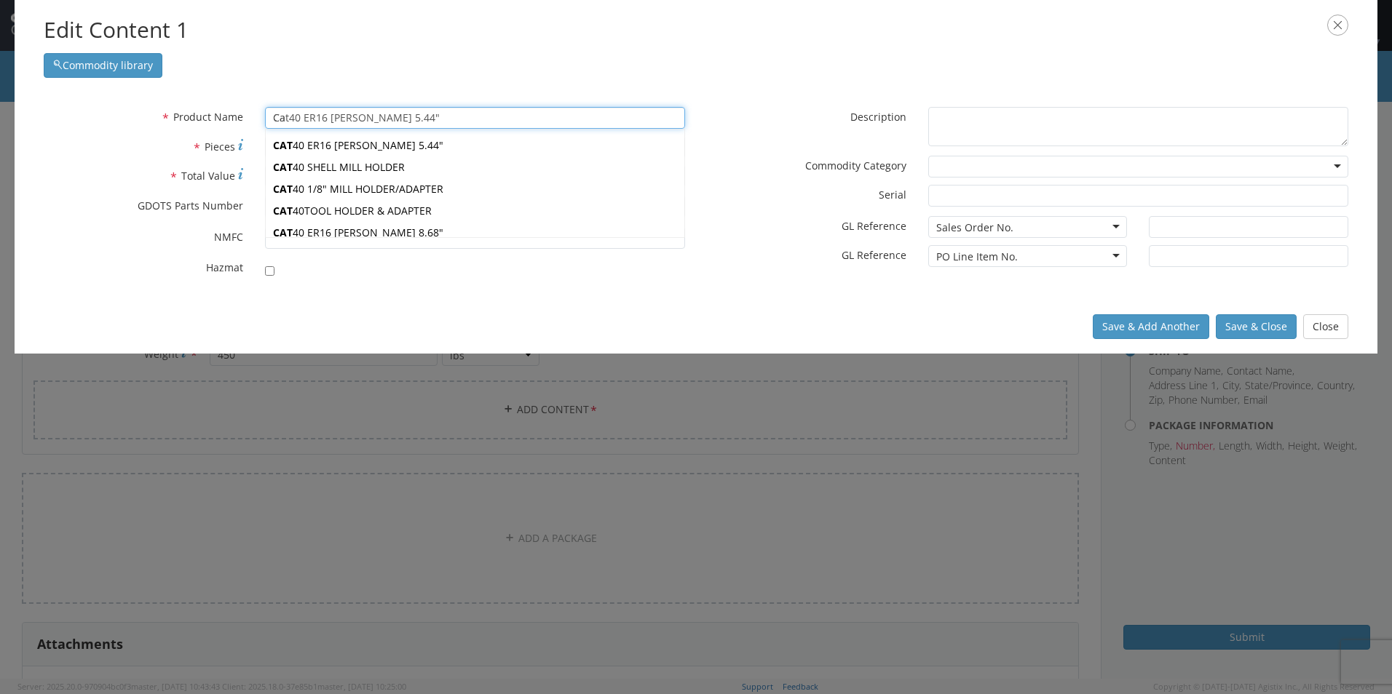
type input "Car"
type input "Cart"
type input "CarTRIDGE, 120MM, TPMP-T, M1002"
type input "Car"
type input "CaRTRIDGE, 120MM, TPMP-T, M1002"
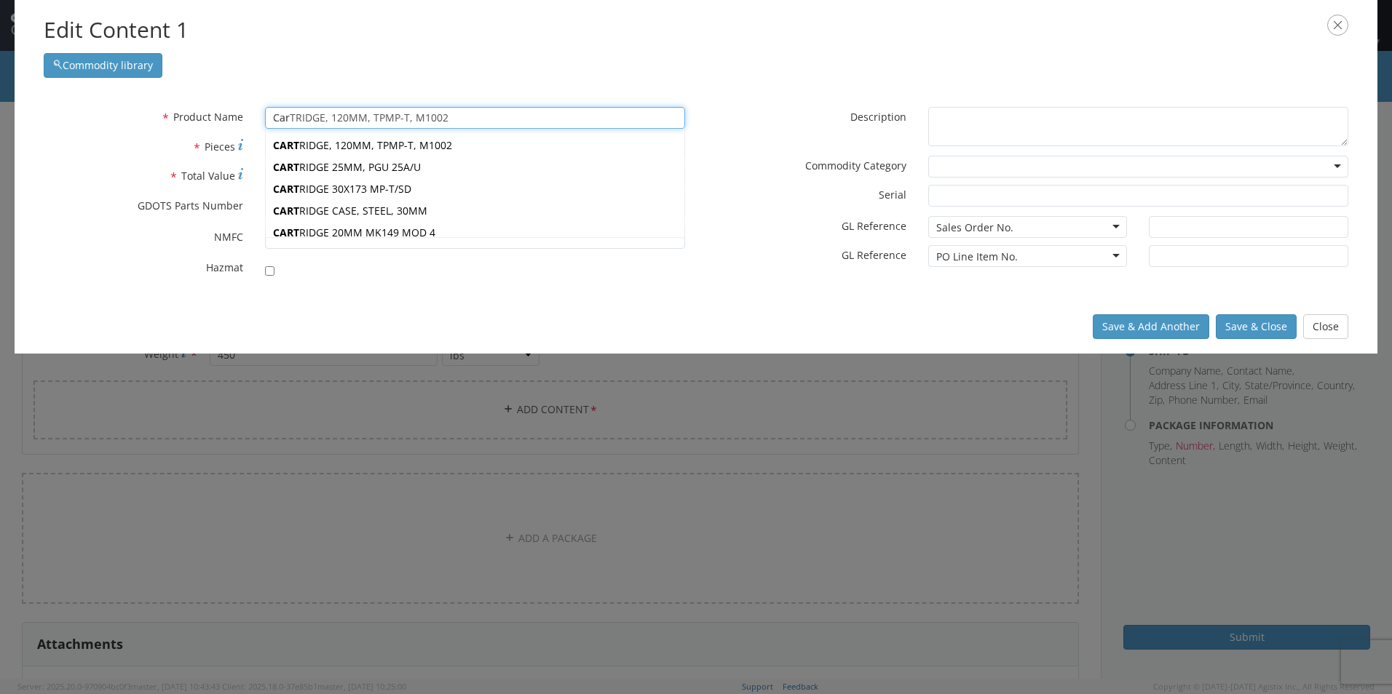
type input "Ca"
type input "CARTRIDGE, 120MM, TPMP-T, M1002"
type input "C"
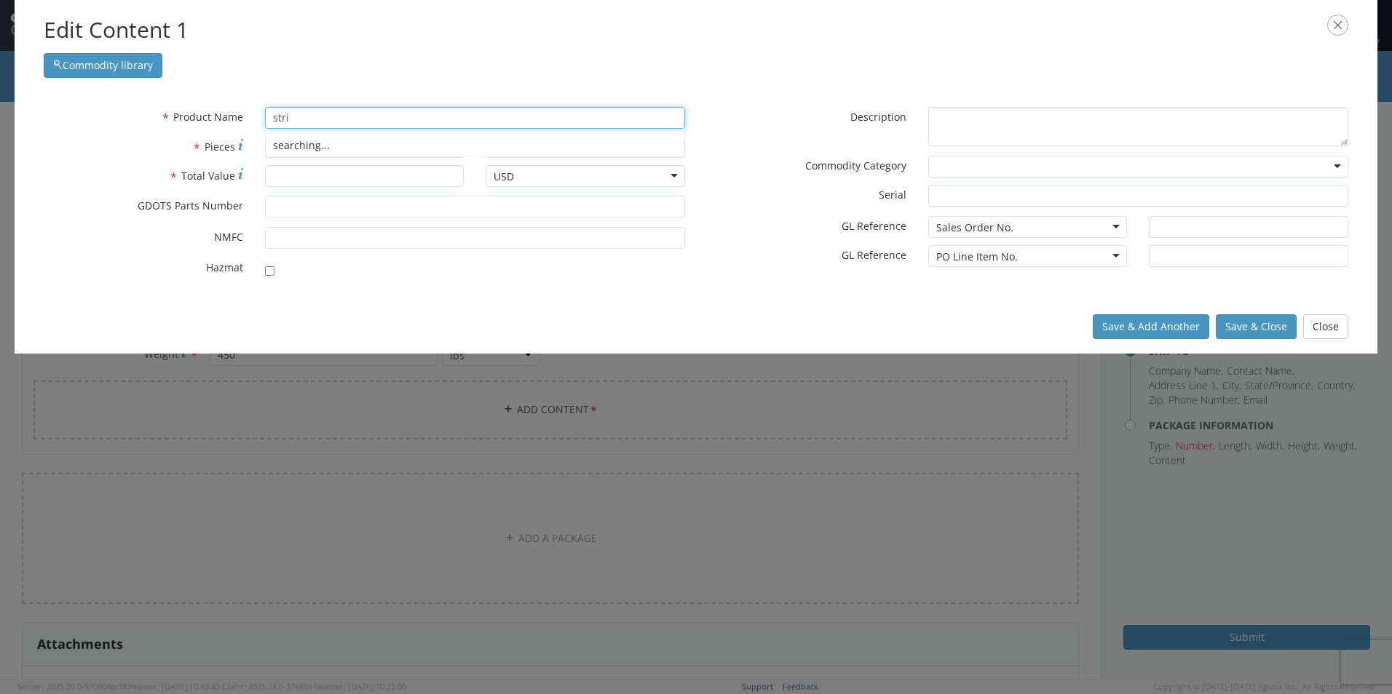
type input "strip"
type input "striKER PLATE, LATCH, PRESSURE"
type input "stri"
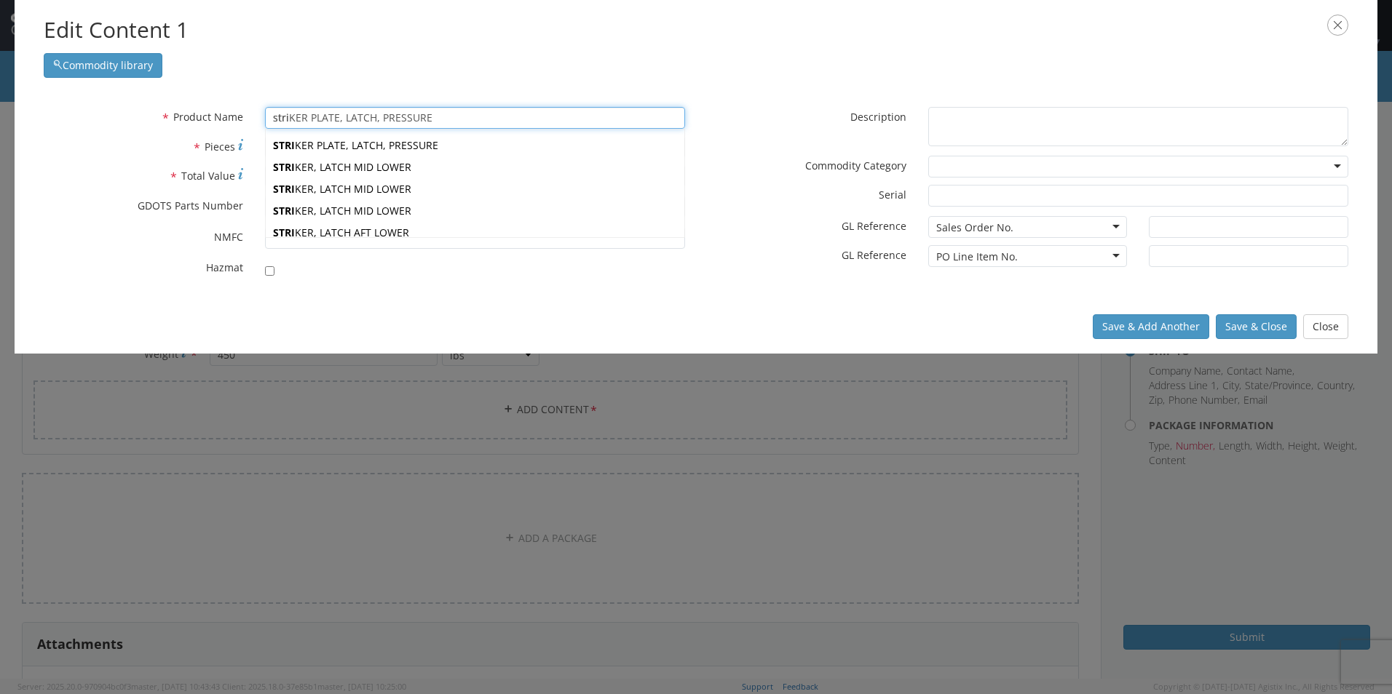
type input "strONTIUM NITRATE"
type input "str"
type input "stABILIZER"
type input "st"
type input "seaL & WIRE, PRONG LOCK"
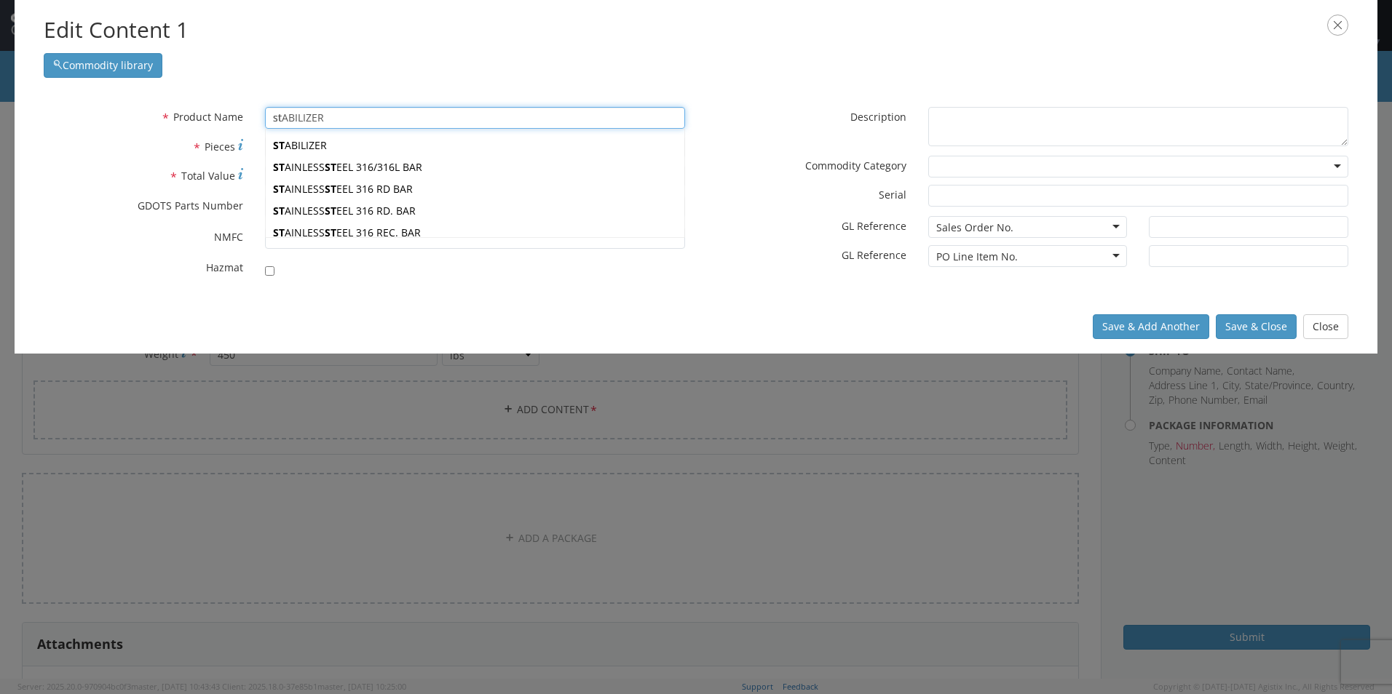
type input "s"
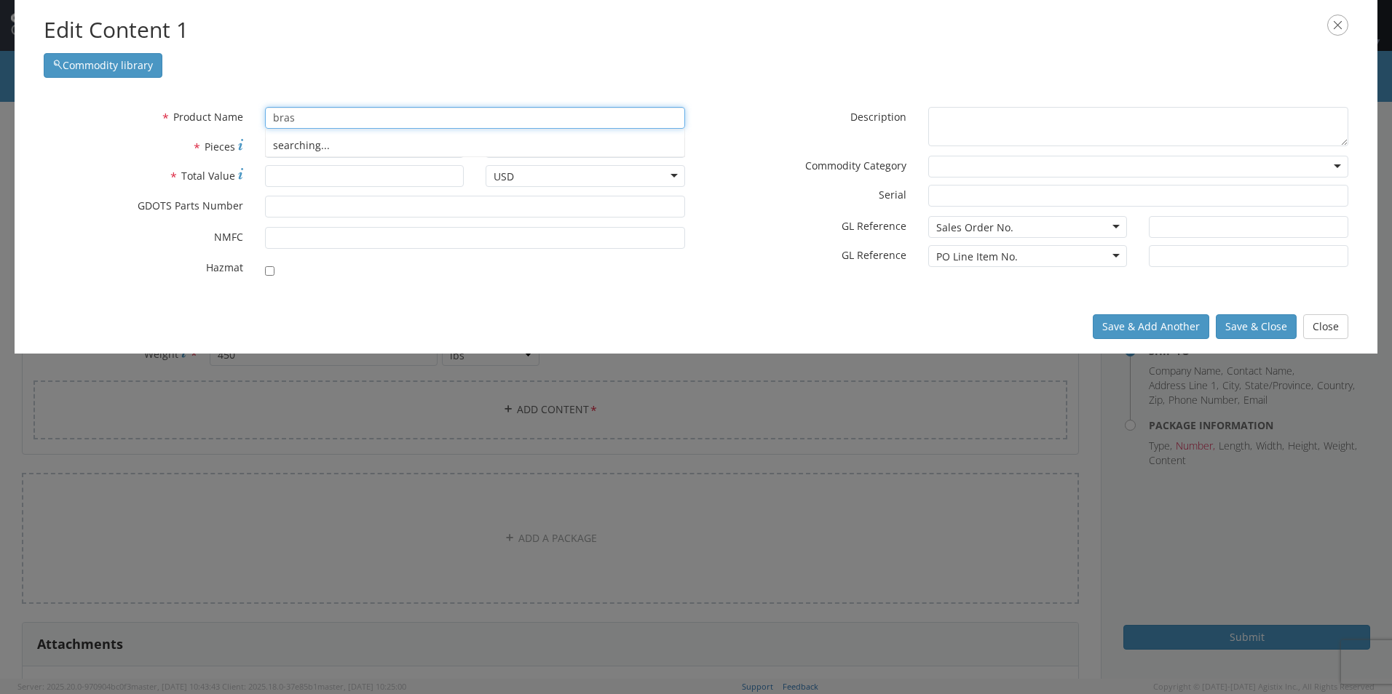
type input "brass"
type input "brasS C360 RD. BAR"
type input "bras"
type input "braCKET NOR 005"
type input "bra"
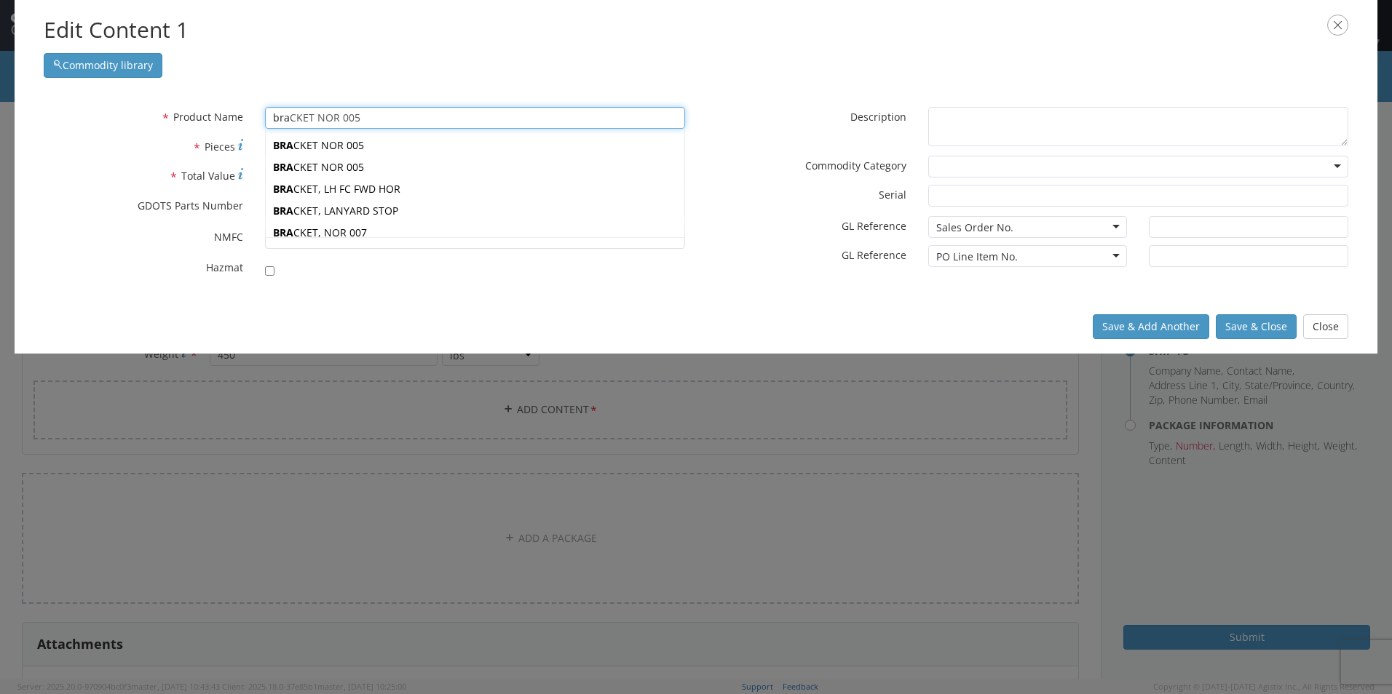
type input "brACKET NOR 005"
type input "br"
type input "bARIUM NITRATE"
type input "b"
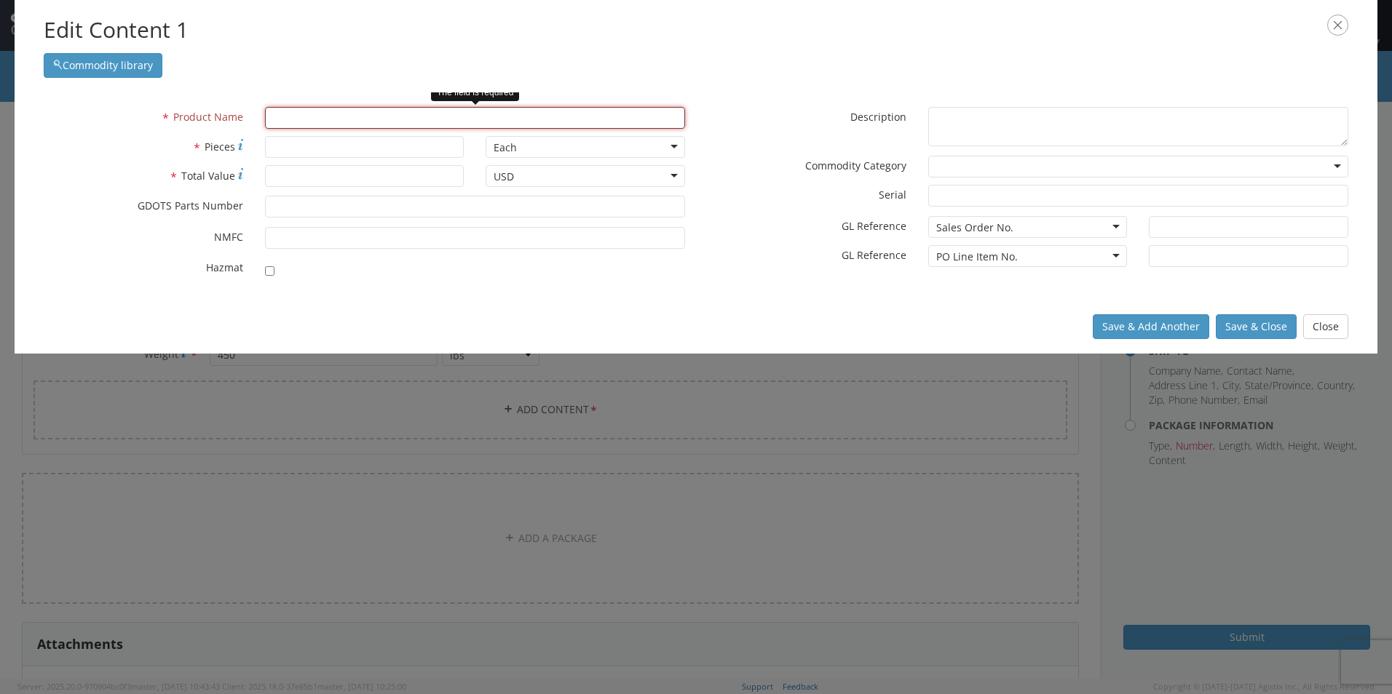
click at [319, 120] on input "text" at bounding box center [475, 118] width 420 height 22
type input "BARIUM NITRATE"
type input "B"
type input "BrACKET NOR 005"
type input "Br"
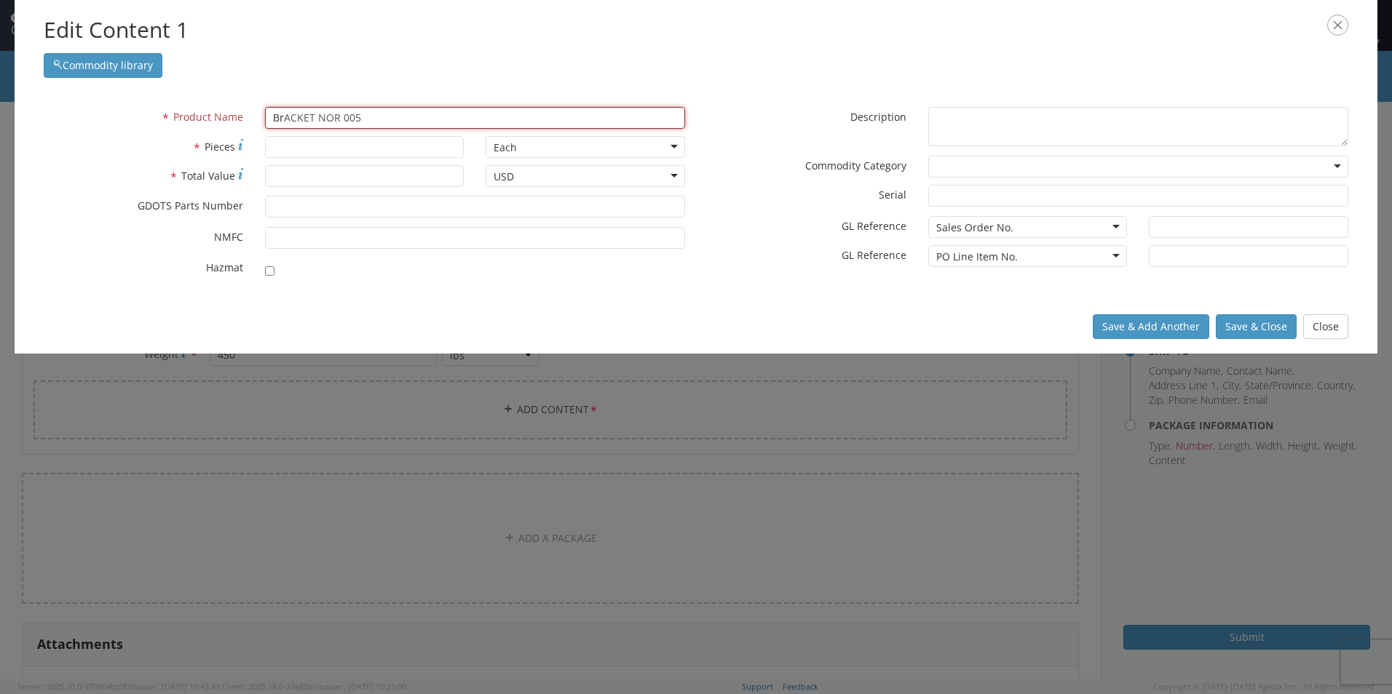
type input "BraCKET NOR 005"
type input "Bra"
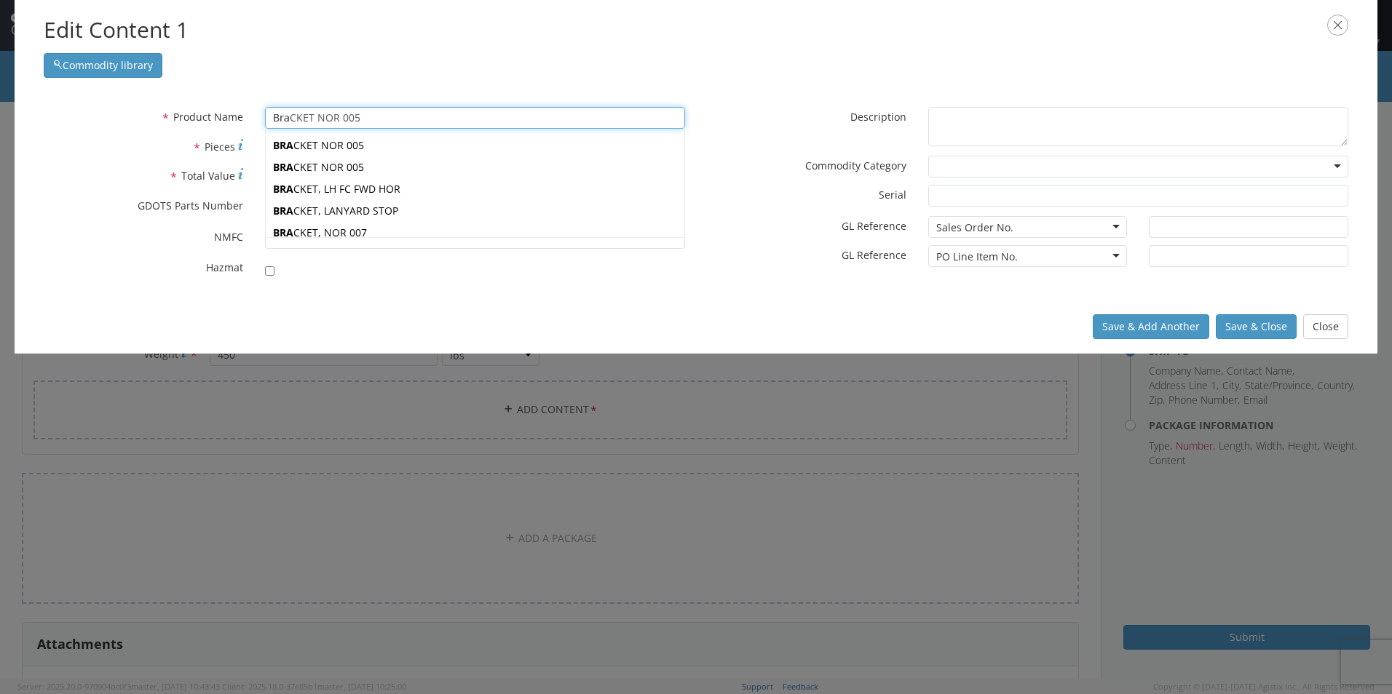
type input "BrasS C360 RD. BAR"
type input "Bras"
type input "Brass C360 RD. BAR"
type input "Brass"
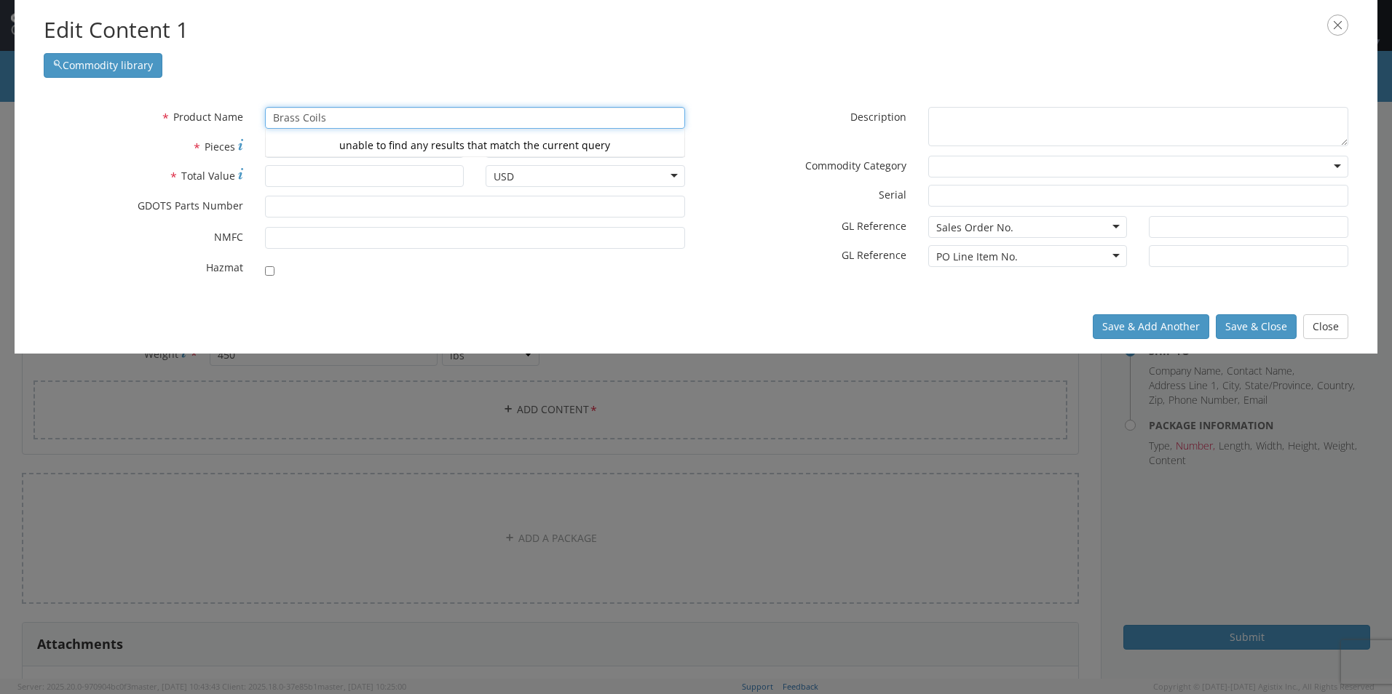
type input "Brass Coils"
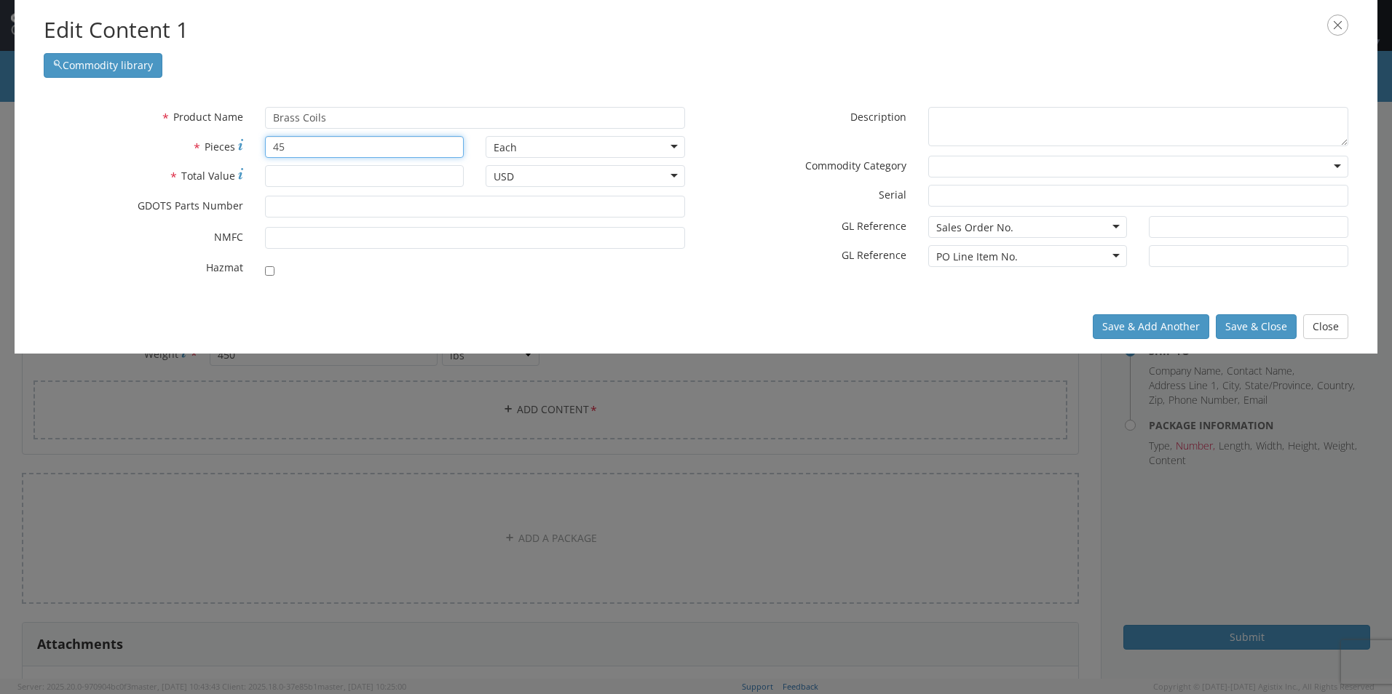
type input "45"
click at [702, 57] on div "Commodity library" at bounding box center [696, 62] width 1304 height 32
click at [294, 173] on input "* Total Value" at bounding box center [364, 176] width 199 height 22
paste input "$13,002.08"
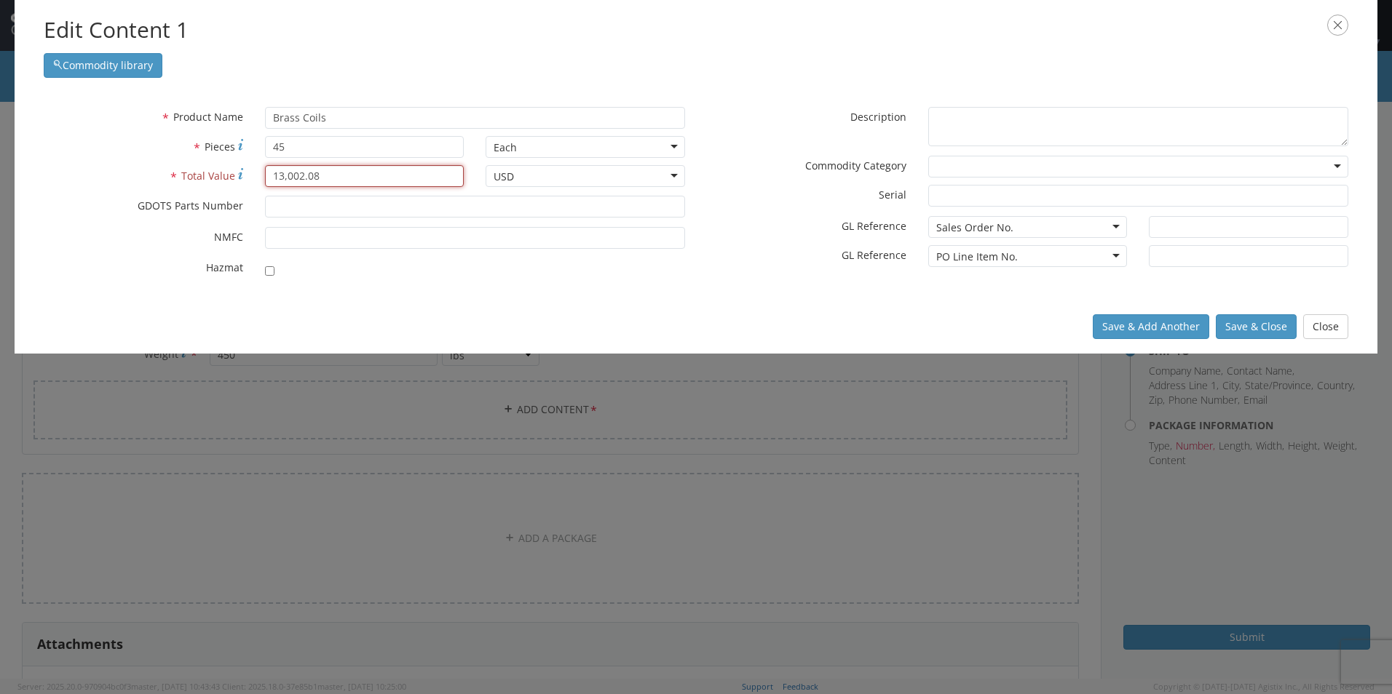
type input "13,002.08"
type input "AOS005-018 Rev"-""
click at [440, 234] on input "* NMFC" at bounding box center [475, 238] width 420 height 22
type input "127930"
click at [1013, 123] on textarea "* Description" at bounding box center [1138, 127] width 420 height 40
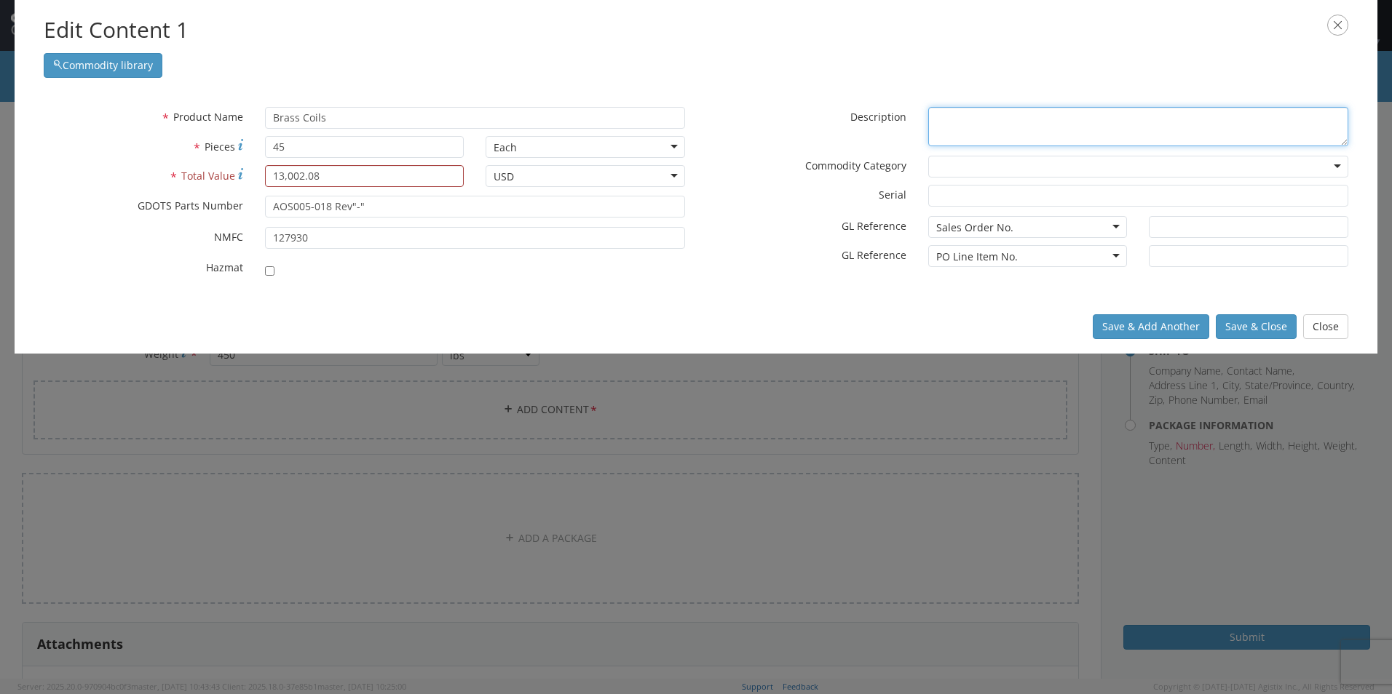
paste textarea "GD-OTS Part No AOS005-018 Rev"-" GD-OTS Part Description: Brass, Half Hard Allo…"
type textarea "GD-OTS Part No AOS005-018 Rev"-" GD-OTS Part Description: Brass, Half Hard Allo…"
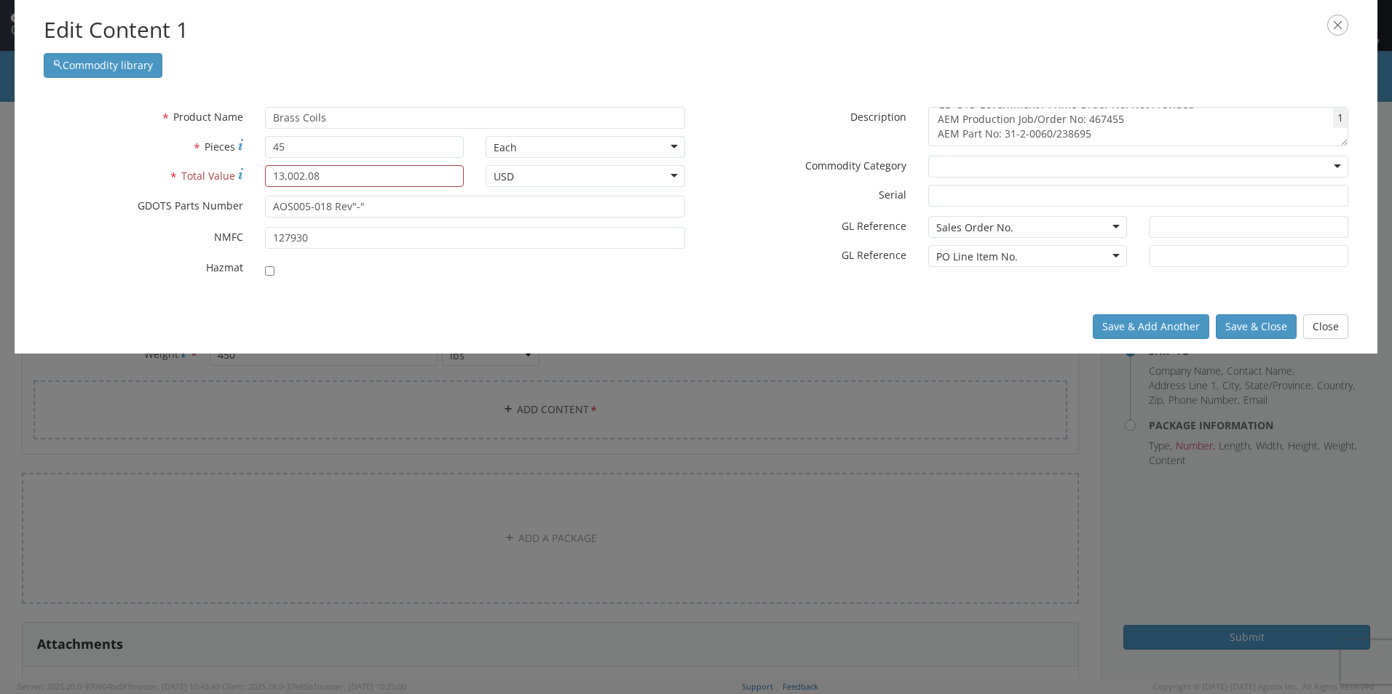
click at [1031, 162] on div at bounding box center [1138, 167] width 420 height 22
click at [756, 167] on label "* Commodity Category" at bounding box center [806, 164] width 221 height 17
click at [1237, 170] on div at bounding box center [1138, 167] width 420 height 22
click at [838, 197] on label "* Serial" at bounding box center [806, 193] width 221 height 17
click at [928, 197] on input "* Serial" at bounding box center [1138, 196] width 420 height 22
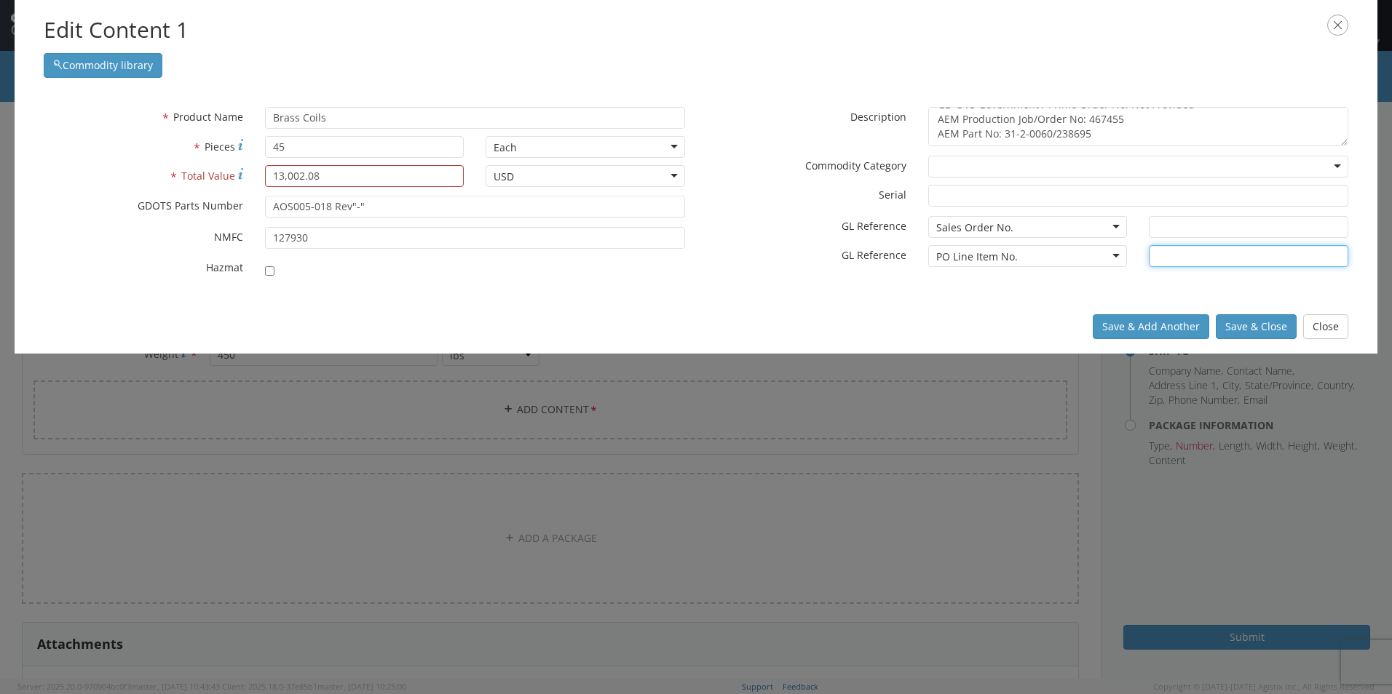
click at [1214, 258] on input "text" at bounding box center [1248, 256] width 199 height 22
click at [1034, 226] on div "Sales Order No." at bounding box center [1027, 227] width 199 height 22
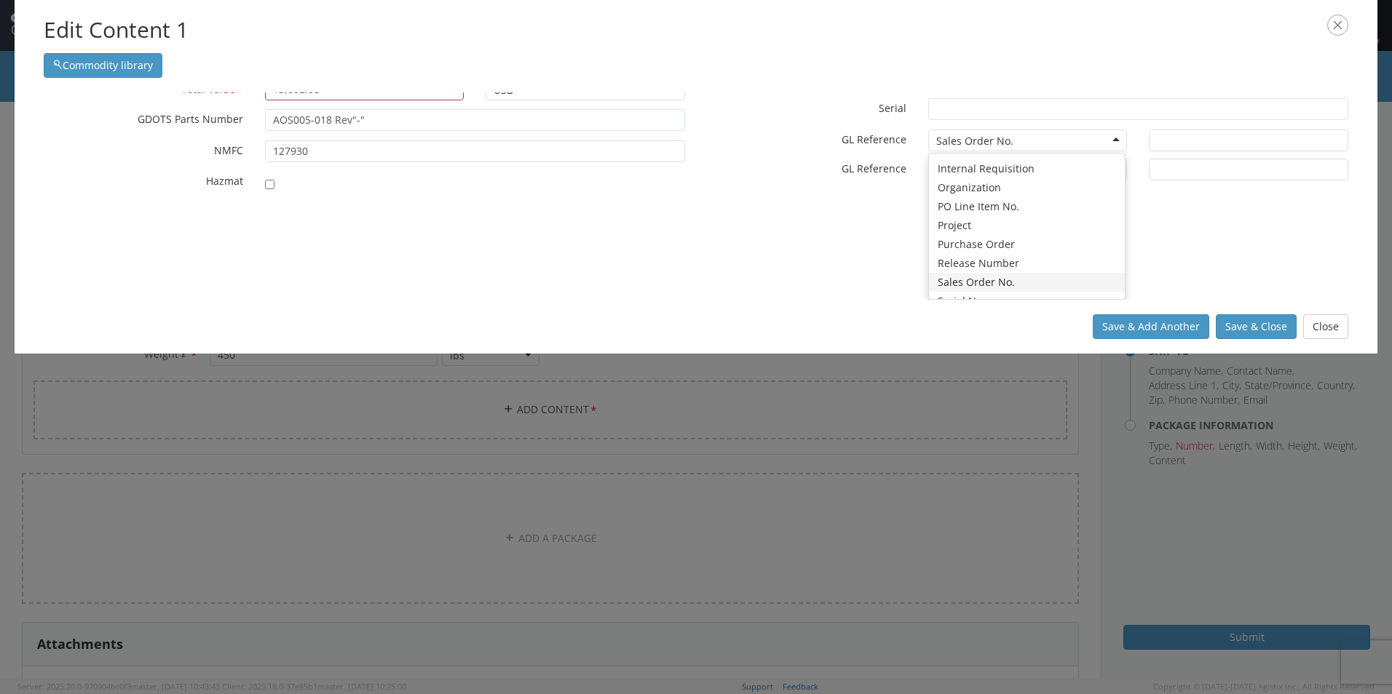
click at [699, 187] on div "* Description GD-OTS Part No AOS005-018 Rev"-" GD-OTS Part Description: Brass, …" at bounding box center [1027, 105] width 663 height 170
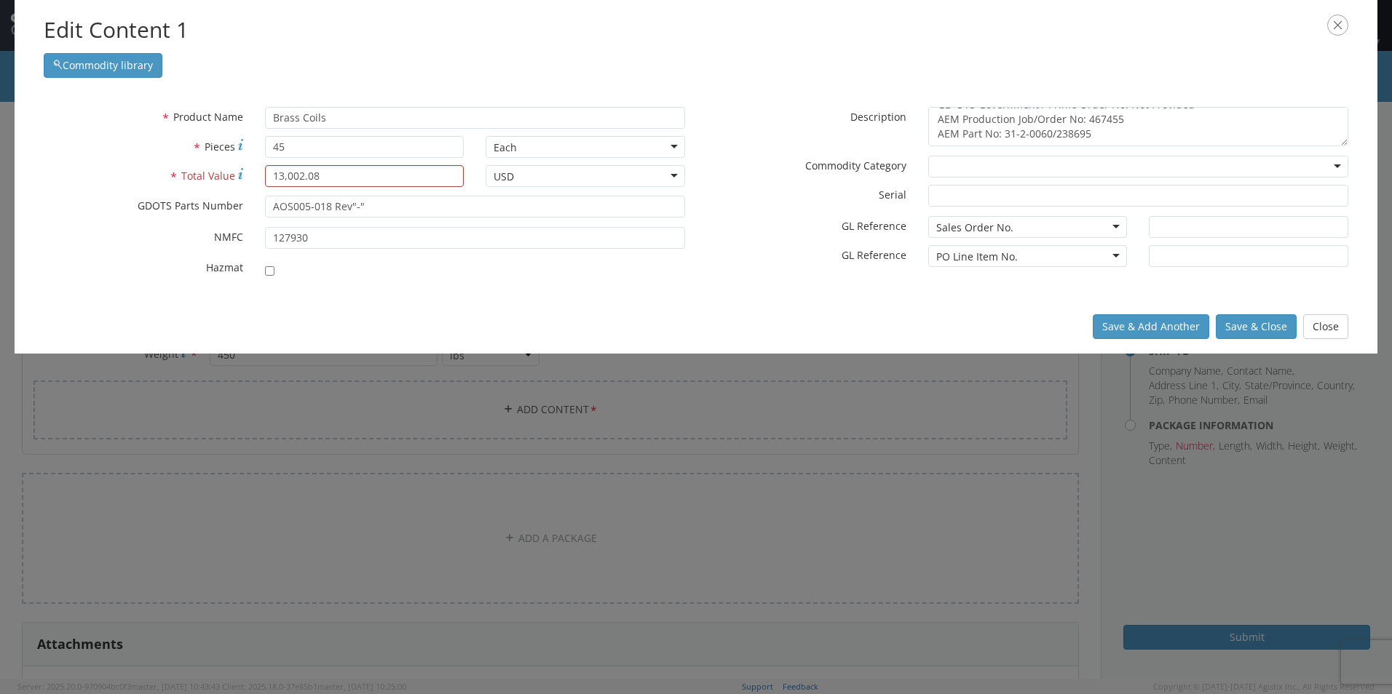
click at [991, 223] on div "Sales Order No." at bounding box center [974, 228] width 77 height 15
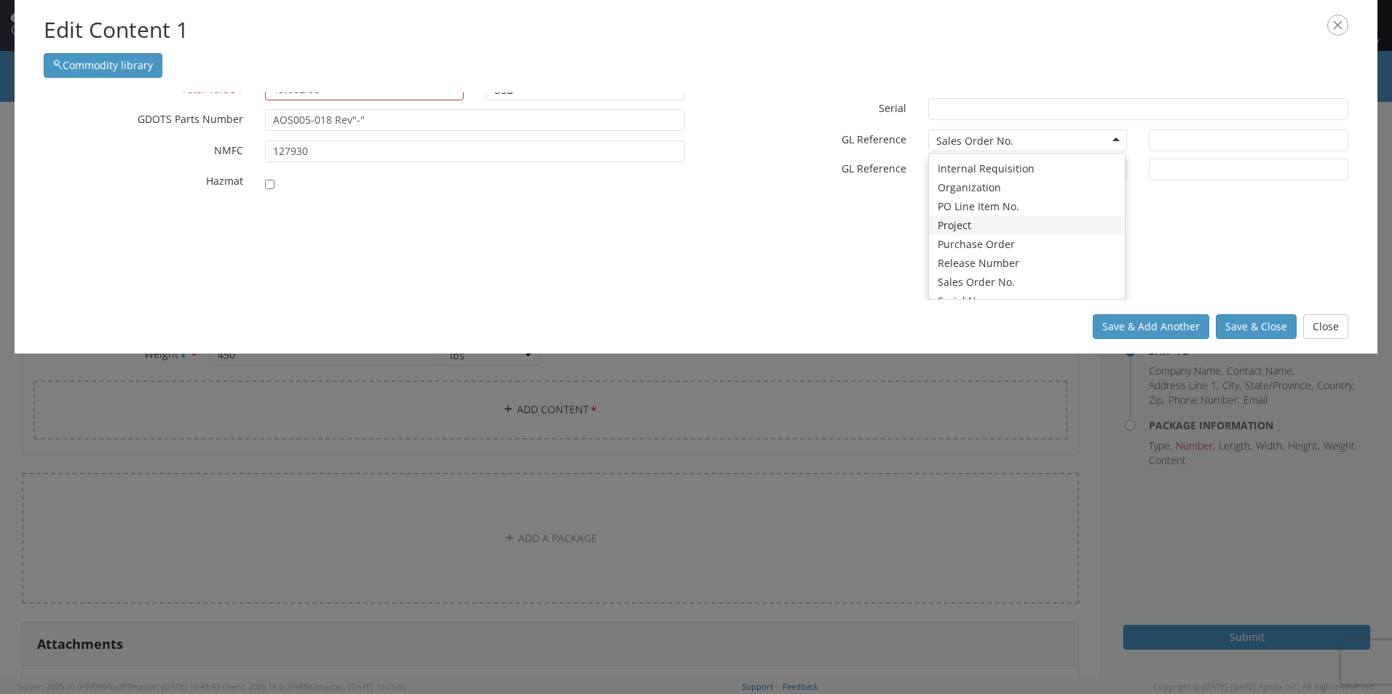
scroll to position [127, 0]
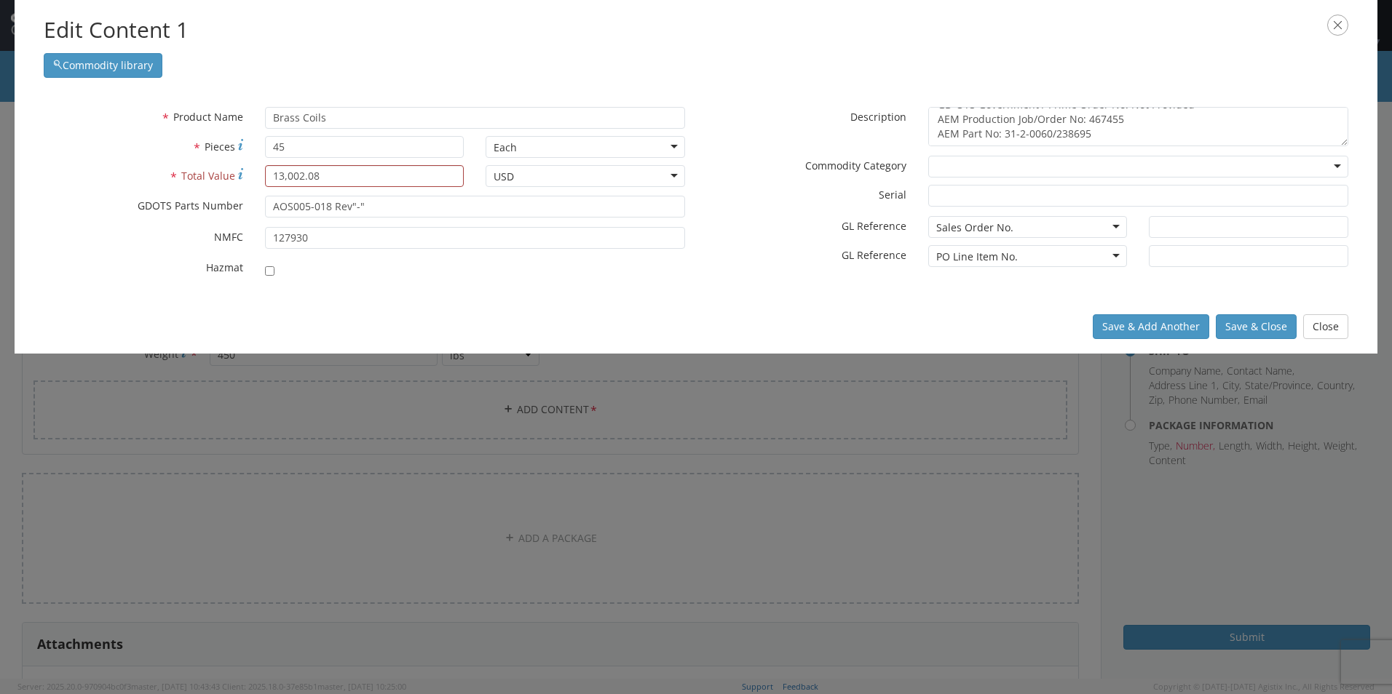
click at [821, 210] on div "* Product Name Brass Coils Brass unable to find any results that match the curr…" at bounding box center [696, 195] width 1362 height 207
click at [993, 229] on div "Sales Order No." at bounding box center [974, 228] width 77 height 15
click at [990, 256] on div "PO Line Item No." at bounding box center [977, 257] width 82 height 15
click at [774, 269] on div "* GL Reference PO Line Item No. PO Line Item No. Bin Delivery No. Expenditure G…" at bounding box center [917, 259] width 442 height 29
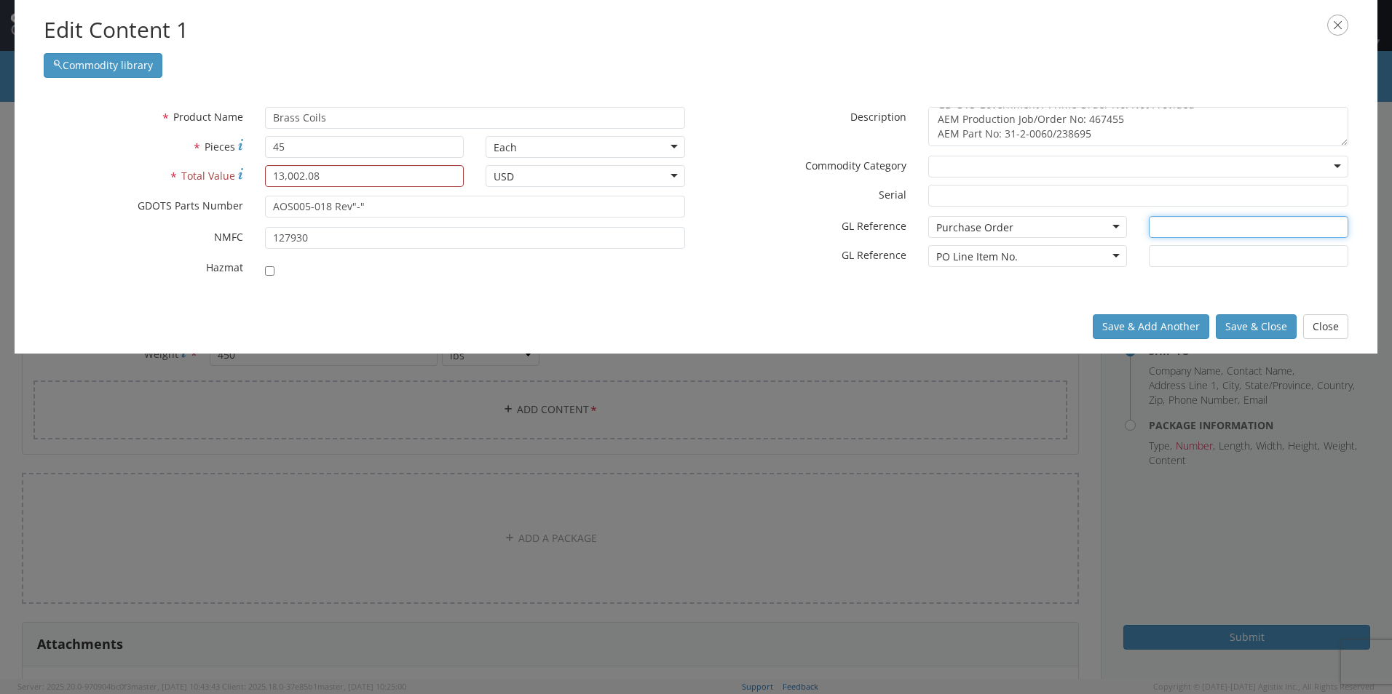
click at [1218, 225] on input "text" at bounding box center [1248, 227] width 199 height 22
type input "113993"
type input "1"
click at [286, 177] on input "13,002.08" at bounding box center [364, 176] width 199 height 22
type input "13002.08"
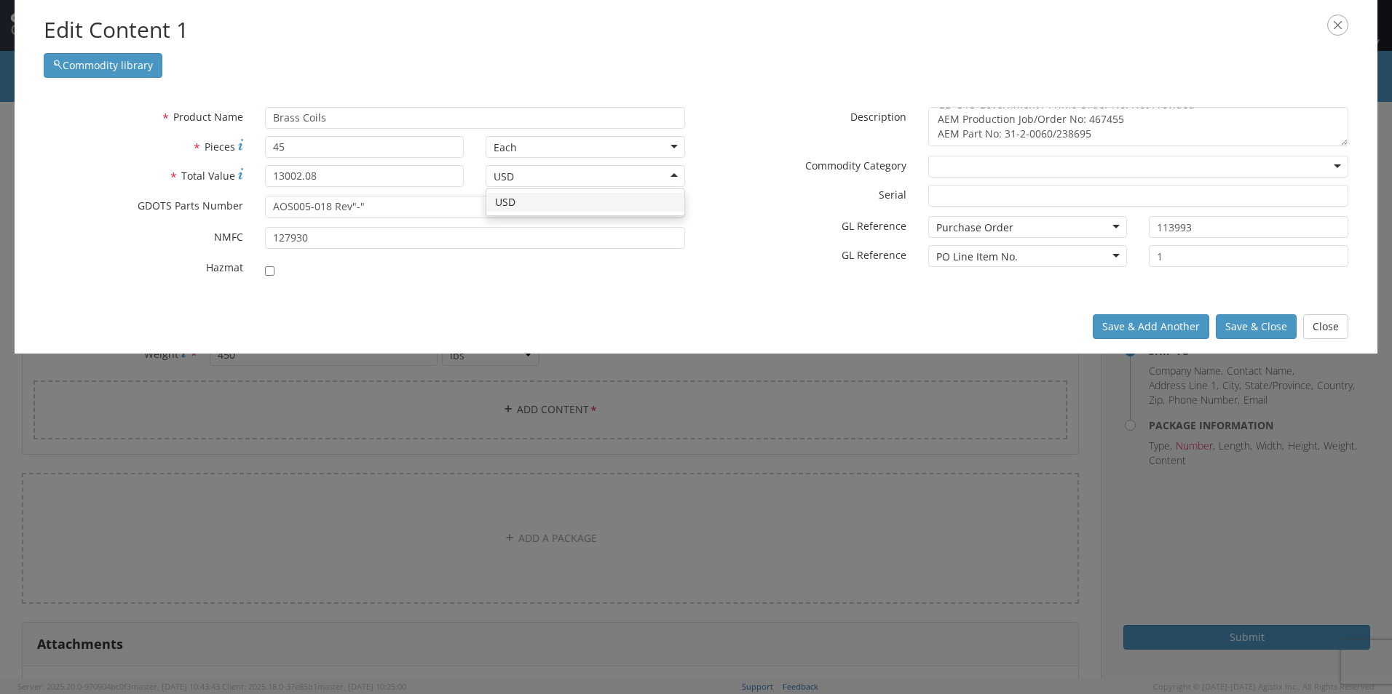
click at [670, 306] on div "Save & Add Another Save & Close Close" at bounding box center [696, 327] width 1362 height 54
click at [1271, 328] on button "Save & Close" at bounding box center [1255, 326] width 81 height 25
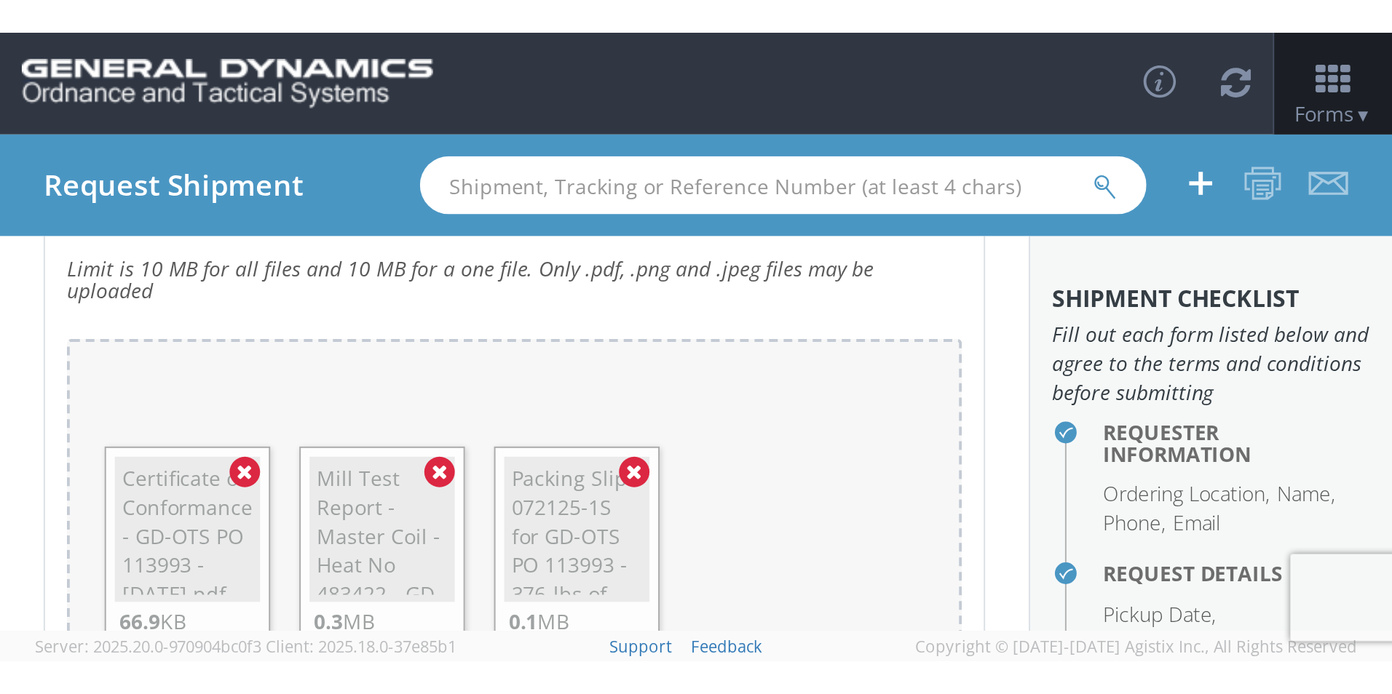
scroll to position [381, 0]
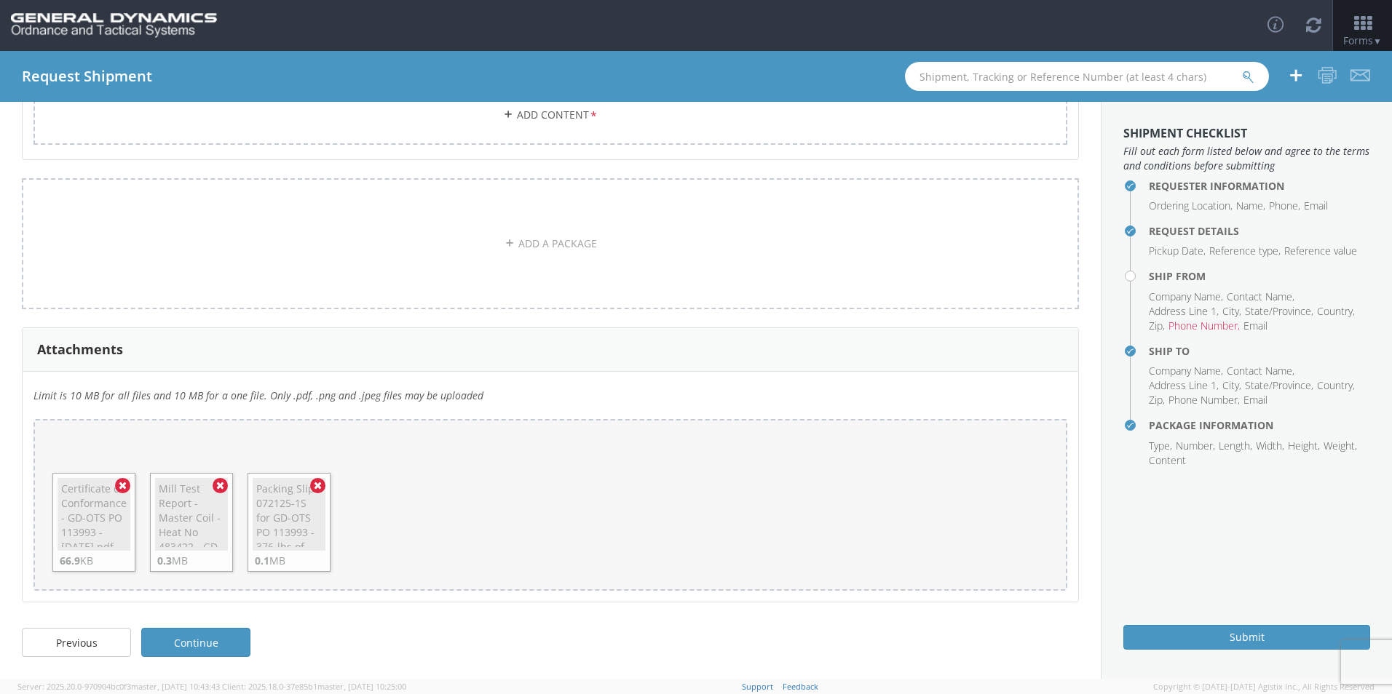
click at [215, 653] on link "Continue" at bounding box center [195, 642] width 109 height 29
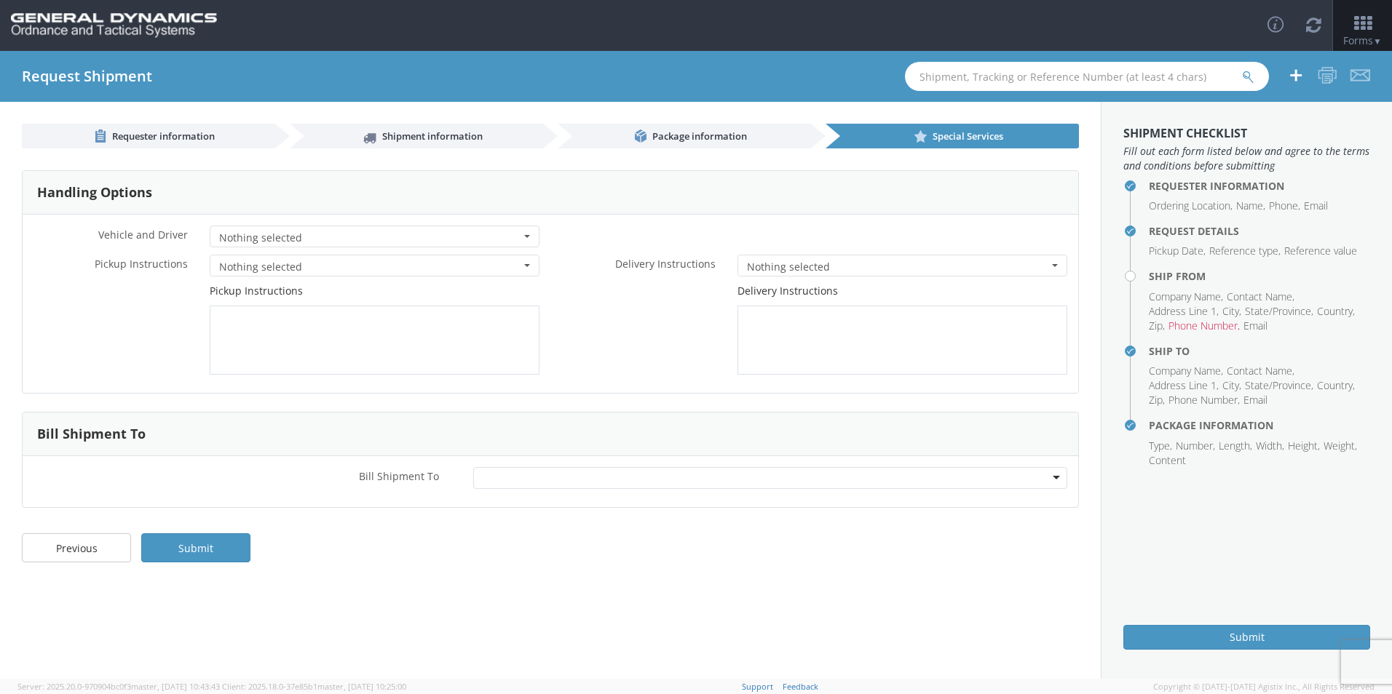
scroll to position [0, 0]
click at [291, 246] on button "Nothing selected" at bounding box center [375, 237] width 330 height 22
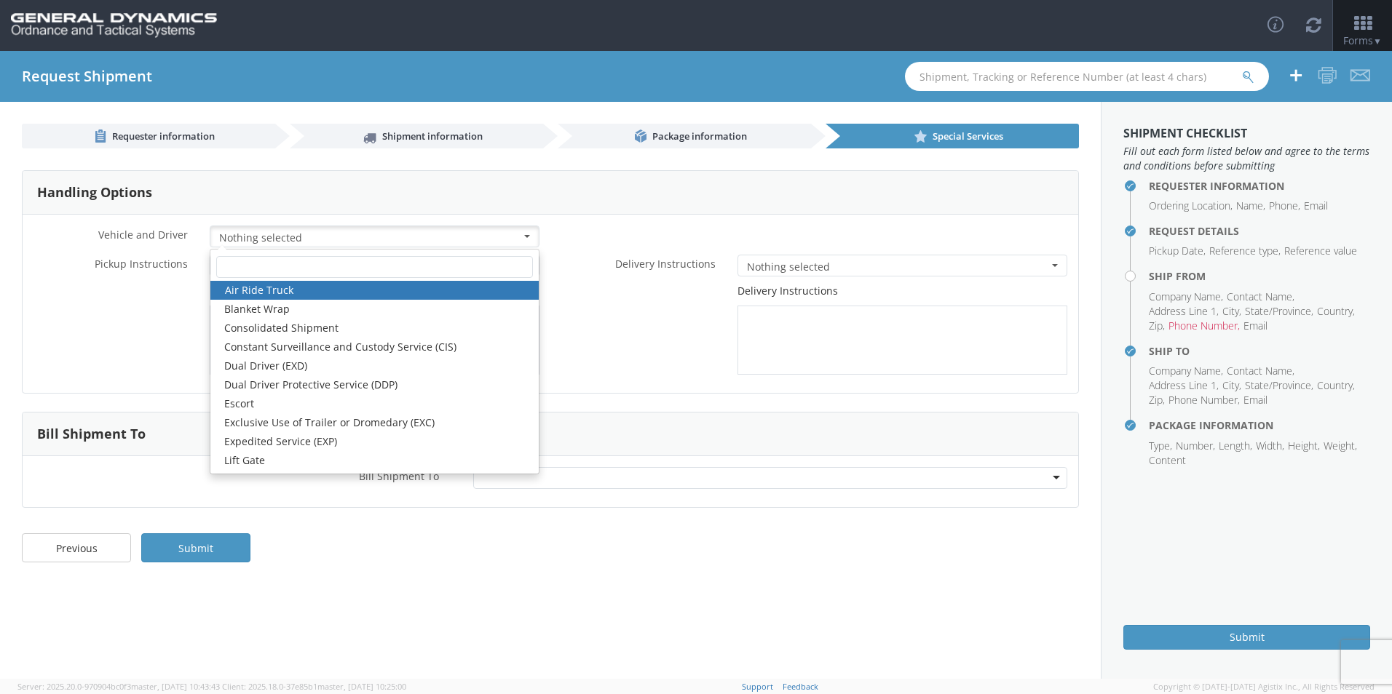
click at [594, 317] on div "Delivery Instructions" at bounding box center [814, 329] width 528 height 91
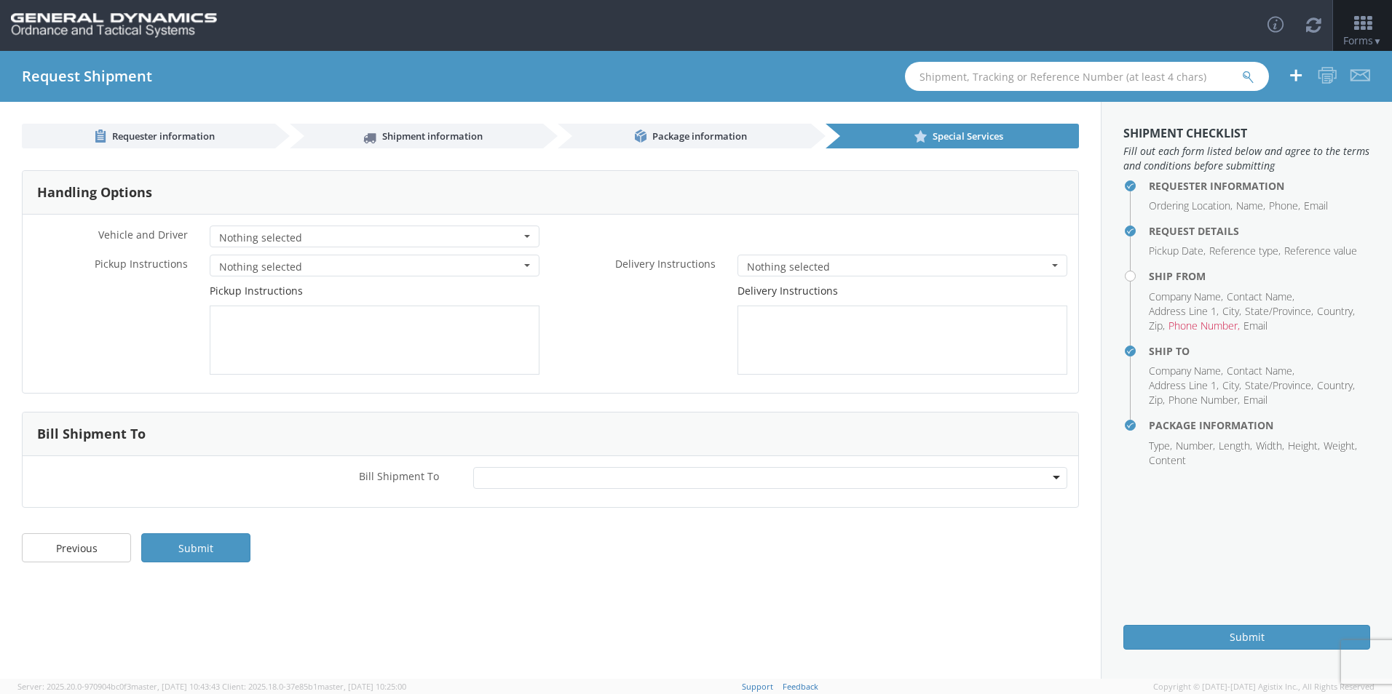
click at [281, 263] on span "Nothing selected" at bounding box center [369, 267] width 301 height 15
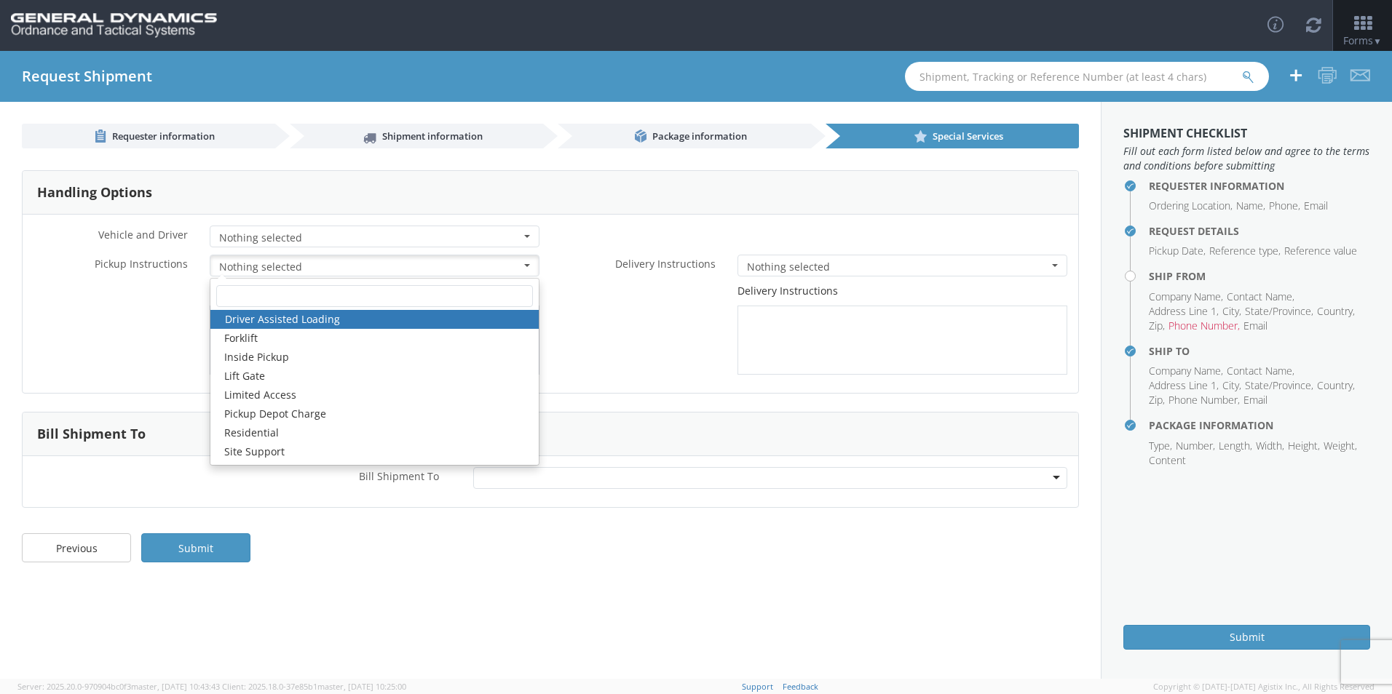
click at [156, 371] on div "Pickup Instructions" at bounding box center [287, 329] width 528 height 91
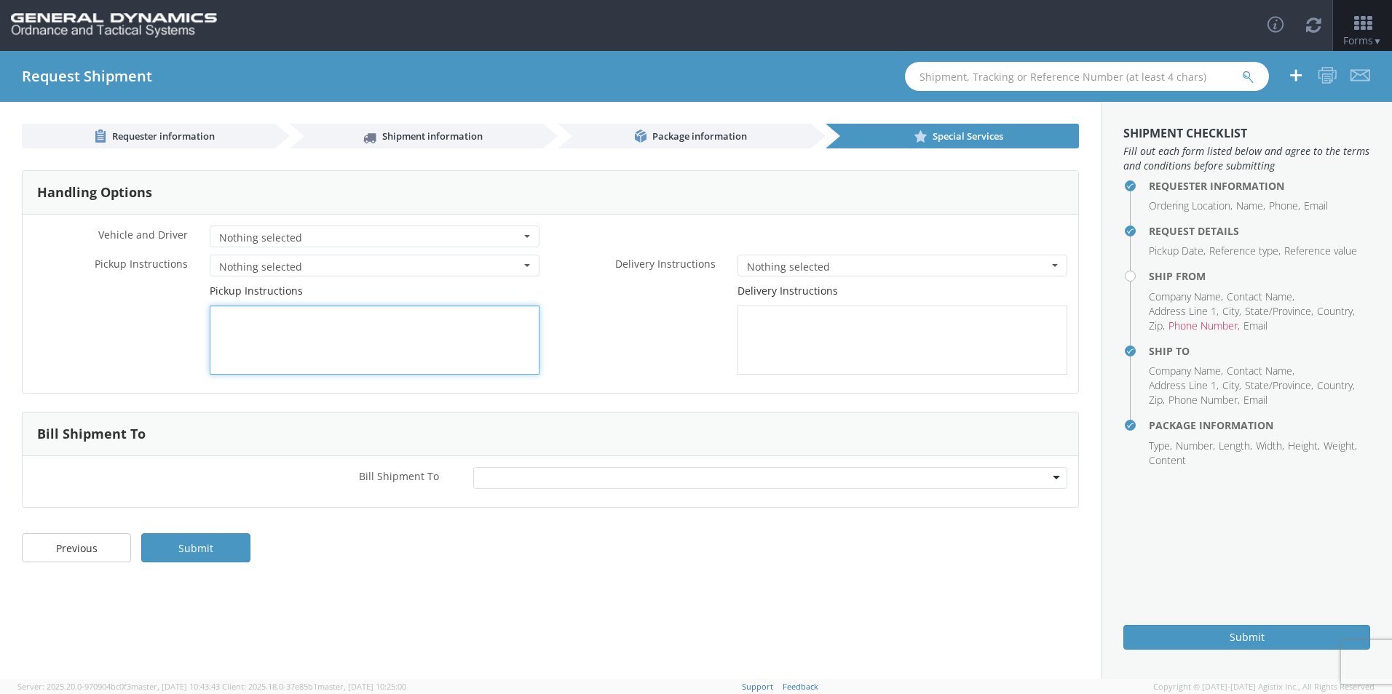
click at [462, 358] on textarea at bounding box center [375, 340] width 330 height 69
click at [848, 262] on span "Nothing selected" at bounding box center [897, 267] width 301 height 15
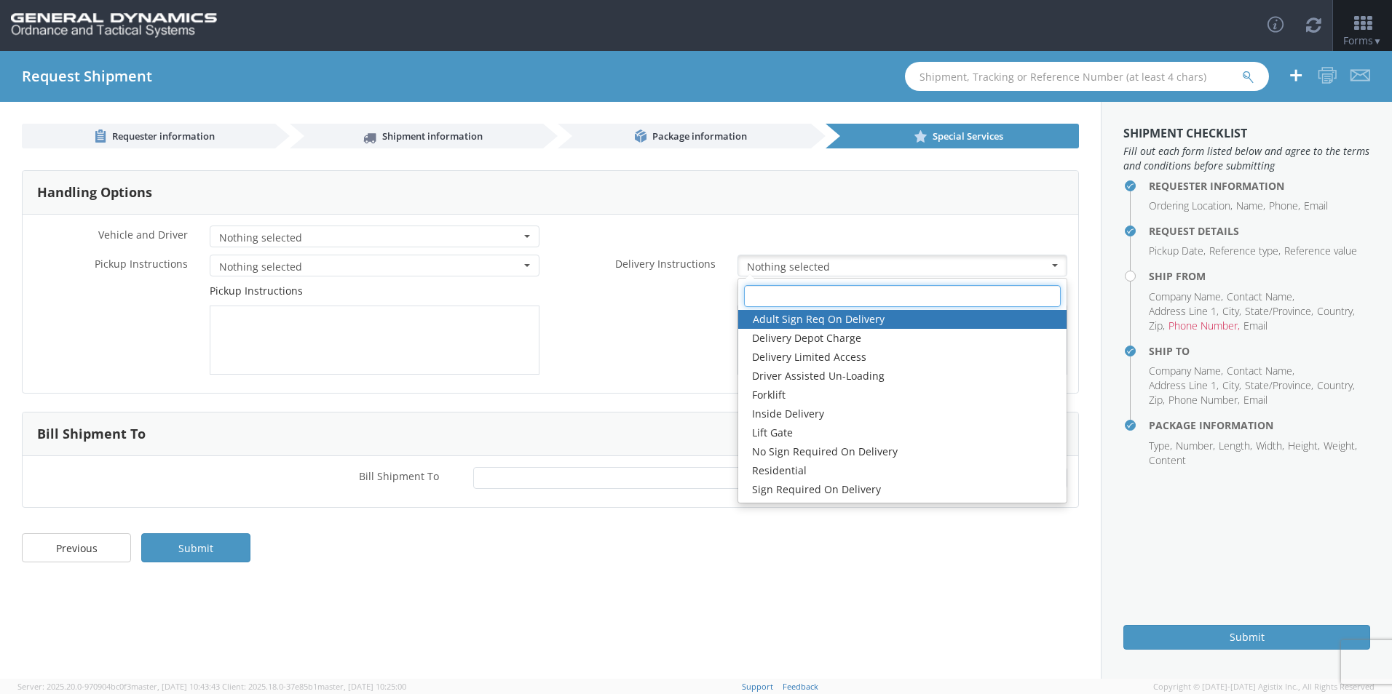
scroll to position [19, 0]
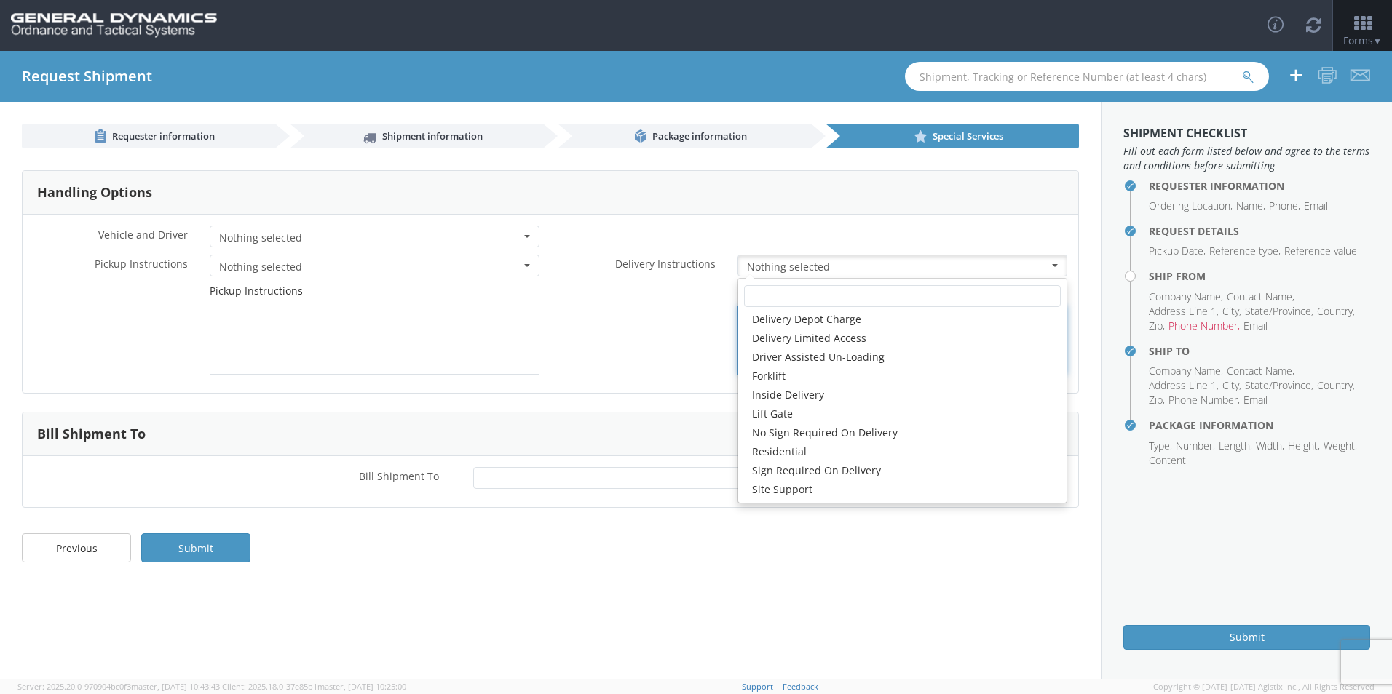
click at [622, 341] on div "Delivery Instructions" at bounding box center [814, 329] width 528 height 91
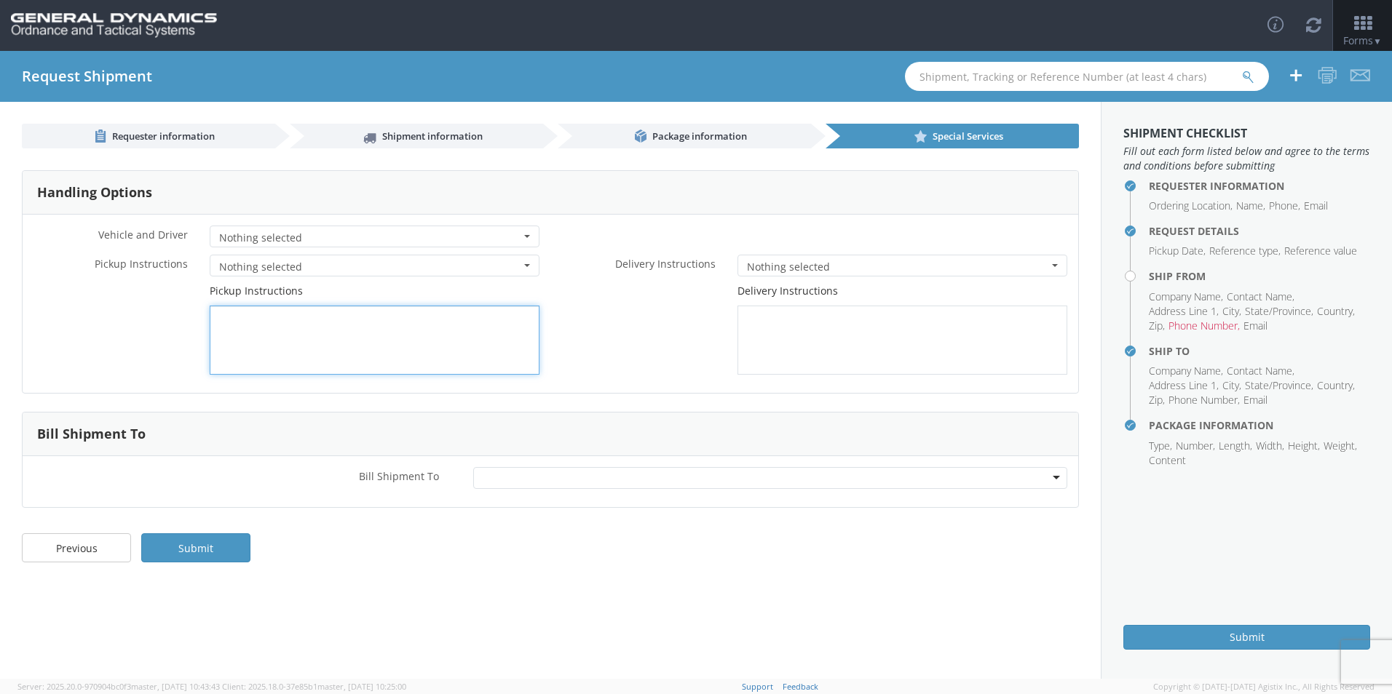
click at [359, 335] on textarea at bounding box center [375, 340] width 330 height 69
click at [830, 464] on div "Bill Shipment To * Recipient Account Sender/Shipper Third Party Account" at bounding box center [550, 481] width 1055 height 51
click at [825, 469] on div at bounding box center [770, 478] width 594 height 22
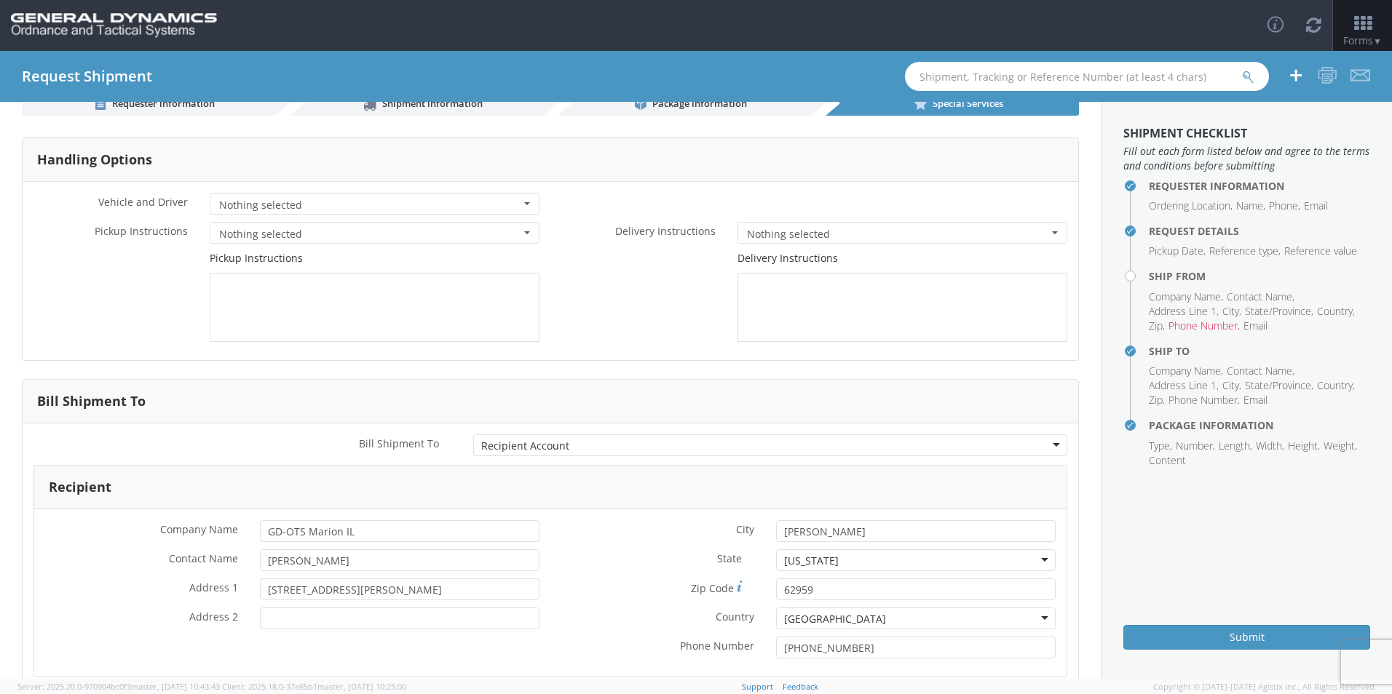
scroll to position [0, 0]
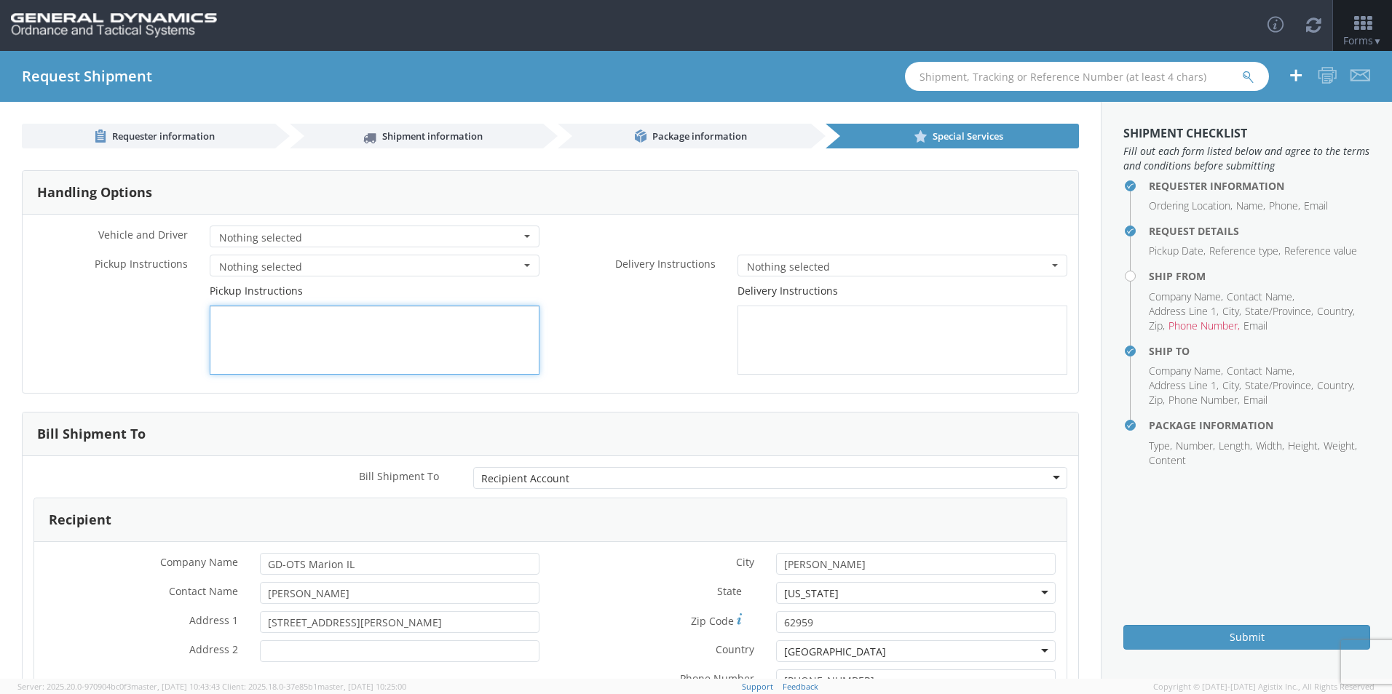
click at [350, 349] on textarea at bounding box center [375, 340] width 330 height 69
paste textarea "Pickup Notes: [DATE] 11:32 AM [GEOGRAPHIC_DATA] Crating Company [STREET_ADDRESS…"
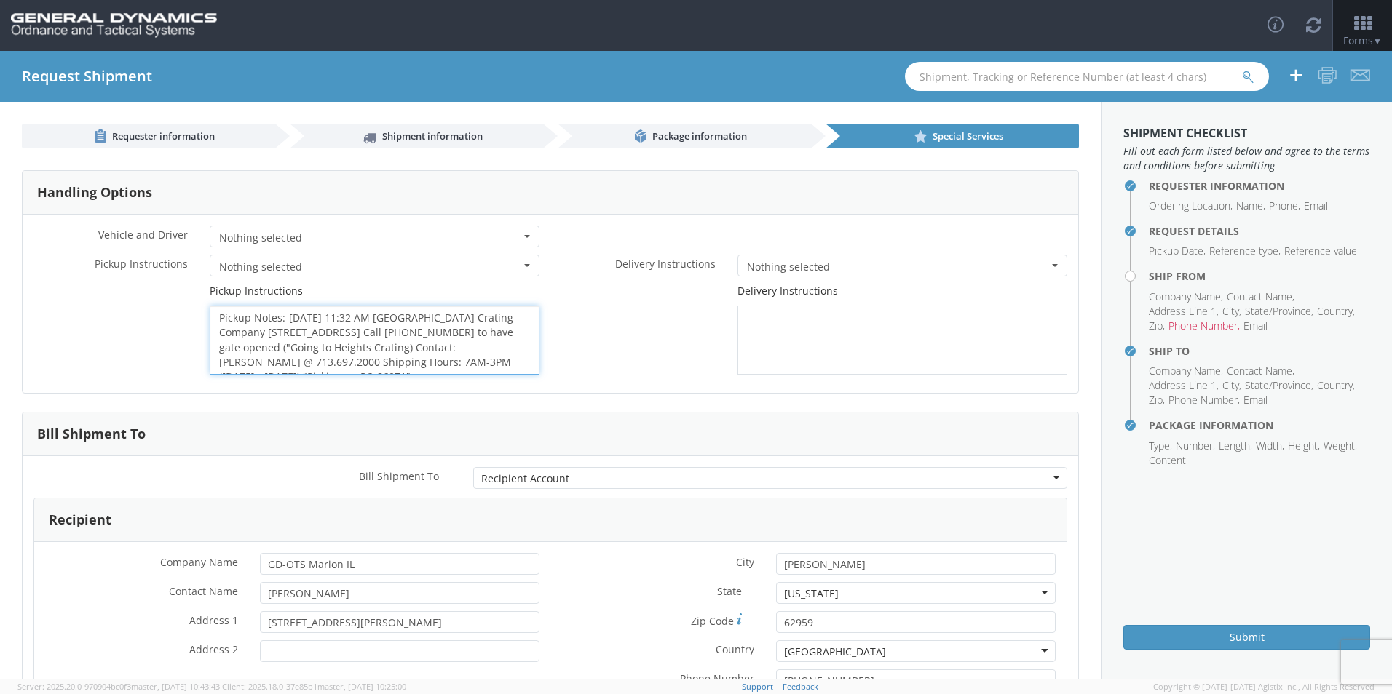
scroll to position [39, 0]
click at [402, 367] on textarea "Pickup Notes: [DATE] 11:32 AM [GEOGRAPHIC_DATA] Crating Company [STREET_ADDRESS…" at bounding box center [375, 340] width 330 height 69
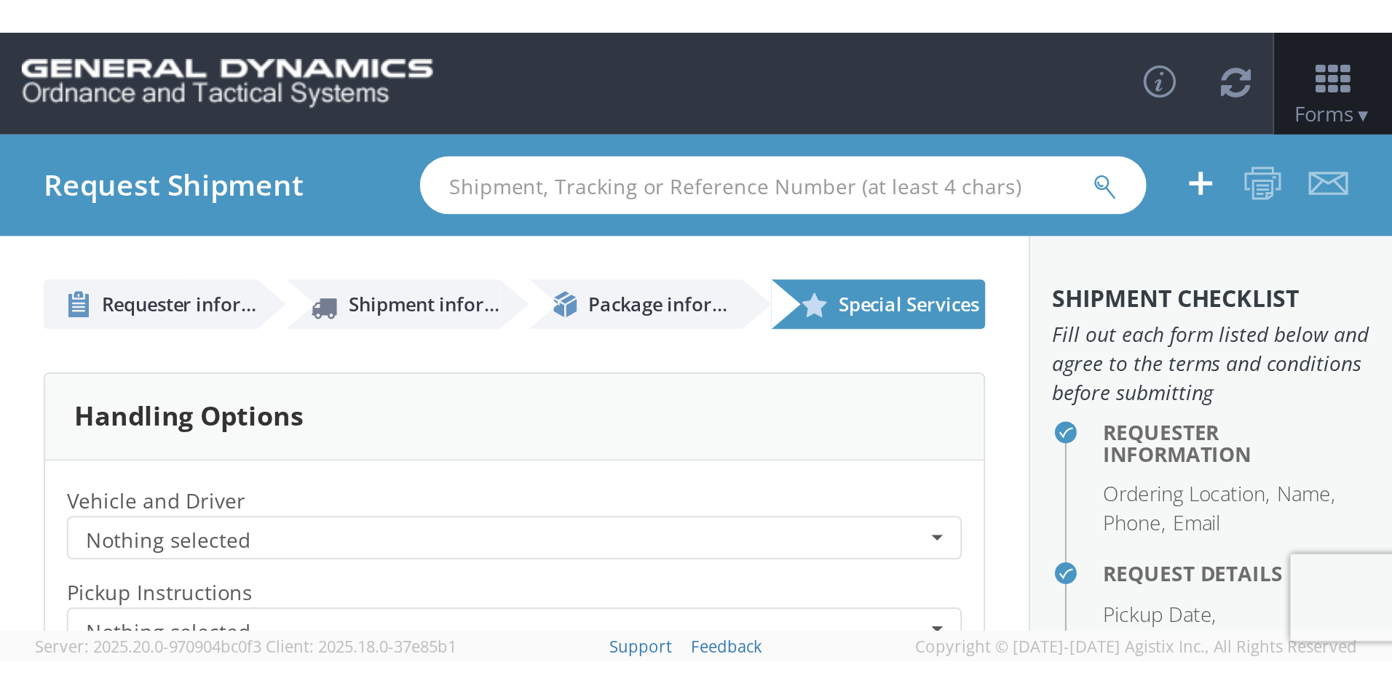
scroll to position [30, 0]
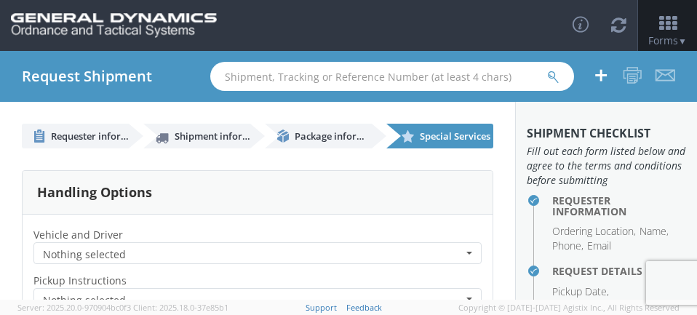
type textarea "Pickup Notes: [DATE] 11:32 AM [GEOGRAPHIC_DATA] Crating Company [STREET_ADDRESS…"
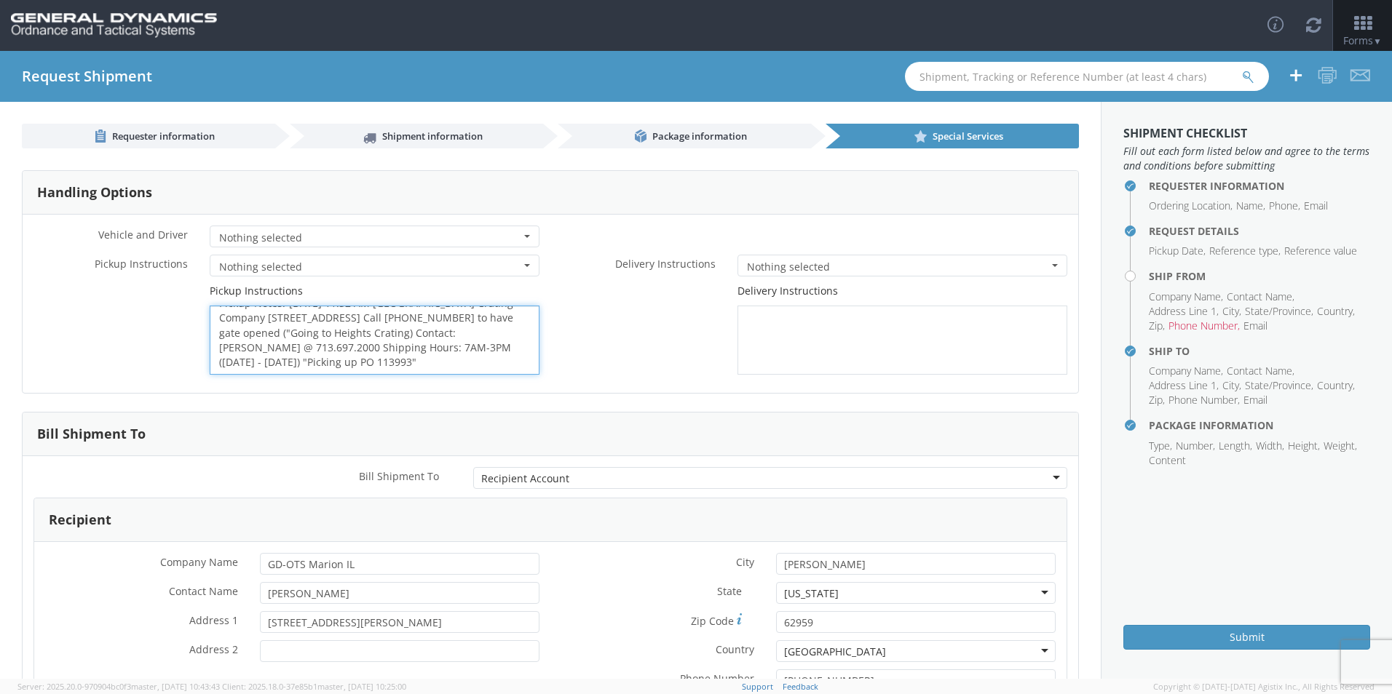
scroll to position [39, 0]
click at [330, 234] on span "Nothing selected" at bounding box center [369, 238] width 301 height 15
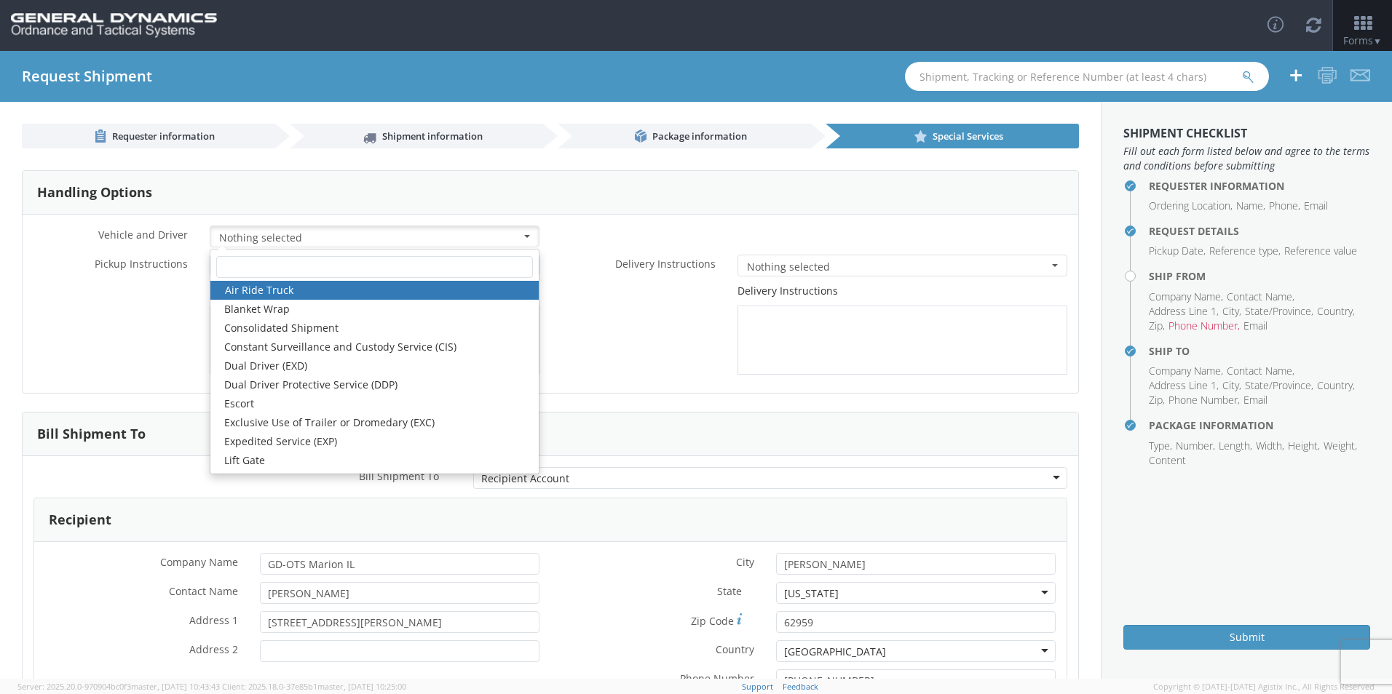
click at [646, 325] on div "Delivery Instructions" at bounding box center [814, 329] width 528 height 91
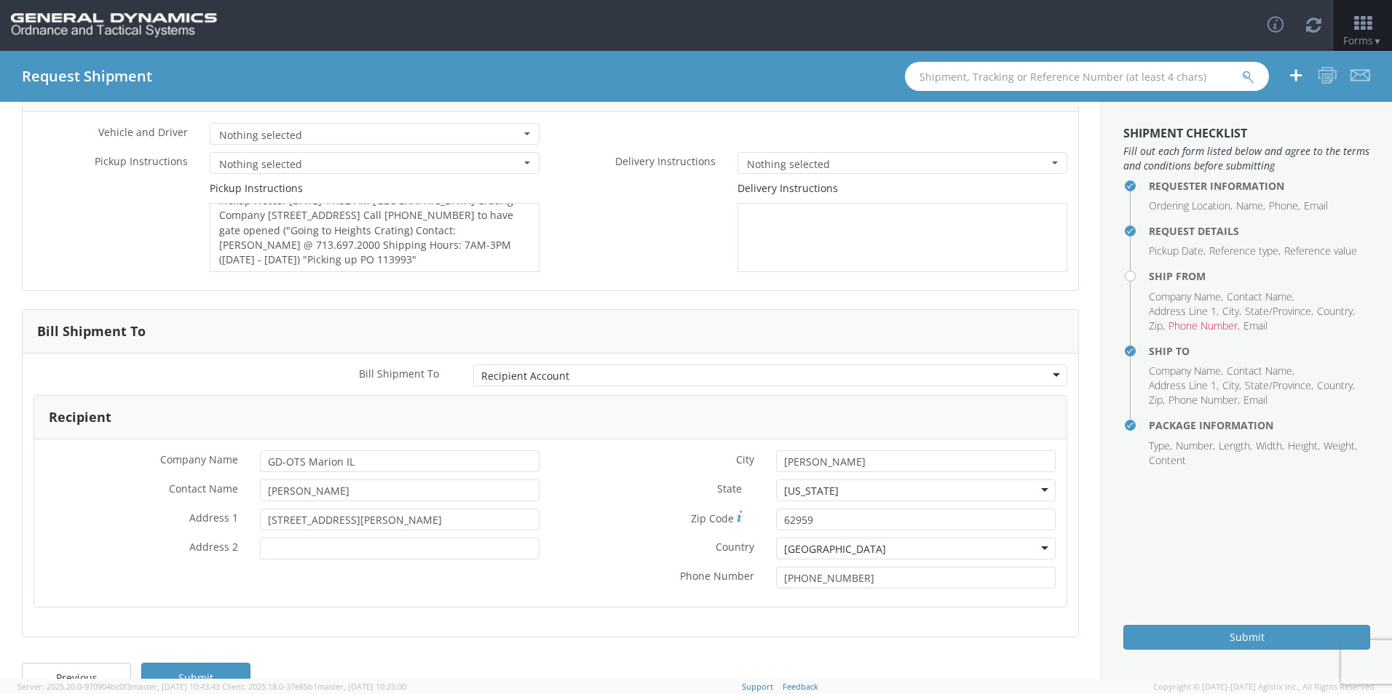
scroll to position [138, 0]
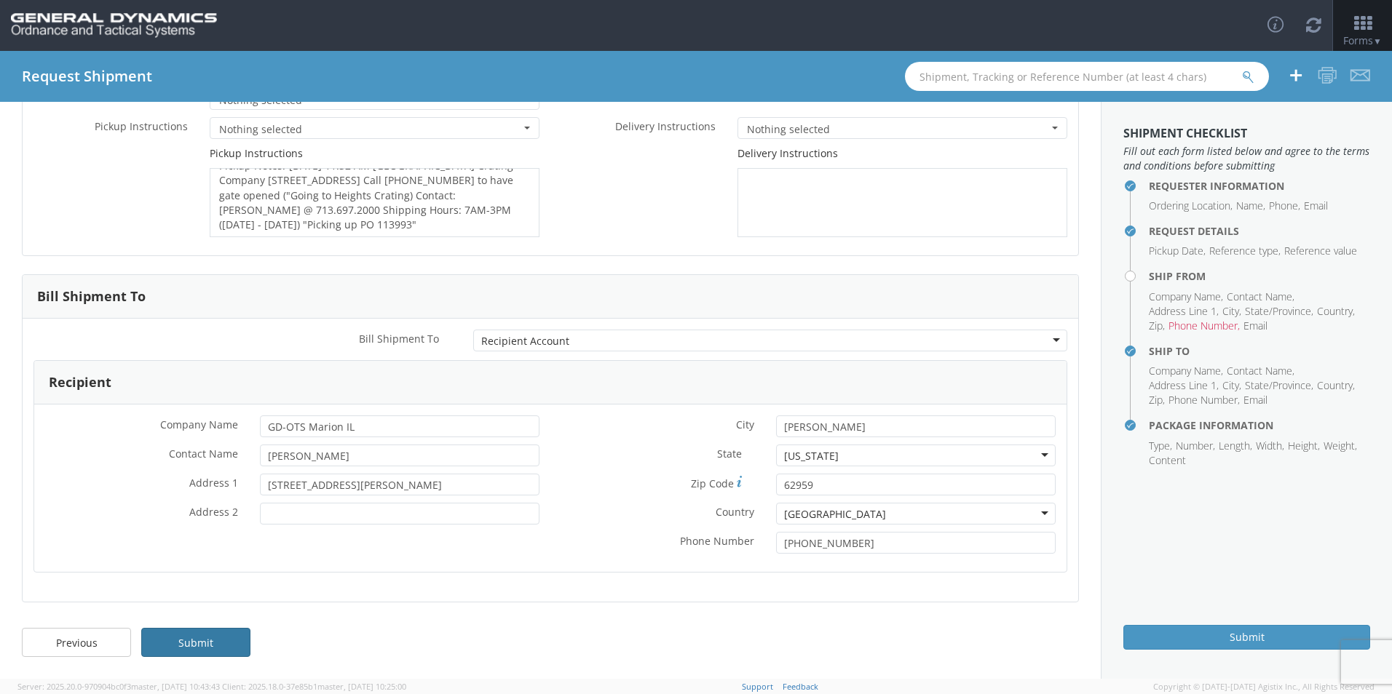
click at [214, 641] on link "Submit" at bounding box center [195, 642] width 109 height 29
click at [95, 653] on link "Previous" at bounding box center [76, 642] width 109 height 29
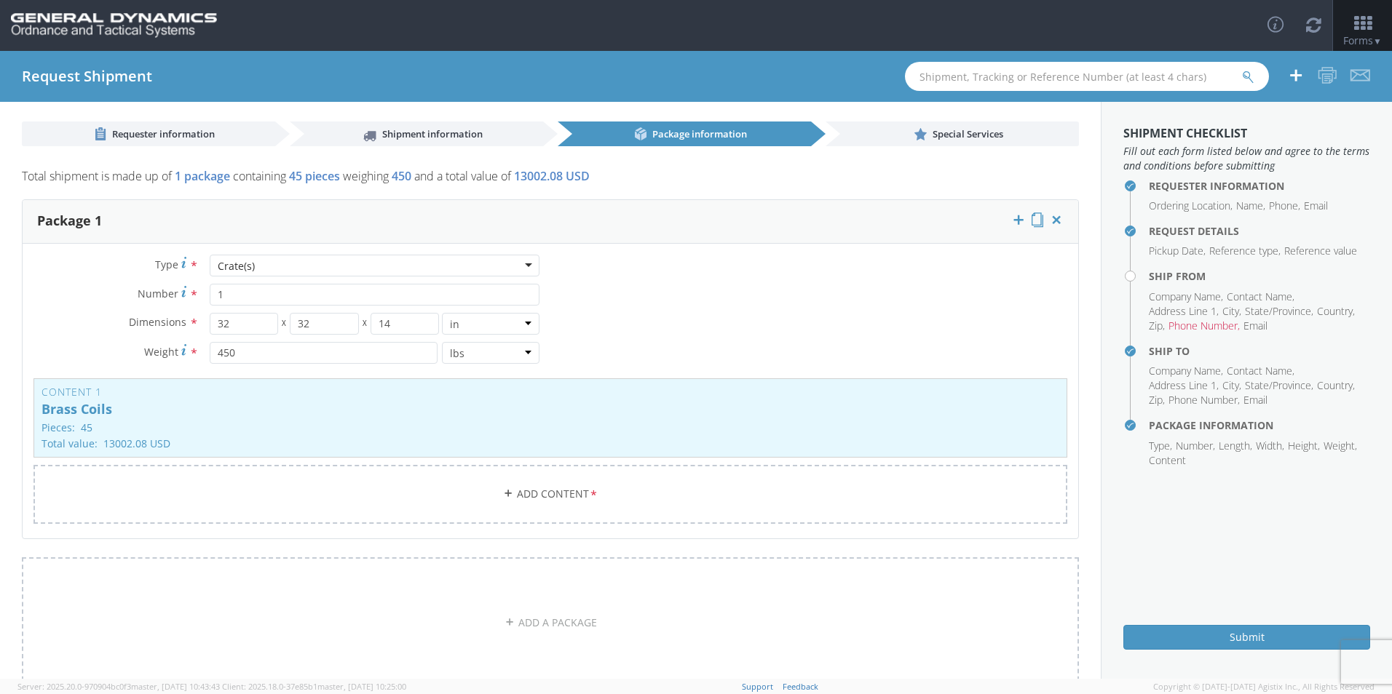
scroll to position [0, 0]
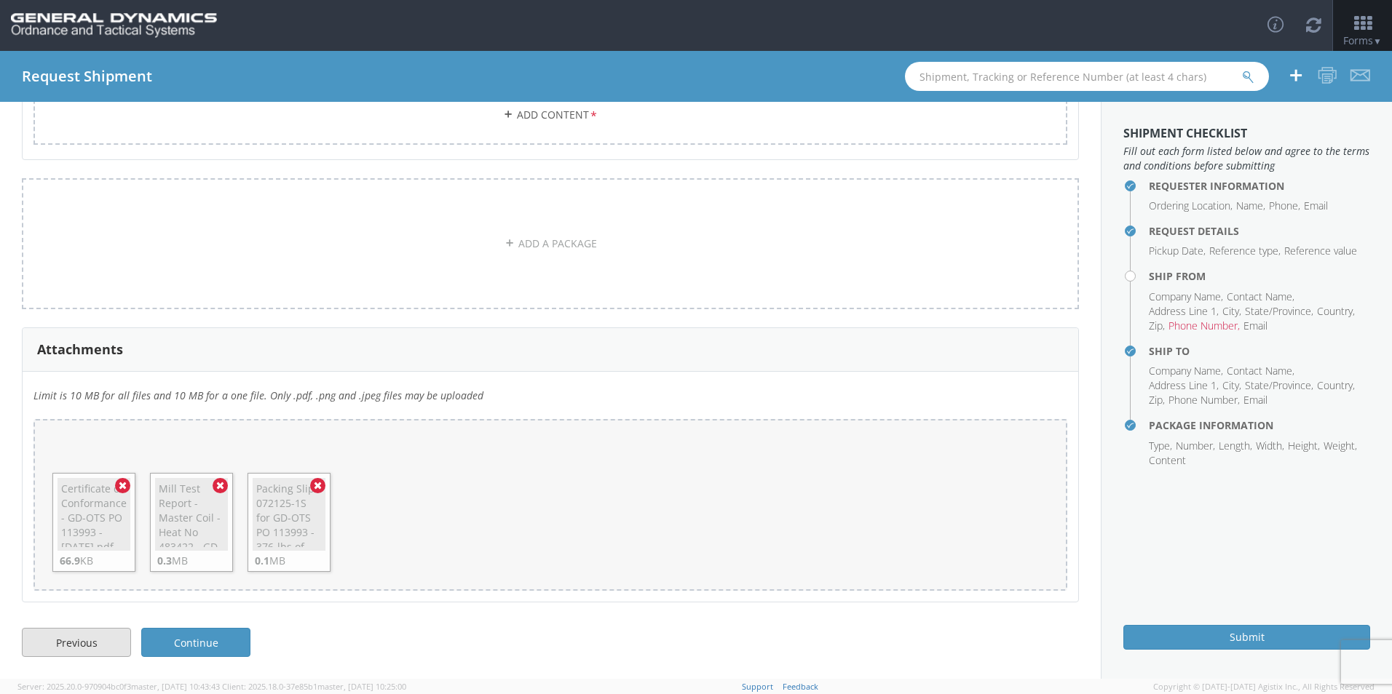
click at [89, 641] on link "Previous" at bounding box center [76, 642] width 109 height 29
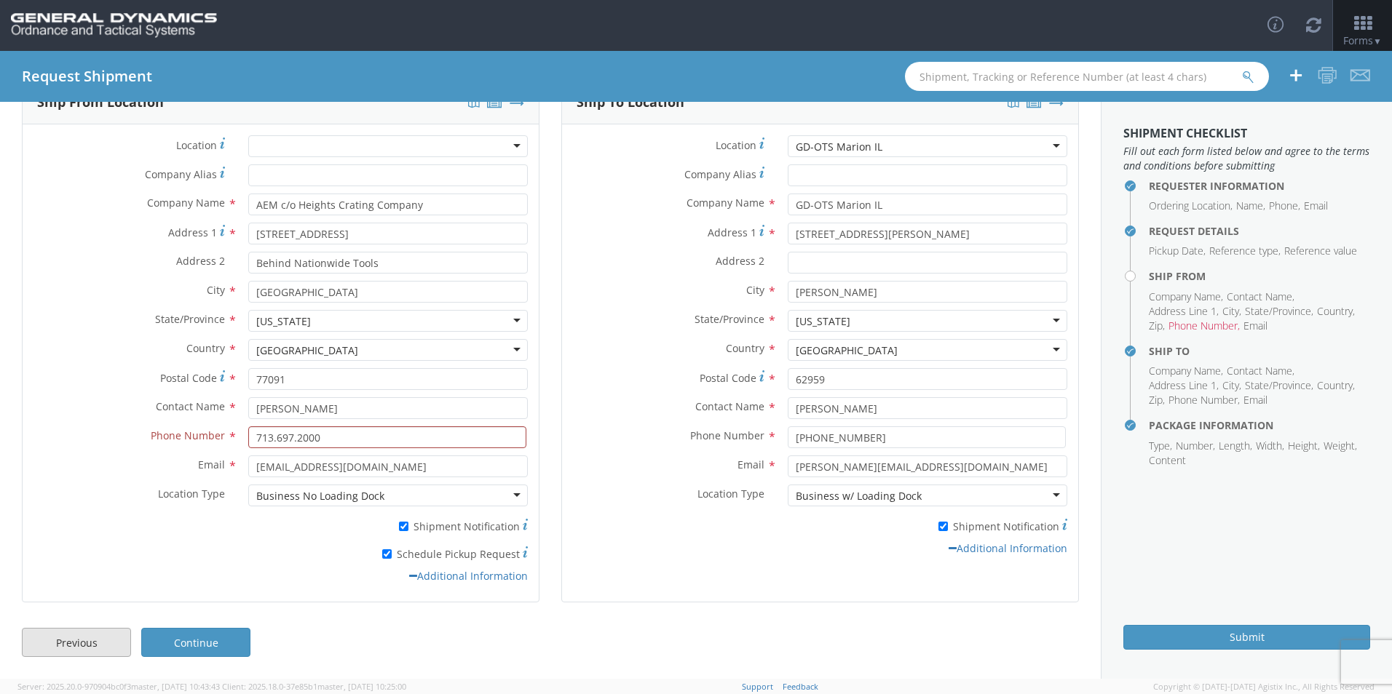
scroll to position [90, 0]
click at [293, 436] on input "713.697.2000" at bounding box center [387, 438] width 278 height 22
click at [402, 441] on input "713.697.2000" at bounding box center [387, 438] width 278 height 22
click at [295, 440] on input "713.697.2000" at bounding box center [387, 438] width 278 height 22
type input "7136972000"
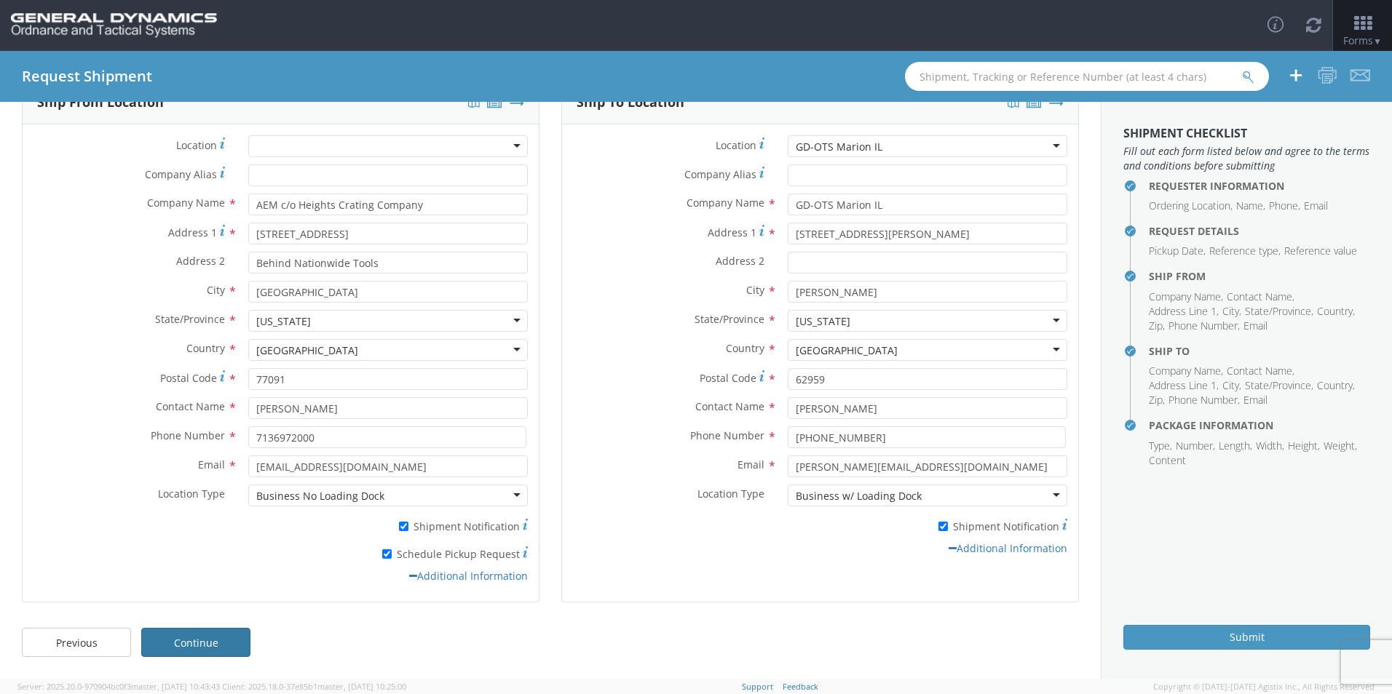
click at [191, 632] on link "Continue" at bounding box center [195, 642] width 109 height 29
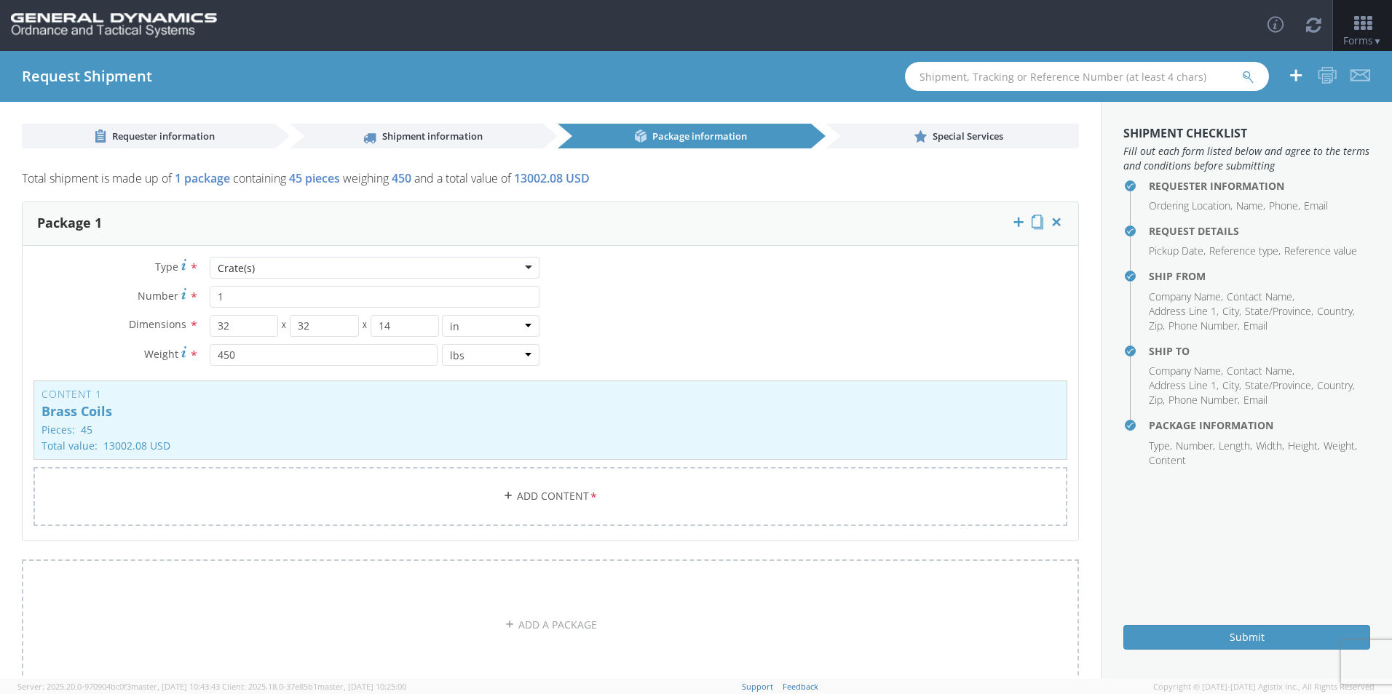
scroll to position [381, 0]
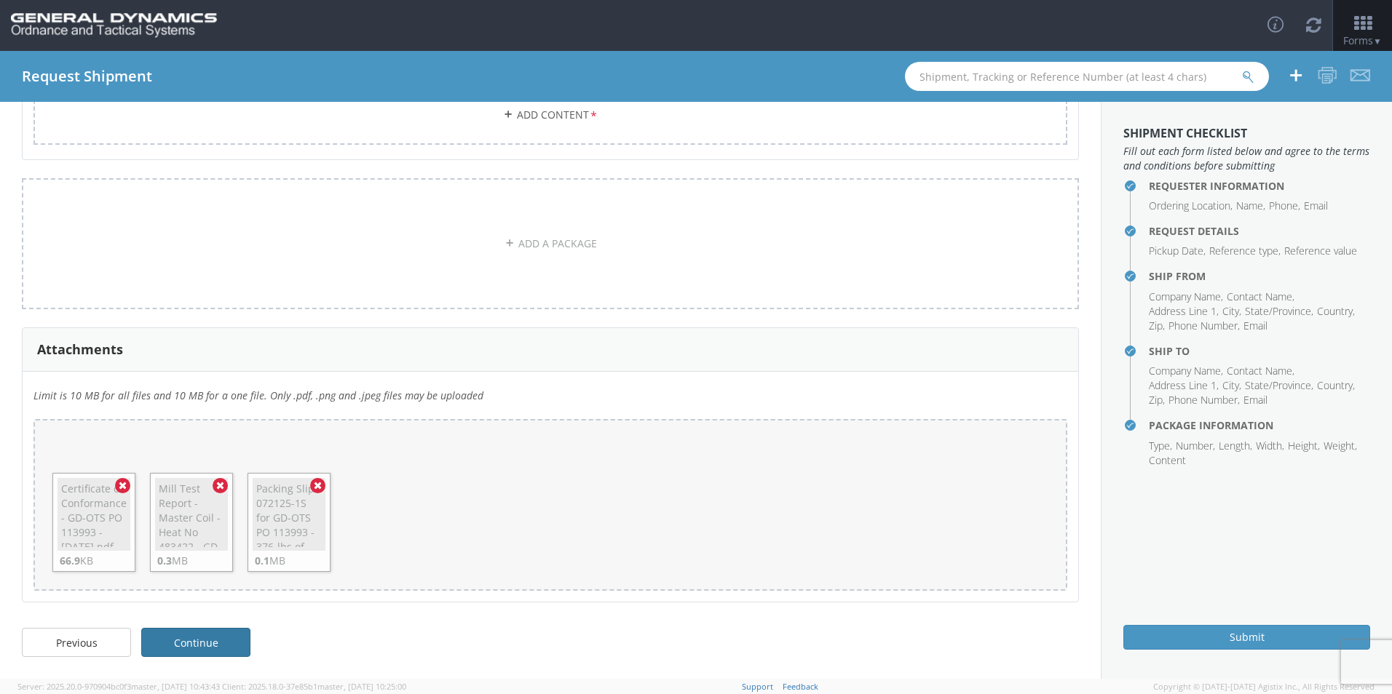
click at [175, 651] on link "Continue" at bounding box center [195, 642] width 109 height 29
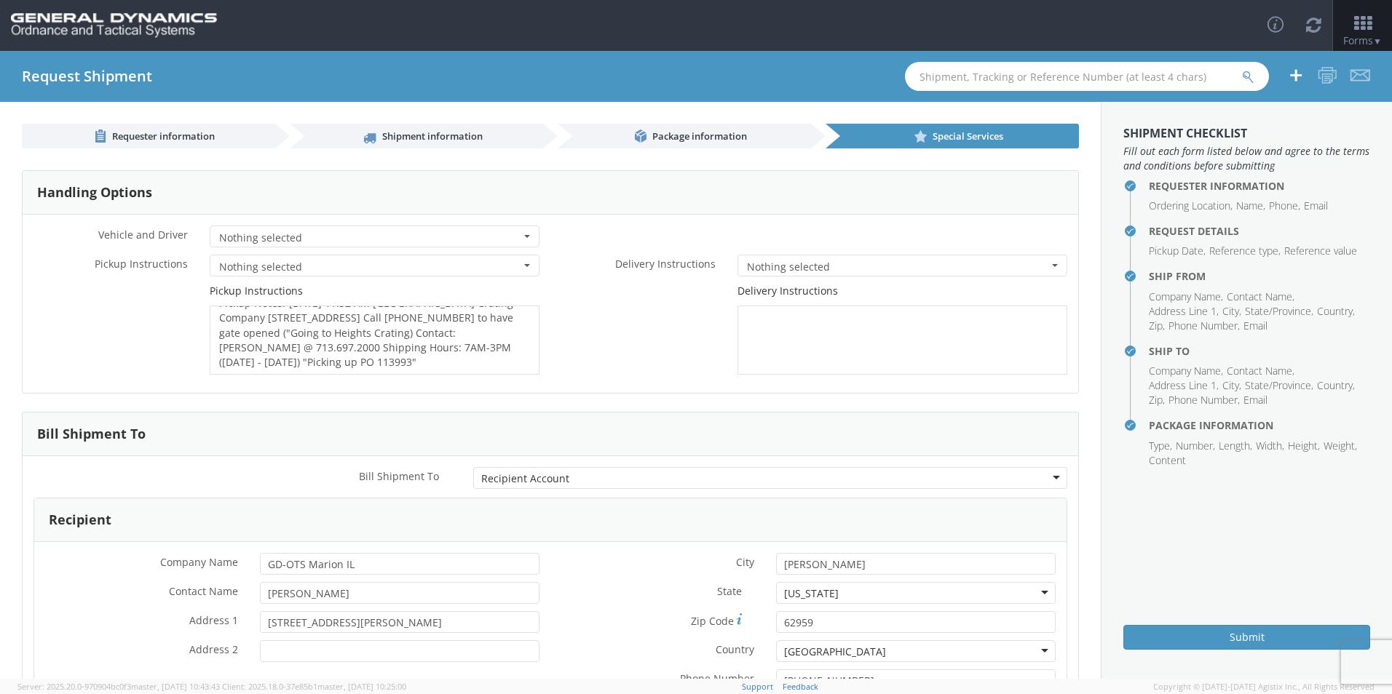
scroll to position [138, 0]
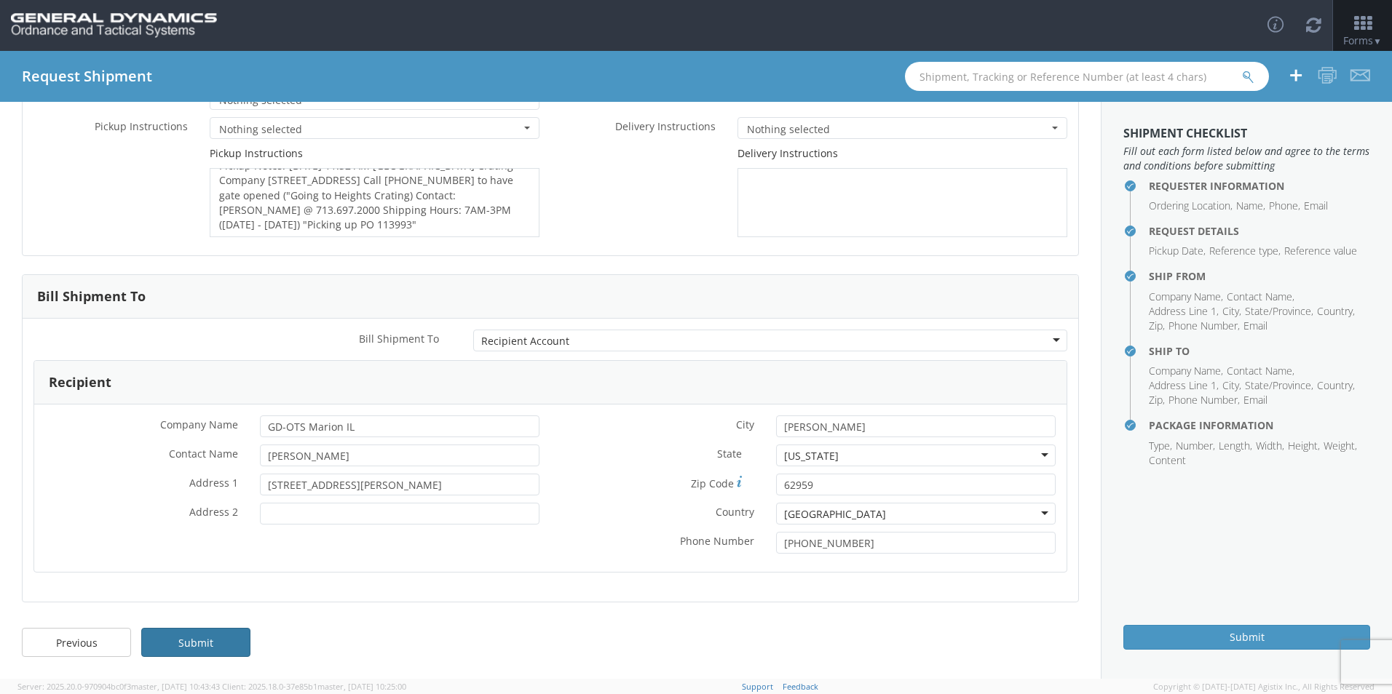
click at [187, 638] on link "Submit" at bounding box center [195, 642] width 109 height 29
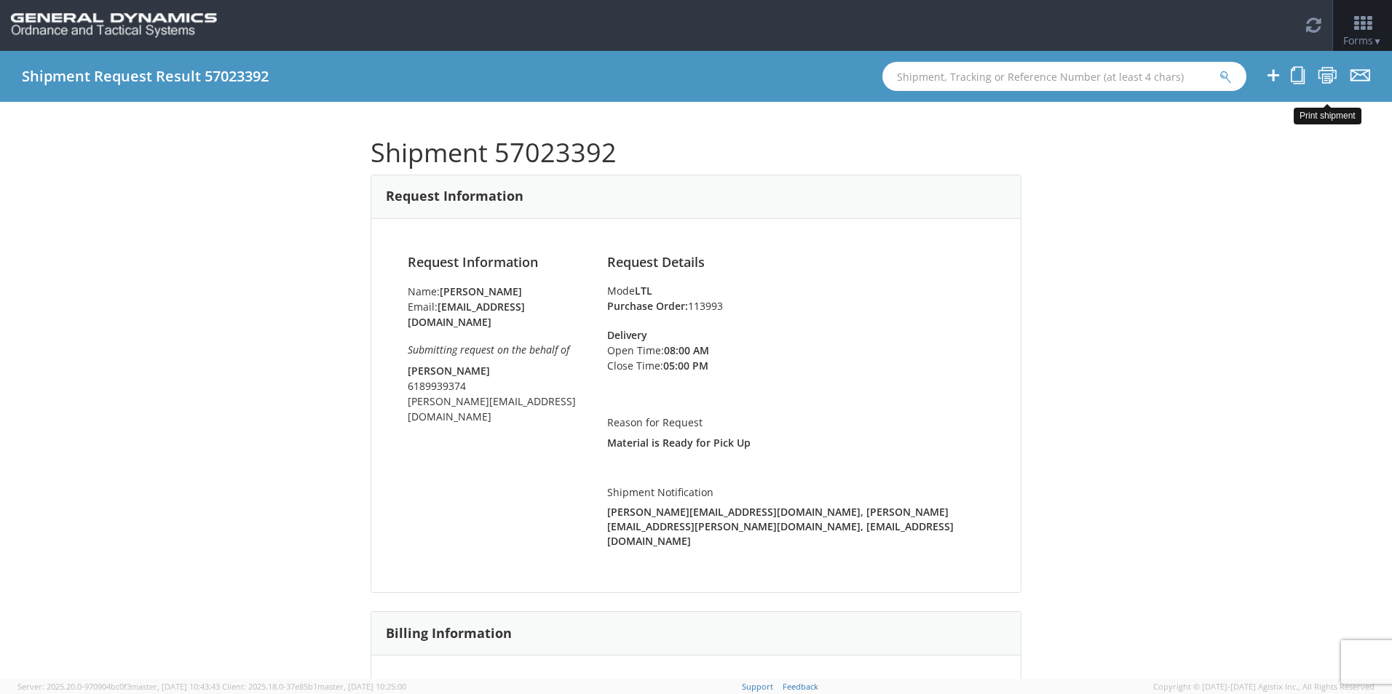
click at [1328, 73] on icon at bounding box center [1327, 75] width 20 height 18
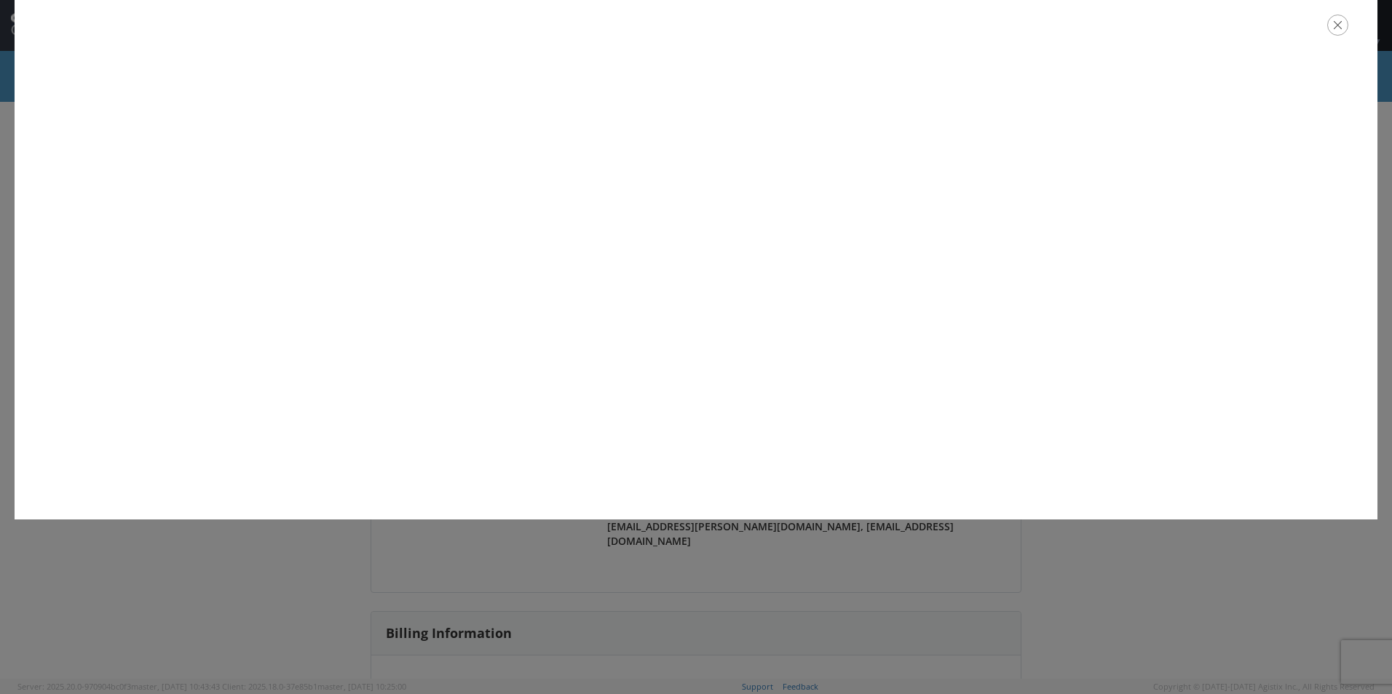
click at [1341, 26] on icon "button" at bounding box center [1337, 25] width 21 height 21
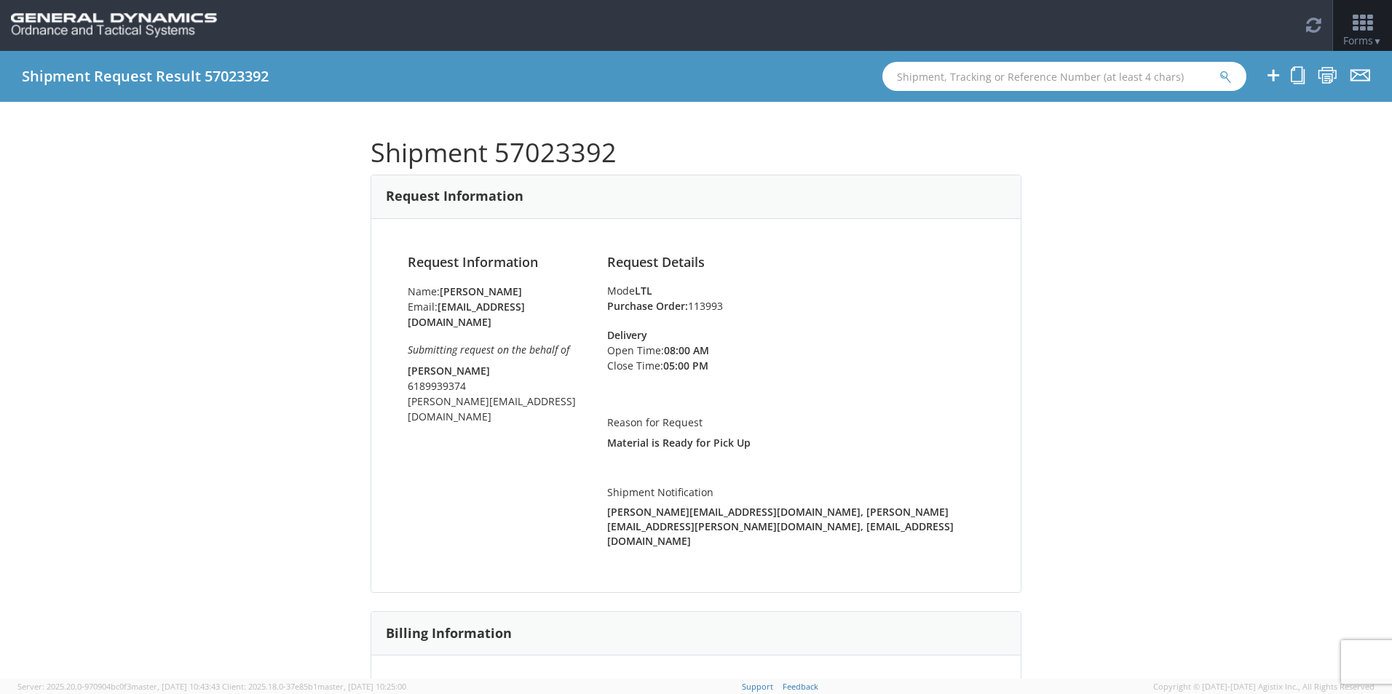
click at [1369, 45] on span "Forms ▼" at bounding box center [1362, 40] width 39 height 14
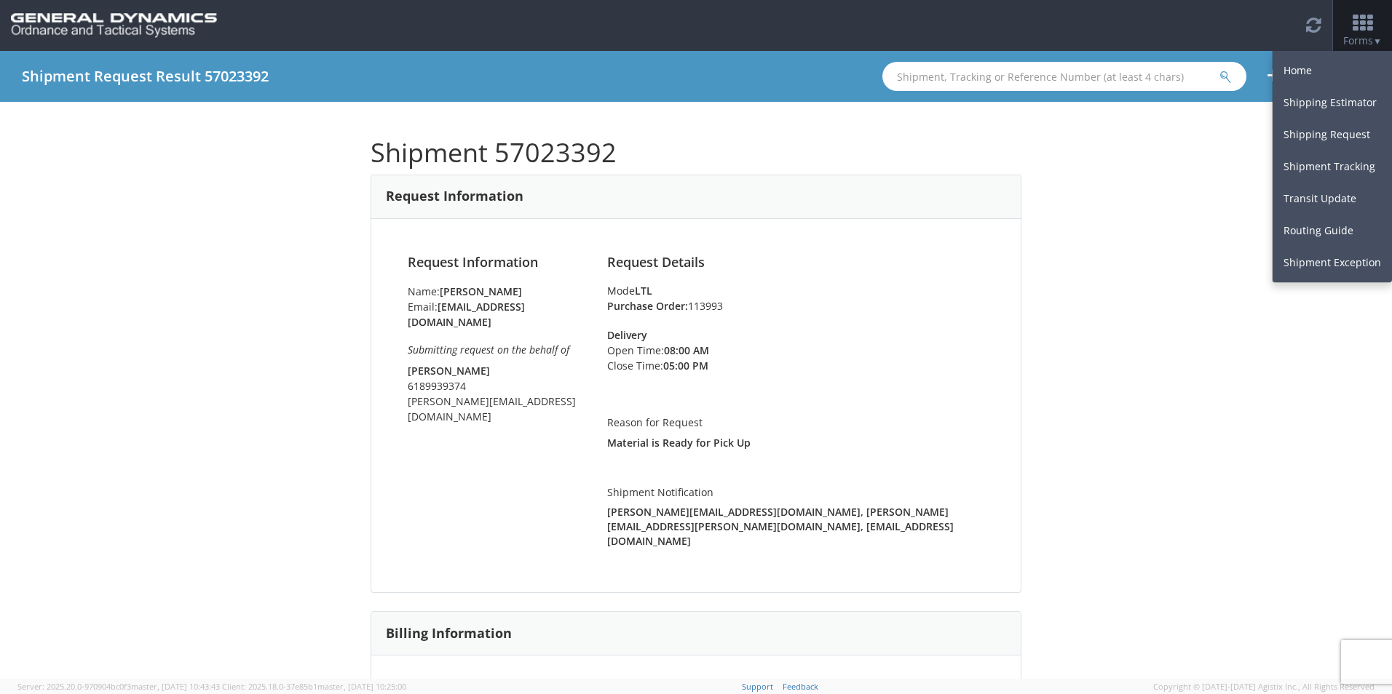
click at [1130, 336] on div "Shipment 57023392 Request Information Request Information Name: [PERSON_NAME] E…" at bounding box center [696, 390] width 1392 height 577
